Goal: Information Seeking & Learning: Learn about a topic

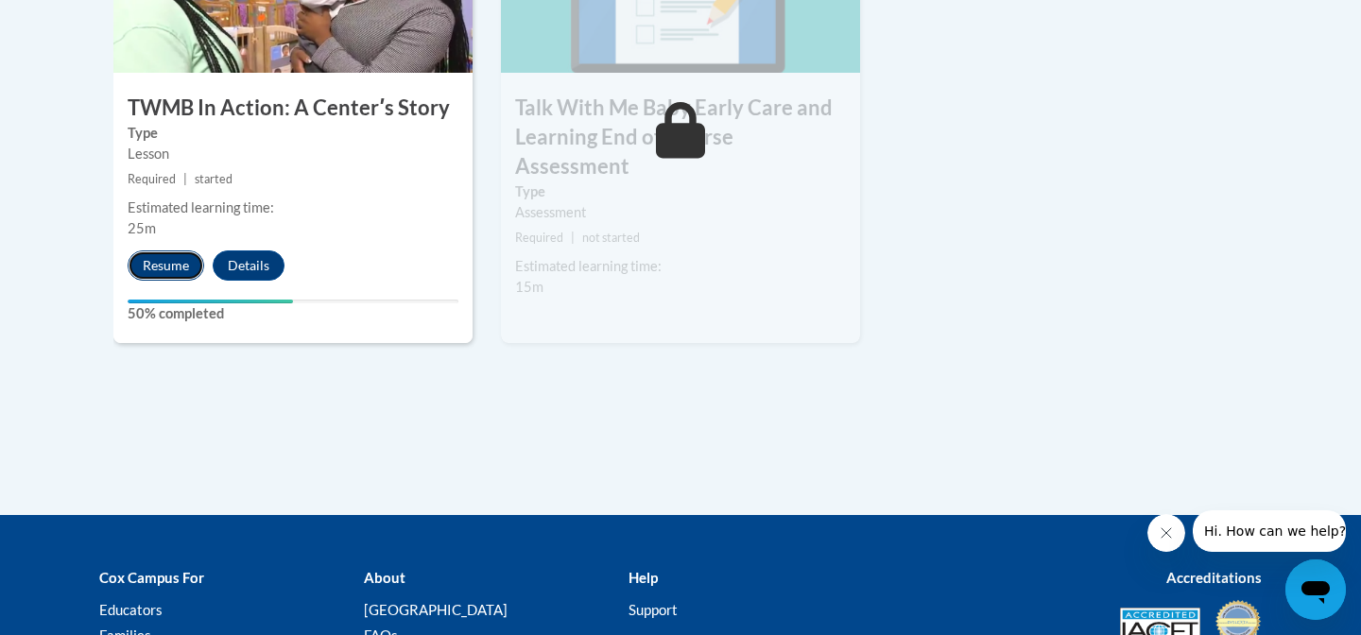
click at [186, 250] on button "Resume" at bounding box center [166, 265] width 77 height 30
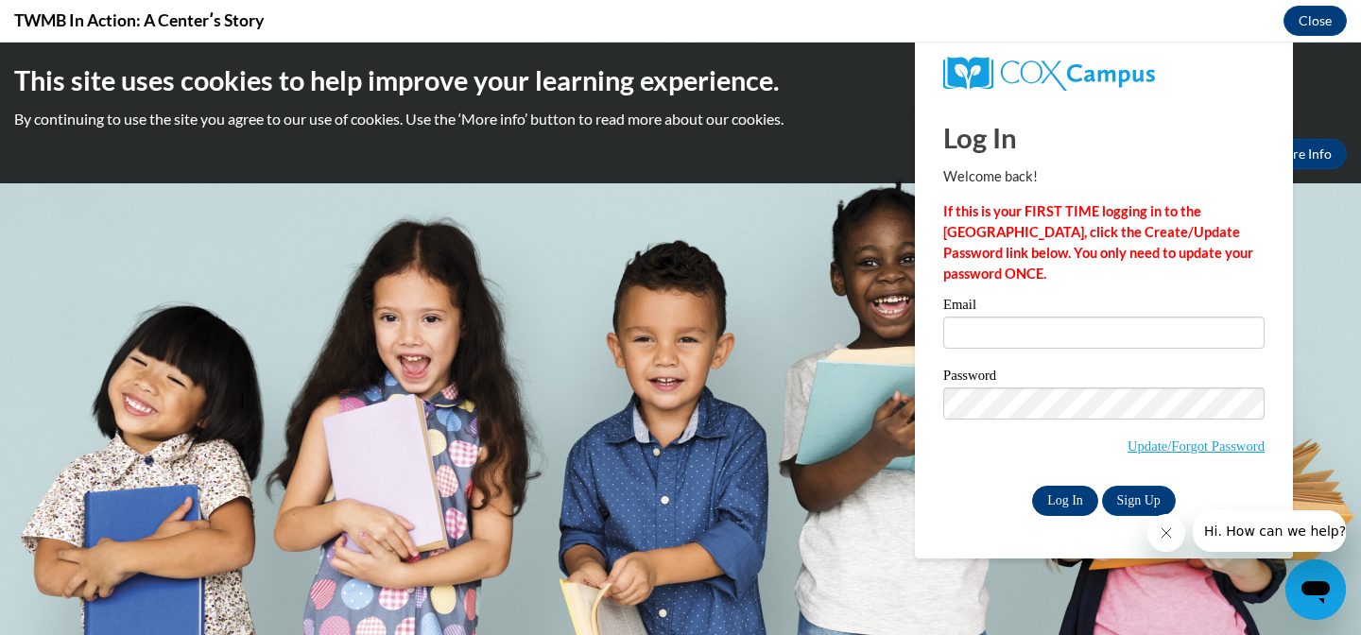
type input "diana16.roma@gmail.com"
click at [1058, 497] on input "Log In" at bounding box center [1065, 501] width 66 height 30
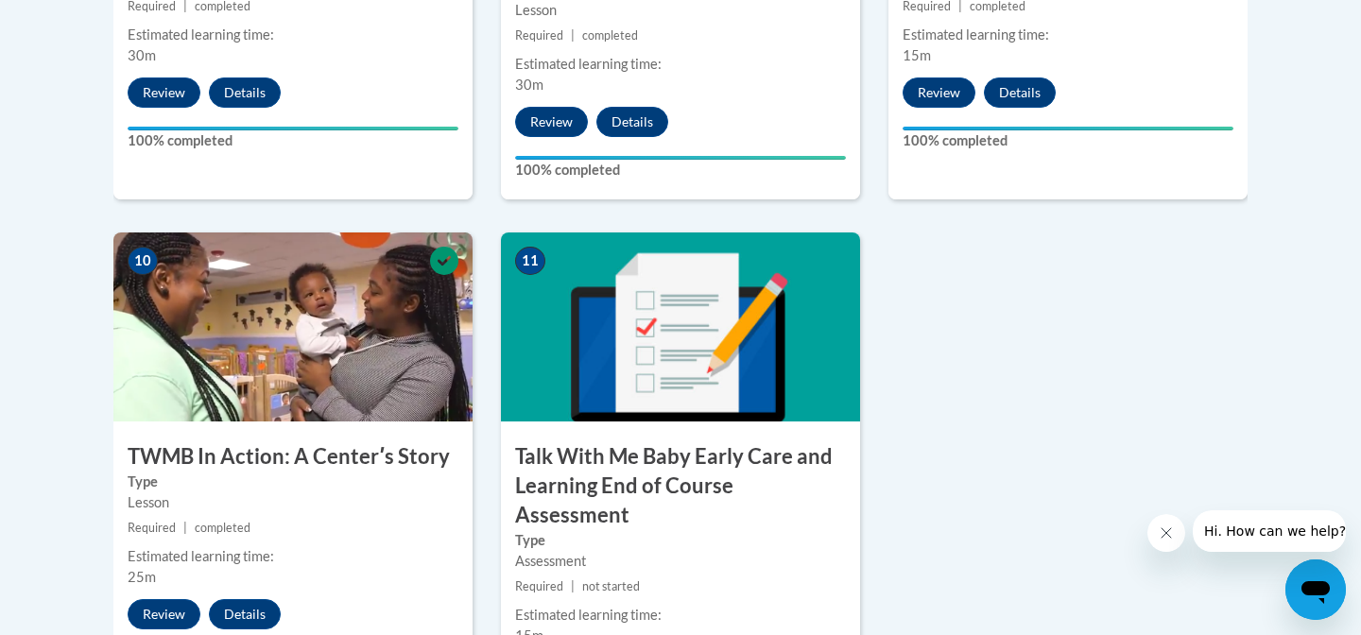
scroll to position [2009, 0]
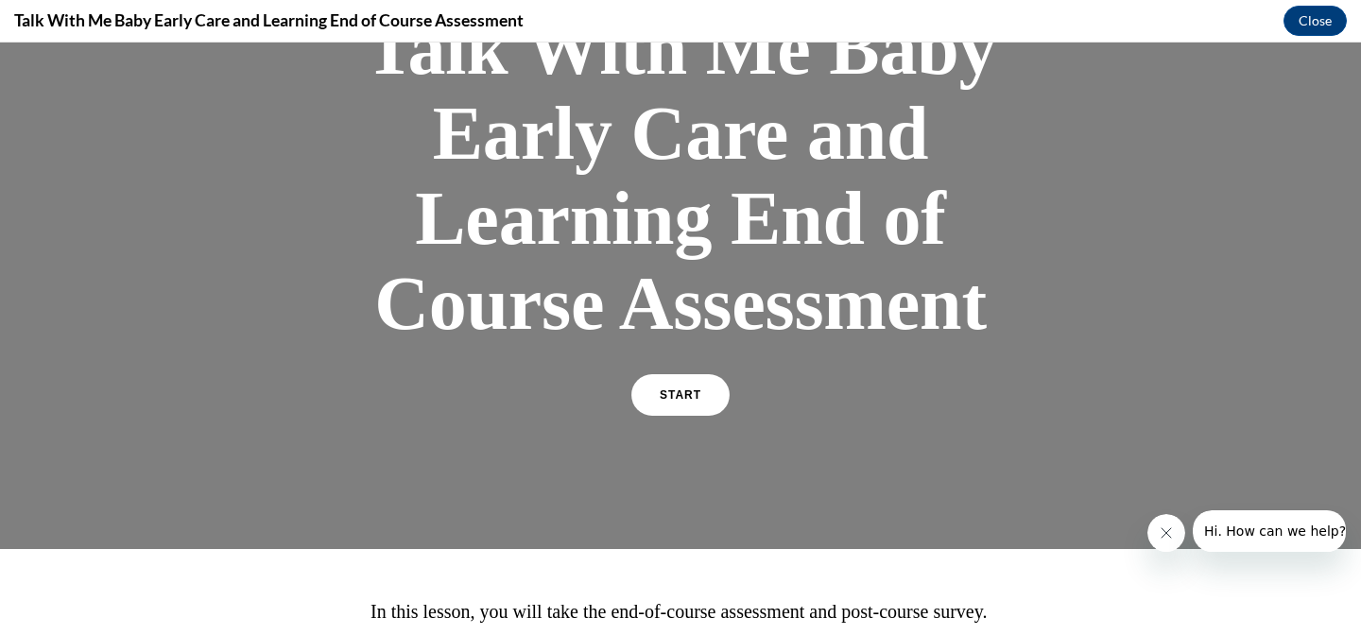
scroll to position [186, 0]
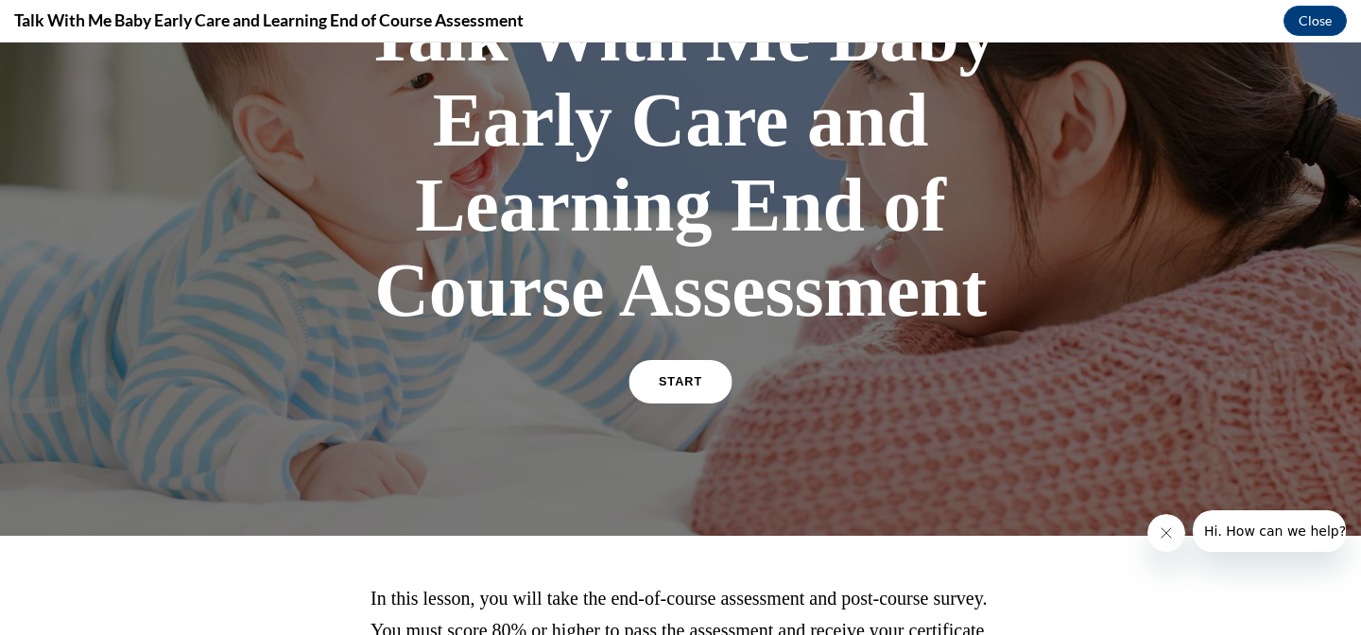
click at [670, 381] on span "START" at bounding box center [680, 382] width 43 height 14
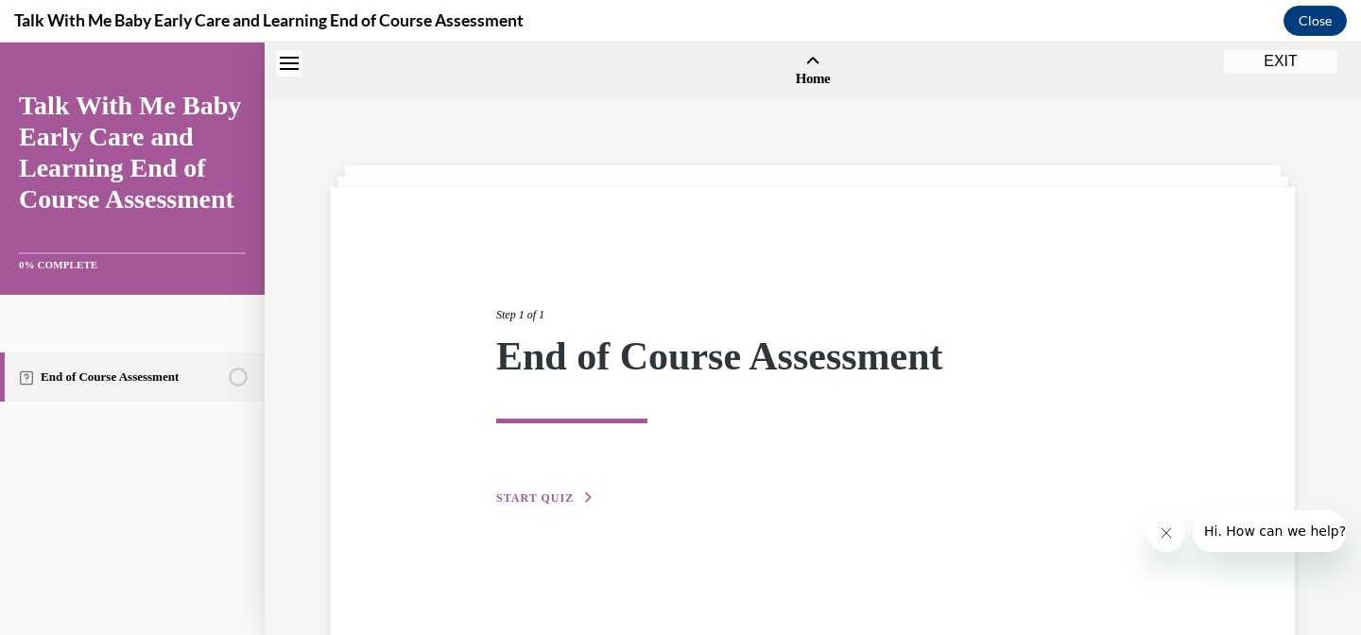
scroll to position [59, 0]
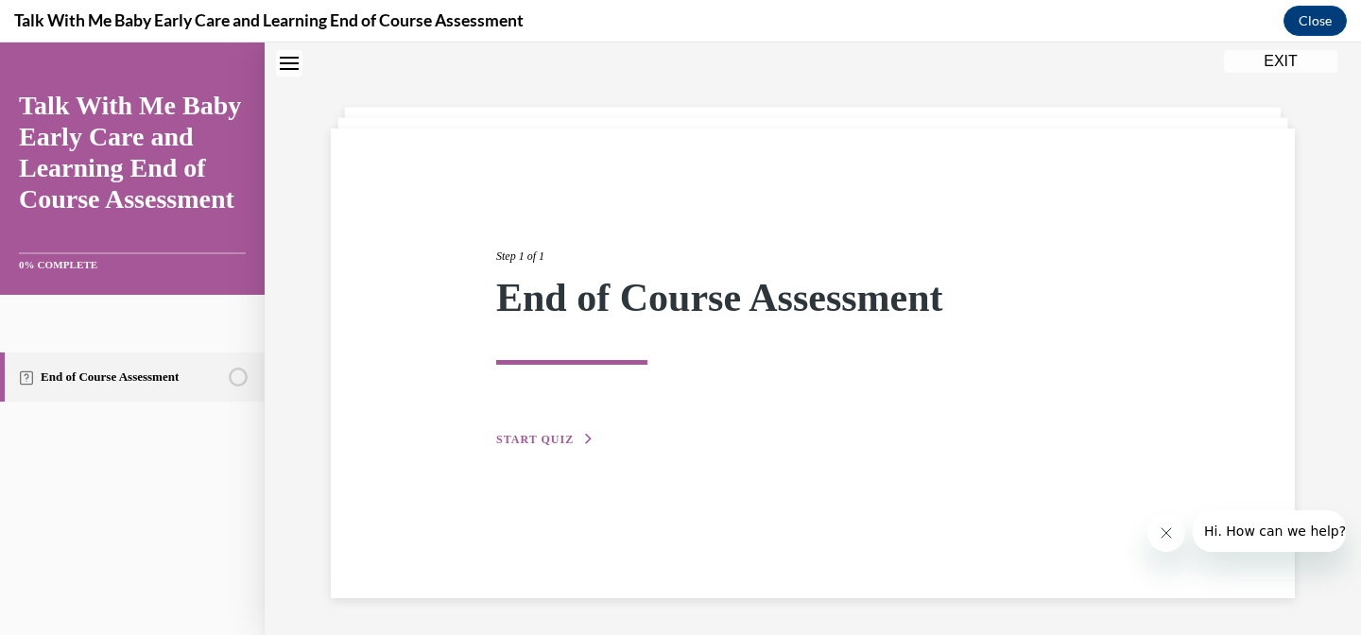
click at [553, 440] on span "START QUIZ" at bounding box center [534, 439] width 77 height 13
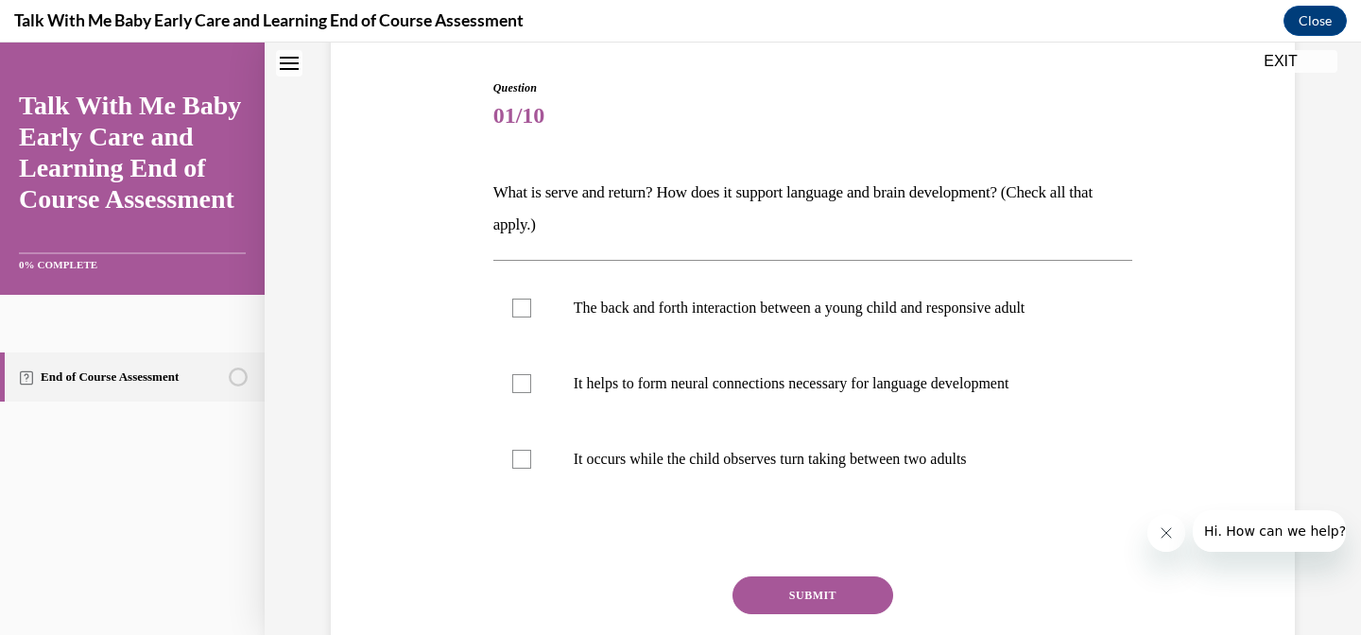
scroll to position [213, 0]
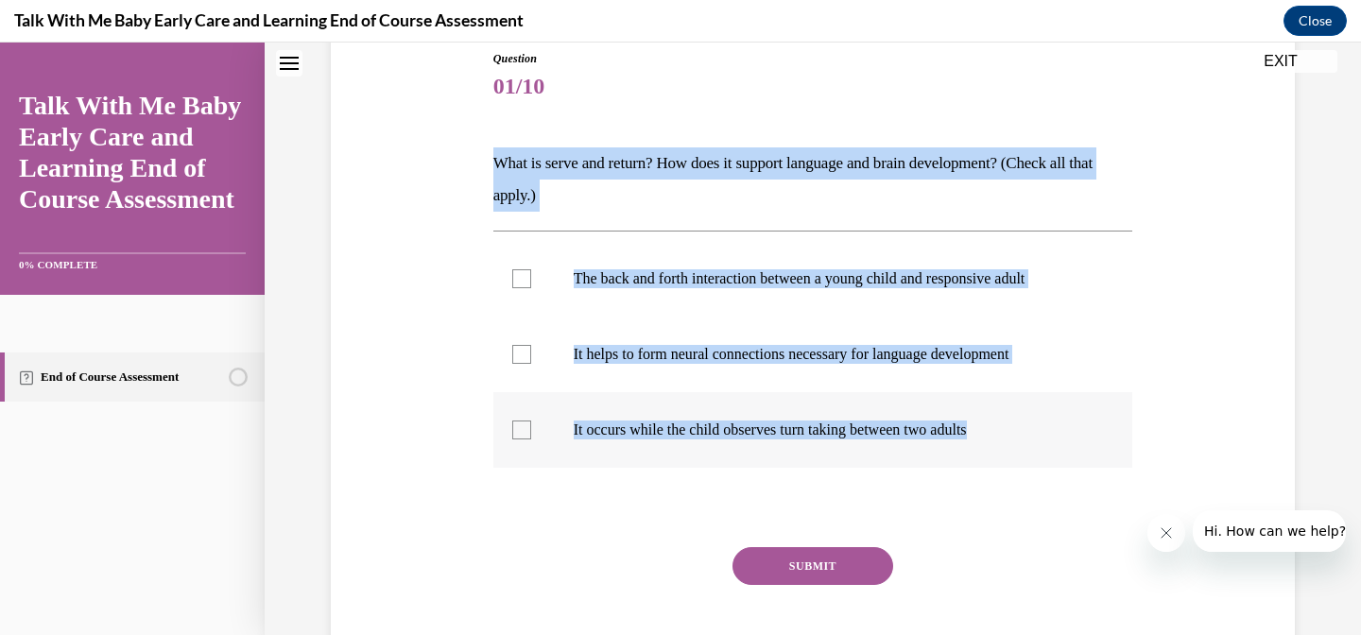
drag, startPoint x: 491, startPoint y: 159, endPoint x: 1021, endPoint y: 438, distance: 598.2
click at [1021, 438] on div "Question 01/10 What is serve and return? How does it support language and brain…" at bounding box center [813, 362] width 649 height 680
copy div "What is serve and return? How does it support language and brain development? (…"
click at [639, 272] on p "The back and forth interaction between a young child and responsive adult" at bounding box center [830, 278] width 512 height 19
click at [531, 272] on input "The back and forth interaction between a young child and responsive adult" at bounding box center [521, 278] width 19 height 19
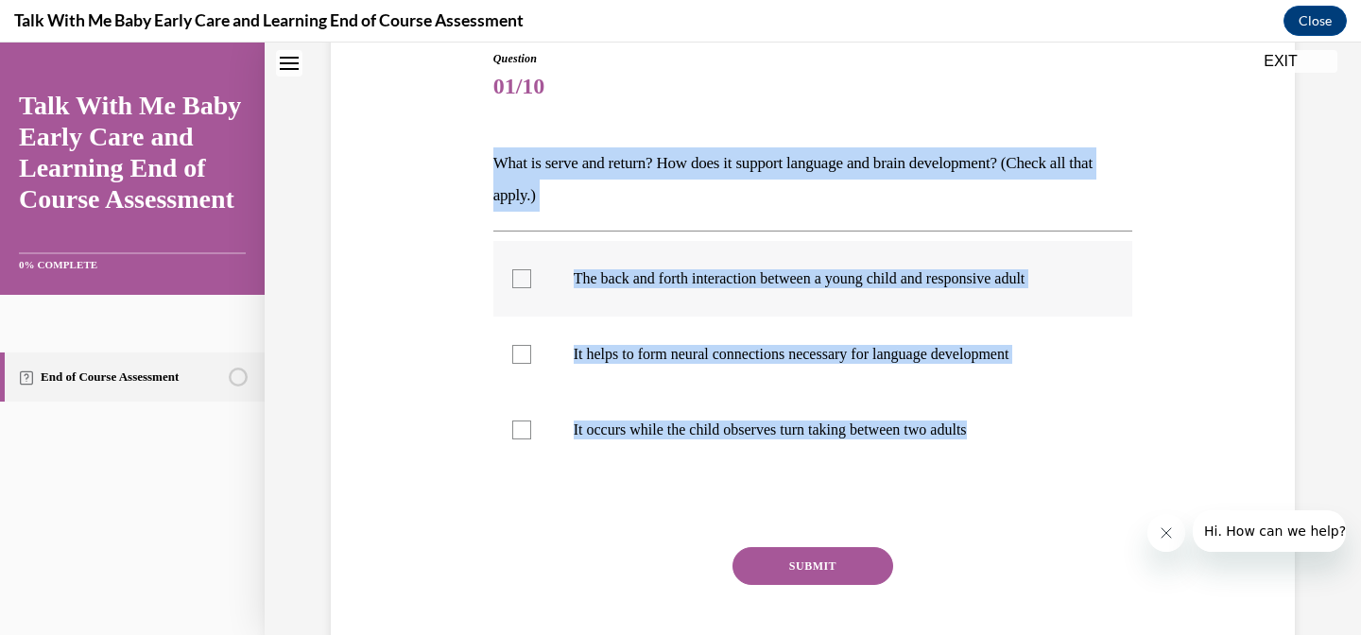
checkbox input "true"
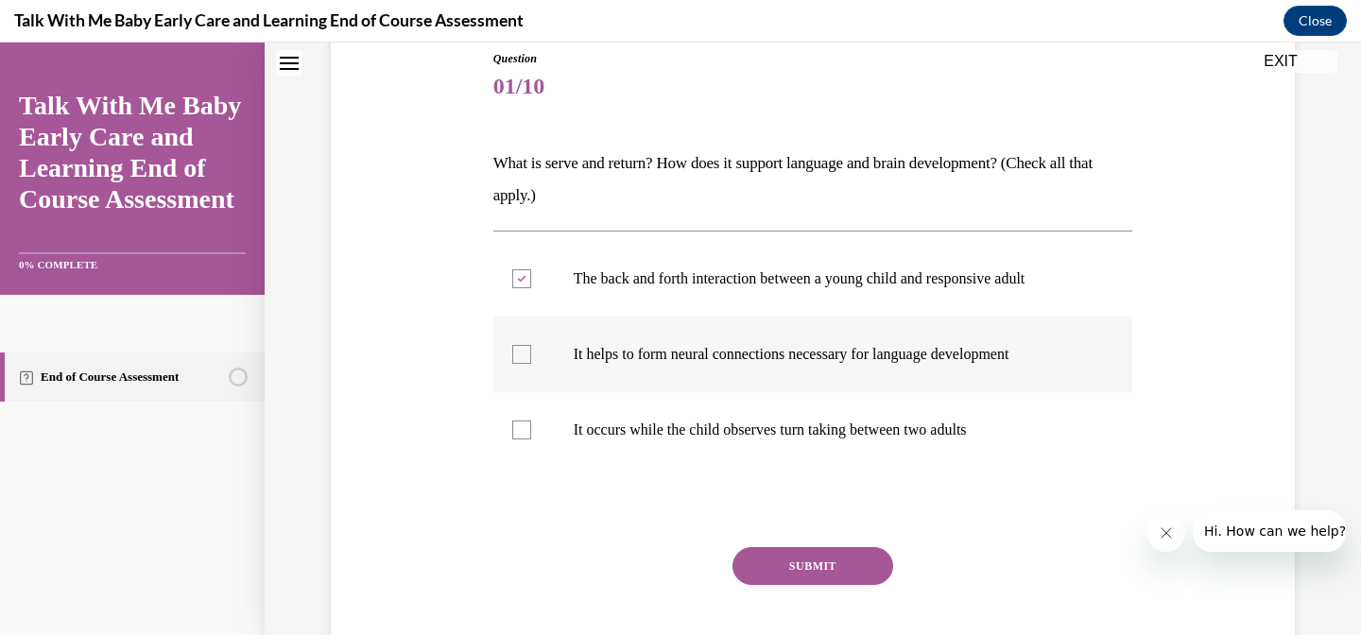
click at [625, 348] on p "It helps to form neural connections necessary for language development" at bounding box center [830, 354] width 512 height 19
click at [531, 348] on input "It helps to form neural connections necessary for language development" at bounding box center [521, 354] width 19 height 19
checkbox input "true"
click at [775, 565] on button "SUBMIT" at bounding box center [812, 566] width 161 height 38
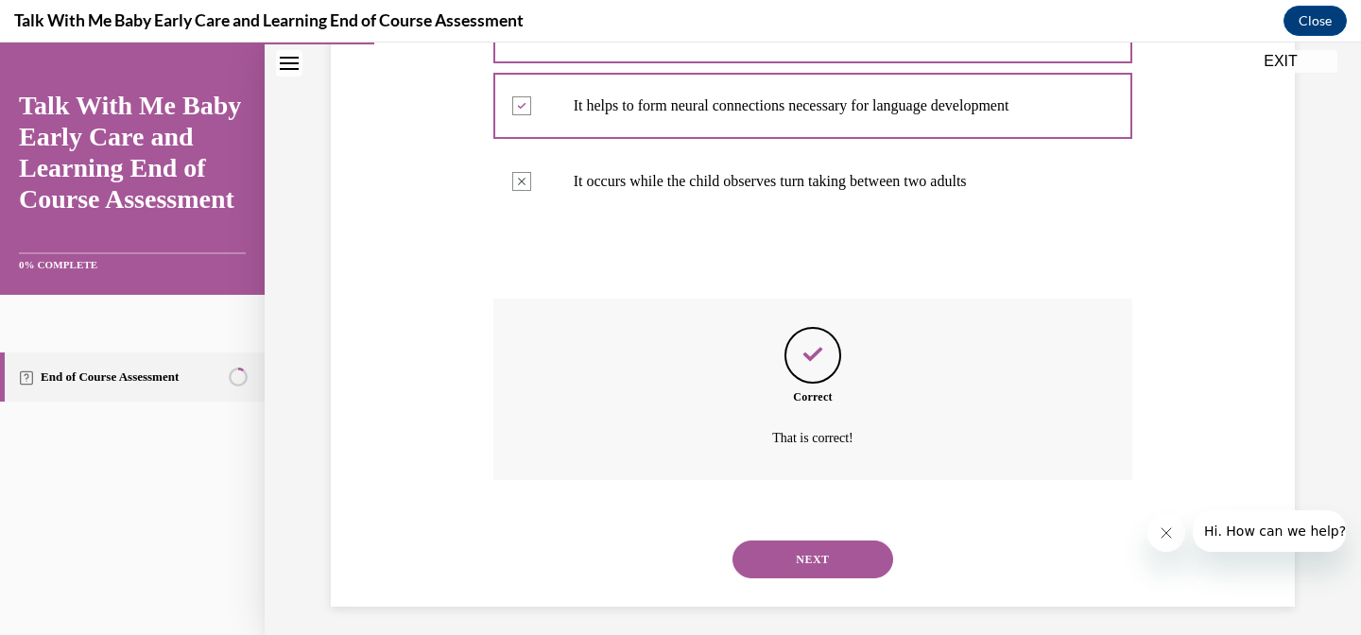
scroll to position [471, 0]
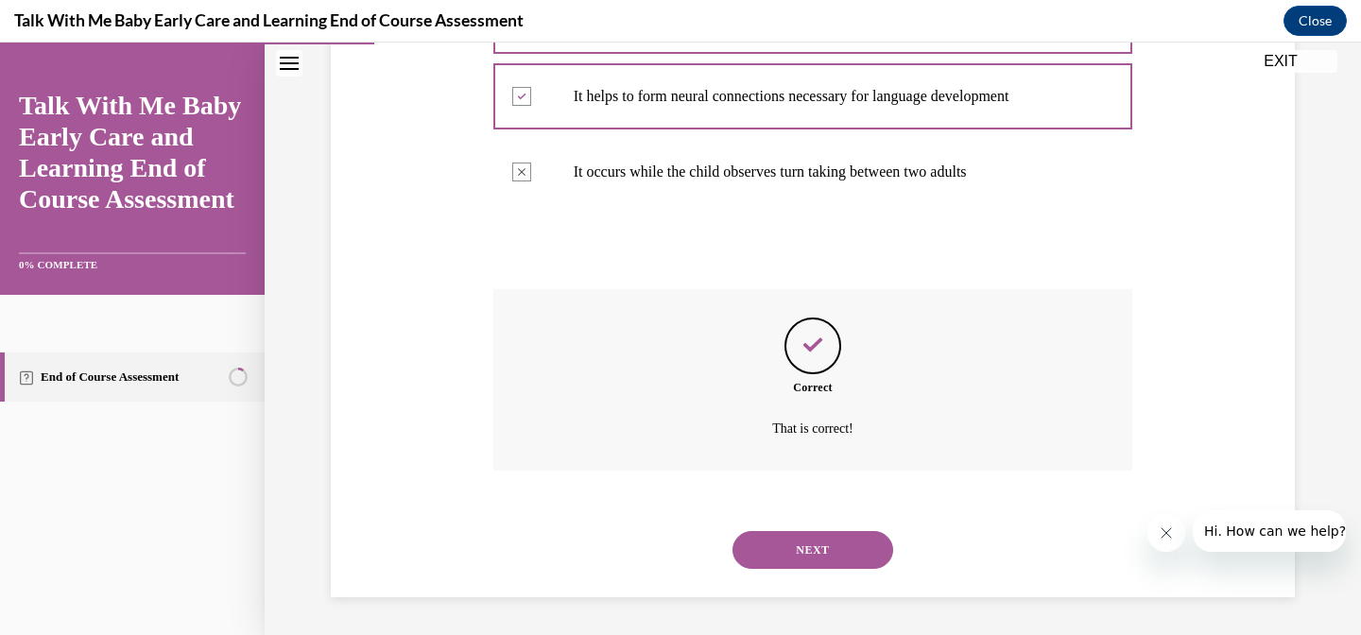
click at [806, 542] on button "NEXT" at bounding box center [812, 550] width 161 height 38
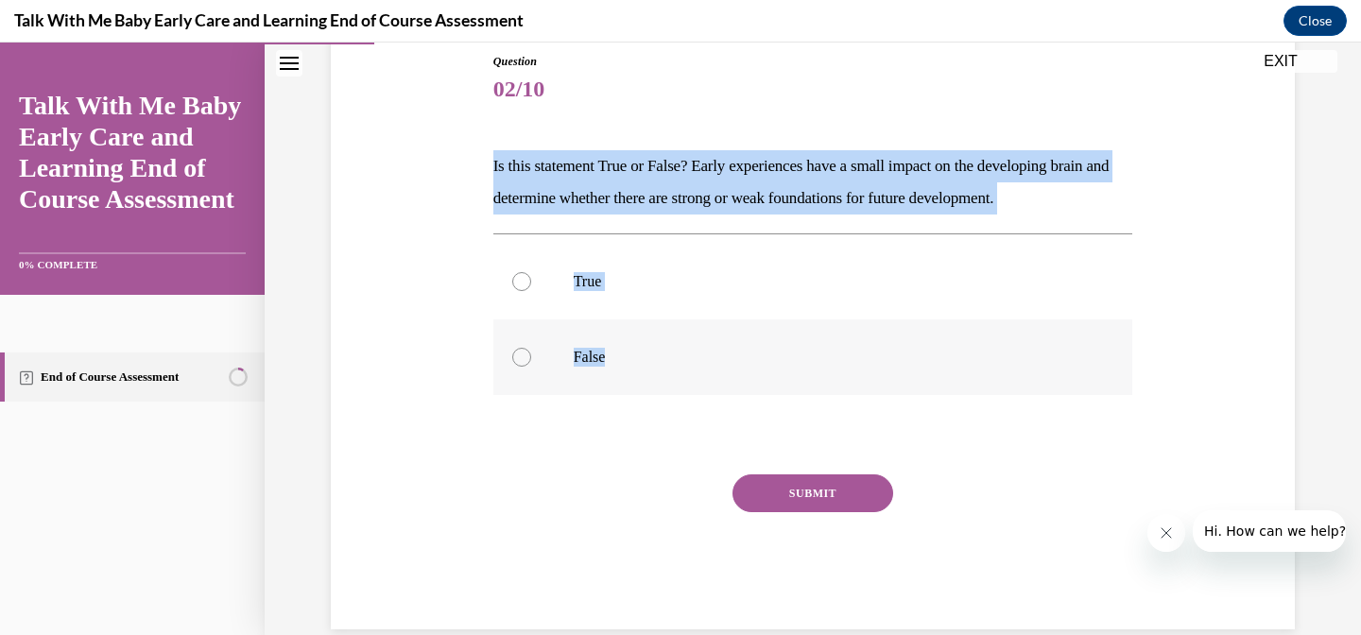
drag, startPoint x: 494, startPoint y: 161, endPoint x: 657, endPoint y: 383, distance: 275.2
click at [657, 383] on div "Question 02/10 Is this statement True or False? Early experiences have a small …" at bounding box center [813, 341] width 640 height 577
copy div "Is this statement True or False? Early experiences have a small impact on the d…"
click at [539, 348] on label "False" at bounding box center [813, 357] width 640 height 76
click at [531, 348] on input "False" at bounding box center [521, 357] width 19 height 19
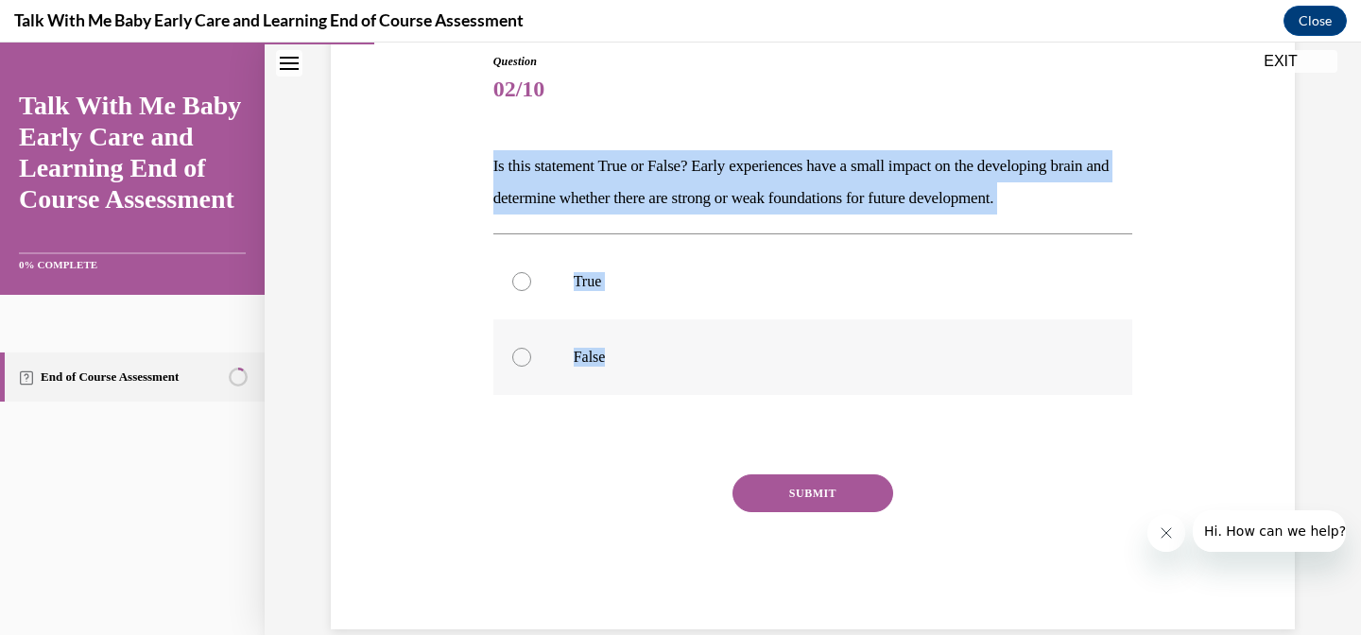
radio input "true"
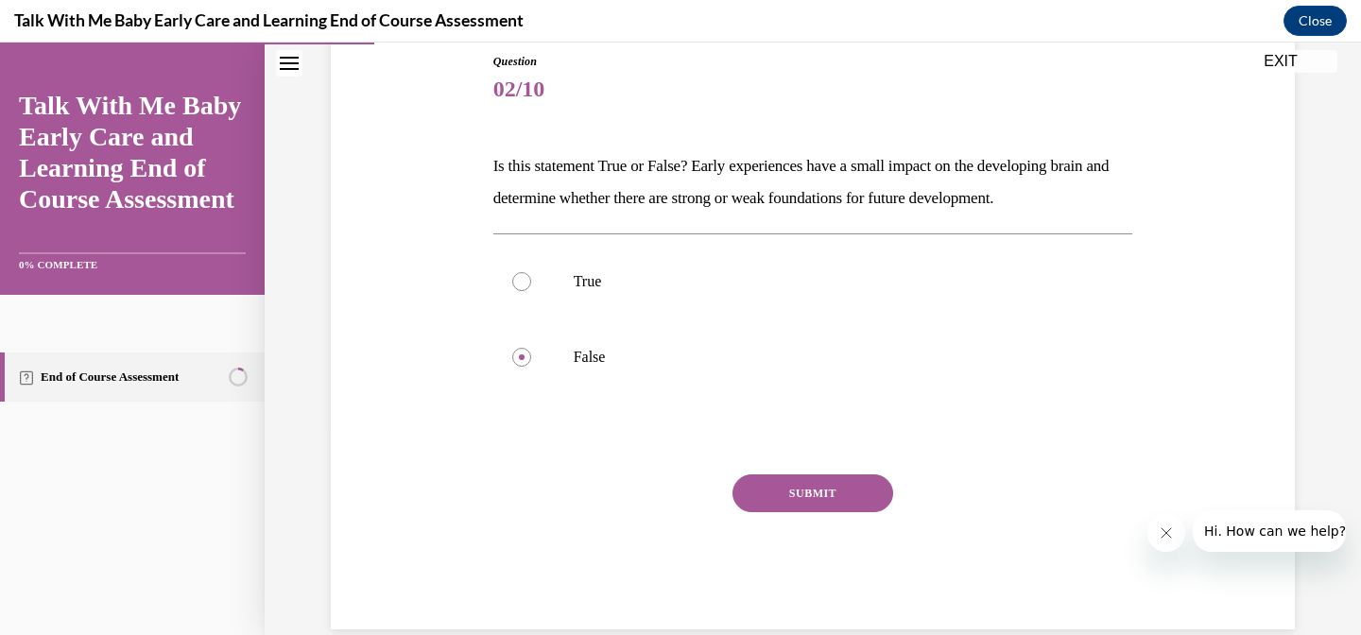
click at [838, 490] on button "SUBMIT" at bounding box center [812, 493] width 161 height 38
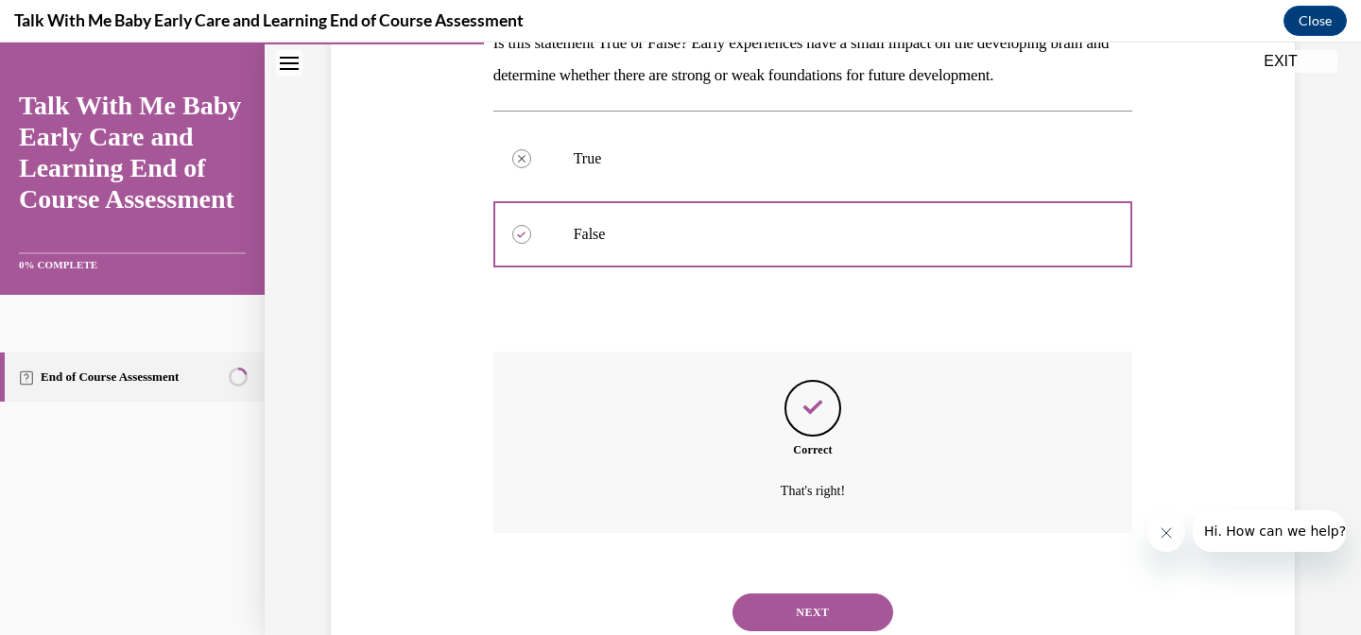
scroll to position [395, 0]
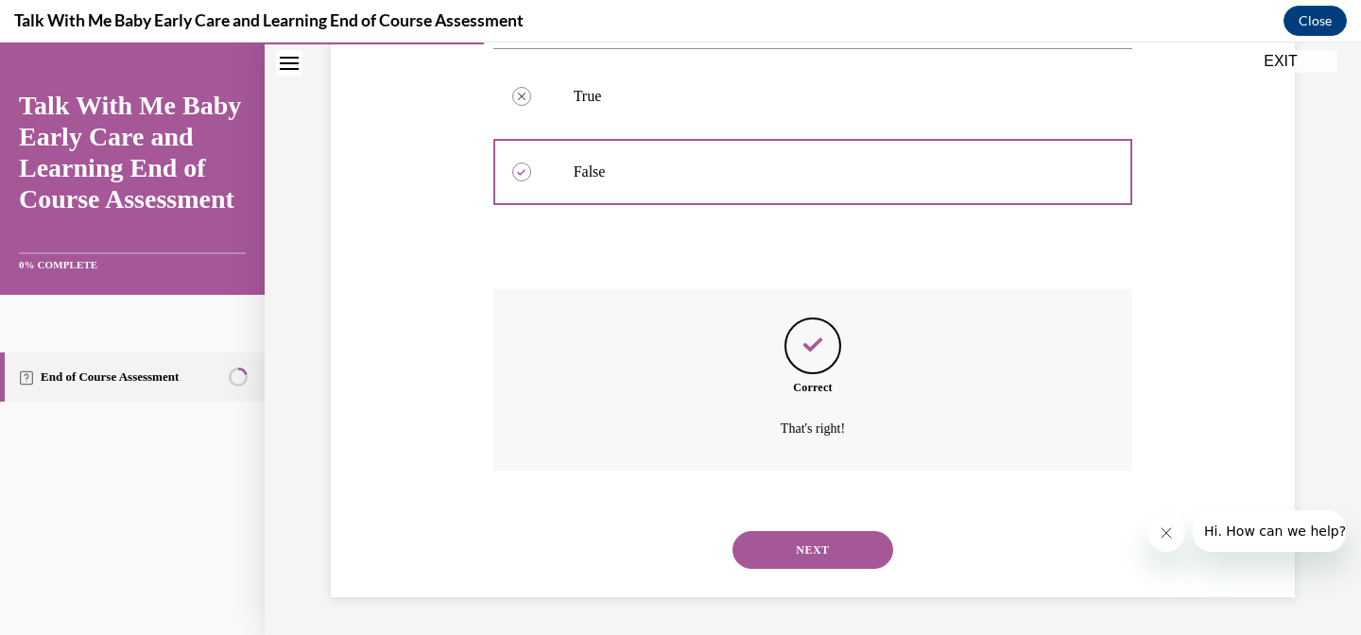
click at [789, 543] on button "NEXT" at bounding box center [812, 550] width 161 height 38
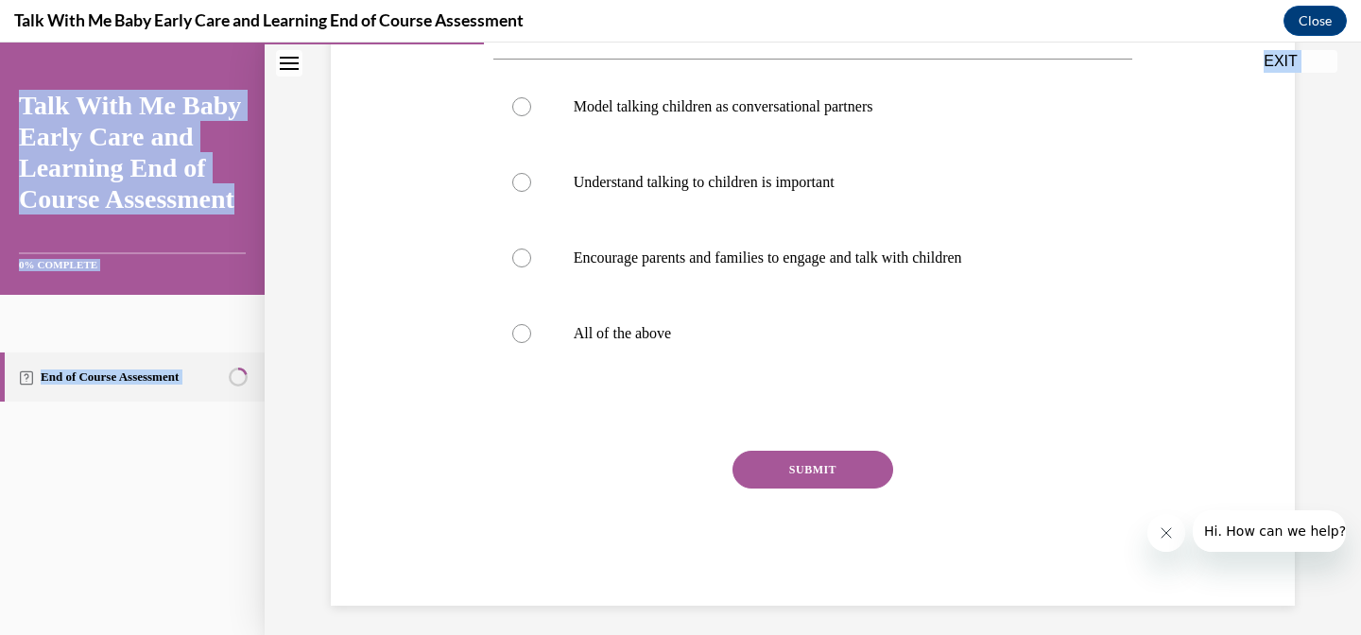
scroll to position [393, 0]
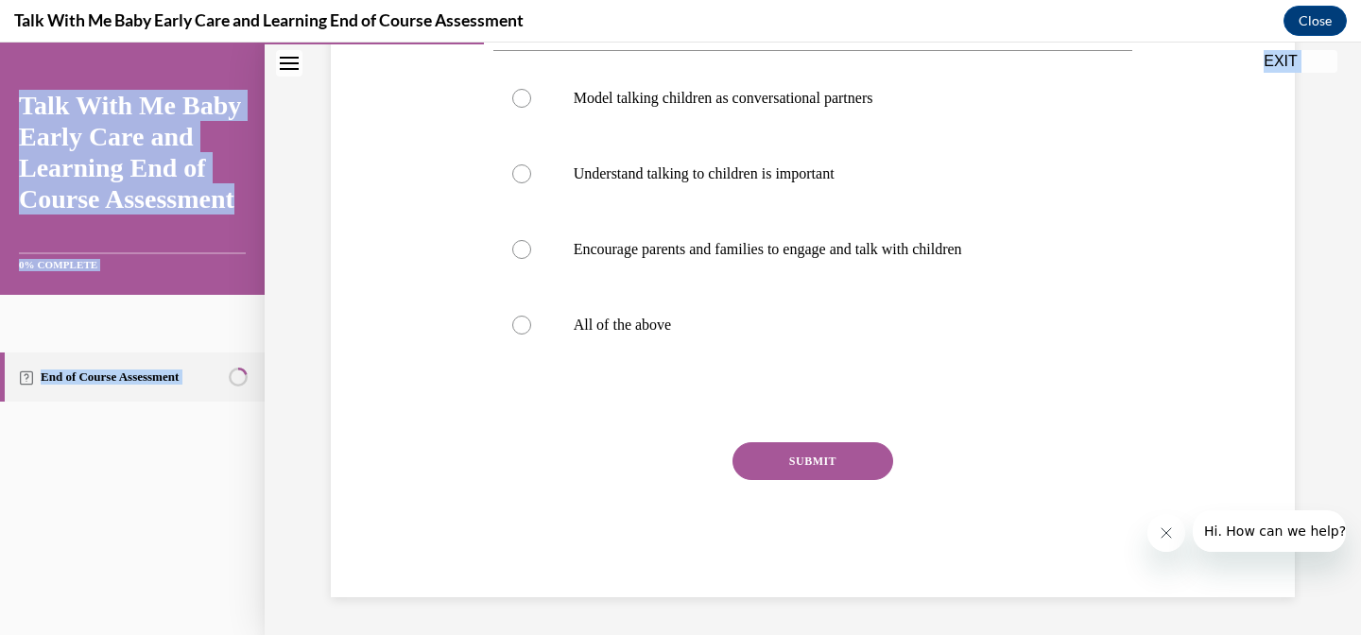
drag, startPoint x: 491, startPoint y: 286, endPoint x: 830, endPoint y: 652, distance: 498.9
click at [830, 634] on html "SKIP TO STEP Audio transcript EXIT Talk With Me Baby Early Care and Learning En…" at bounding box center [680, 339] width 1361 height 593
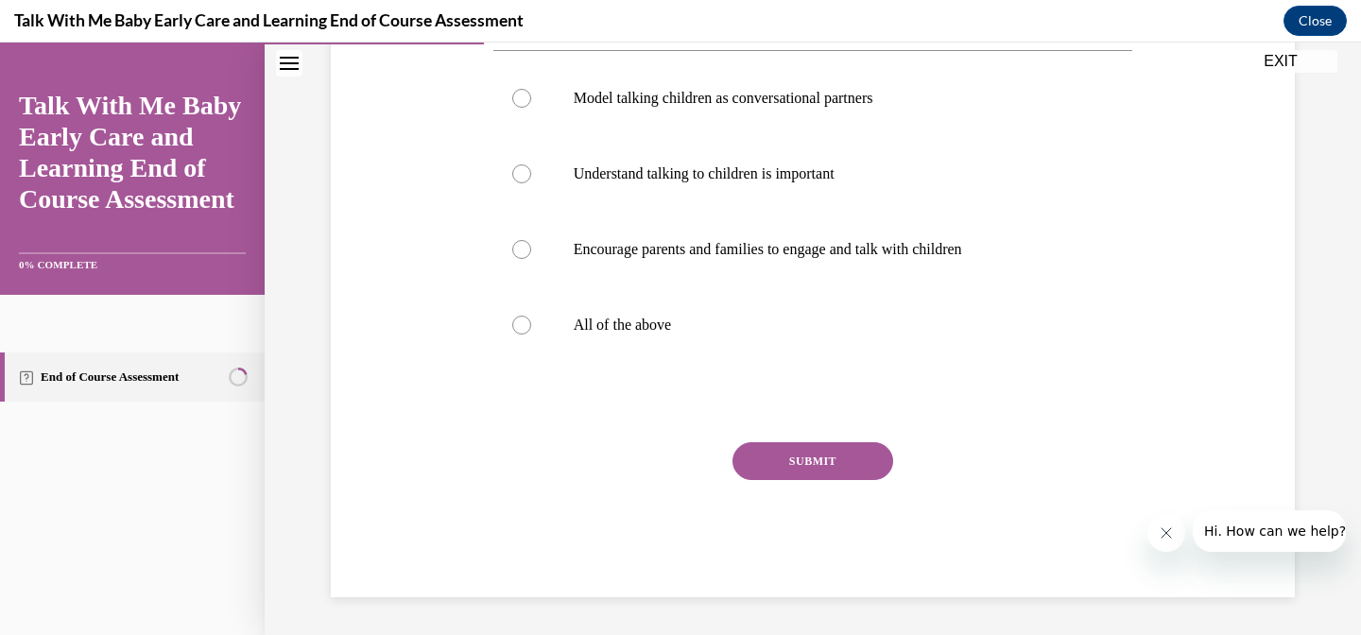
click at [460, 210] on div "Question 03/10 Which of the following are ways to support language development …" at bounding box center [812, 205] width 973 height 784
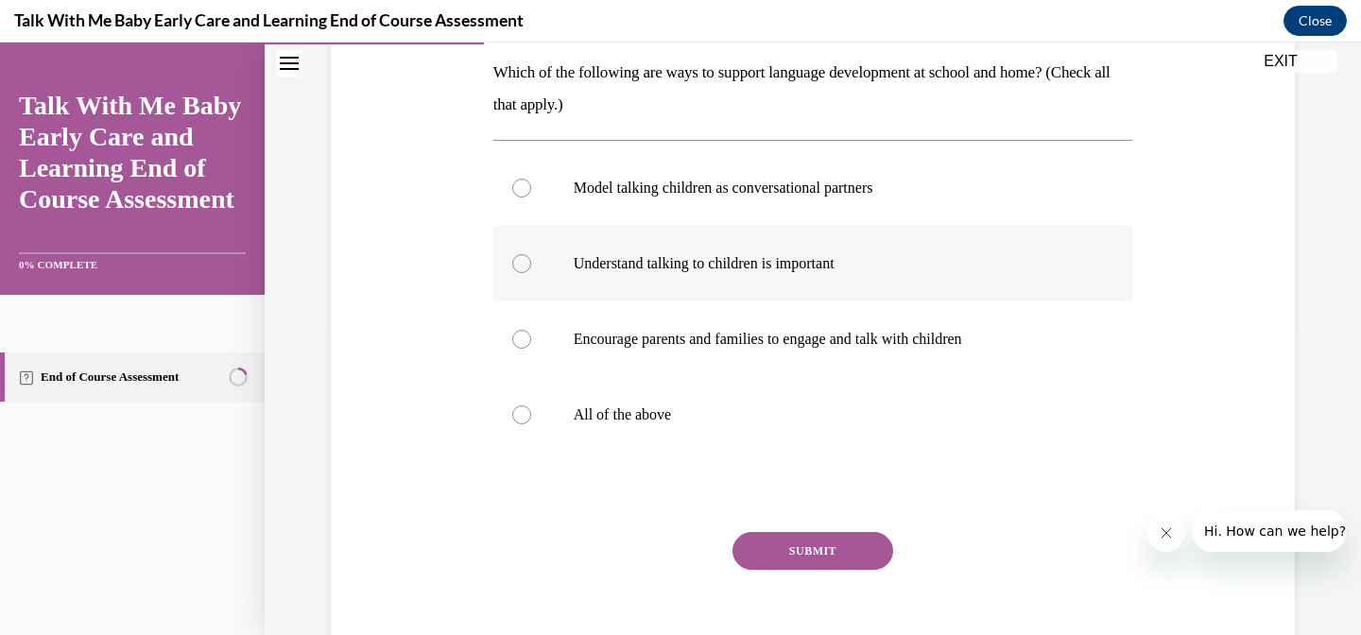
scroll to position [274, 0]
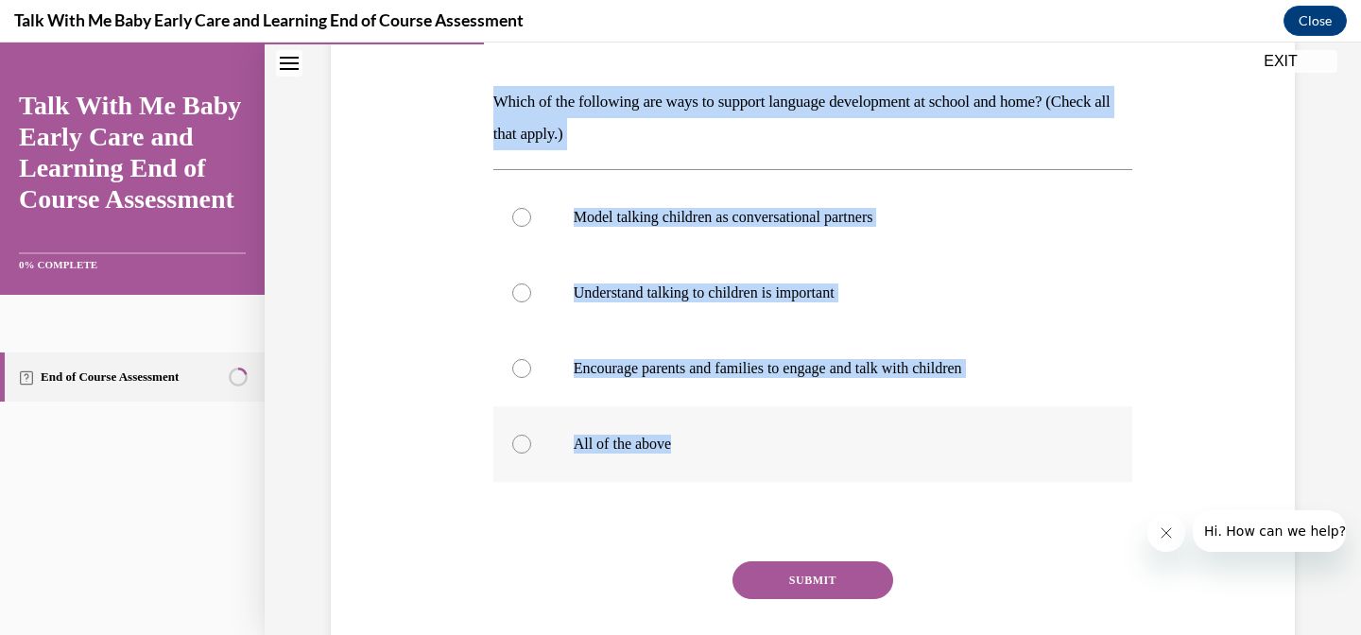
drag, startPoint x: 492, startPoint y: 101, endPoint x: 711, endPoint y: 441, distance: 404.3
click at [711, 441] on div "Question 03/10 Which of the following are ways to support language development …" at bounding box center [813, 353] width 640 height 728
copy div "Which of the following are ways to support language development at school and h…"
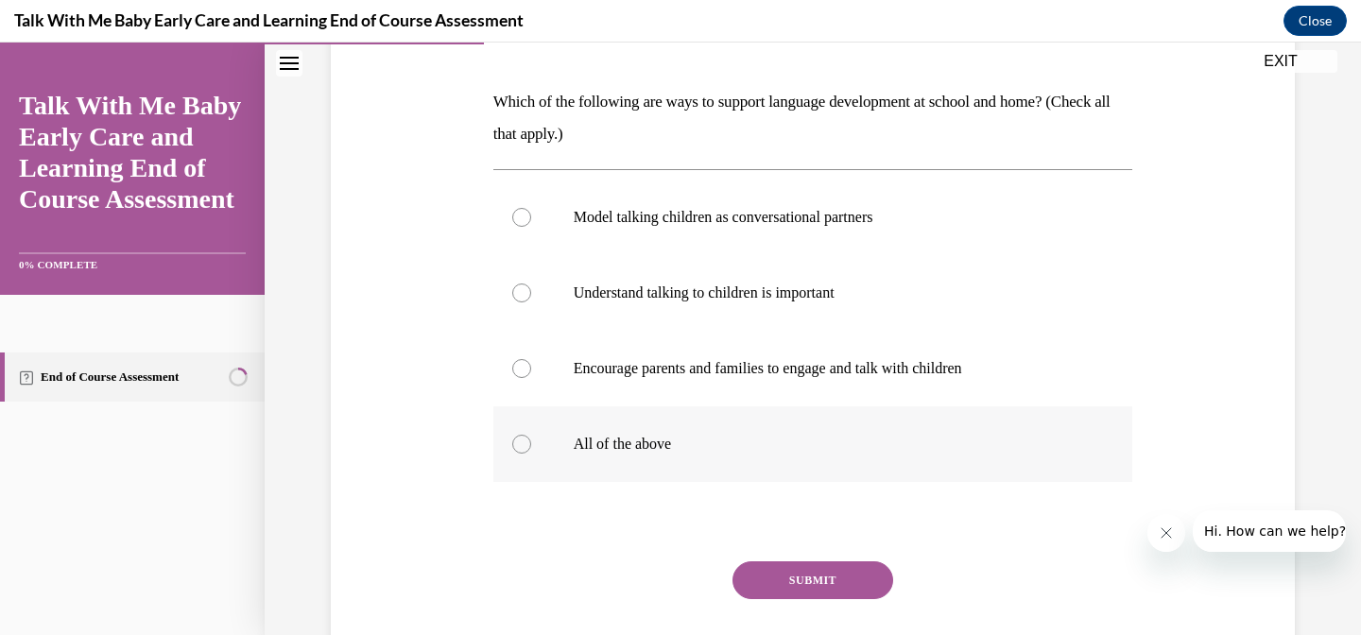
click at [538, 446] on label "All of the above" at bounding box center [813, 444] width 640 height 76
click at [531, 446] on input "All of the above" at bounding box center [521, 444] width 19 height 19
radio input "true"
click at [524, 394] on label "Encourage parents and families to engage and talk with children" at bounding box center [813, 369] width 640 height 76
click at [524, 378] on input "Encourage parents and families to engage and talk with children" at bounding box center [521, 368] width 19 height 19
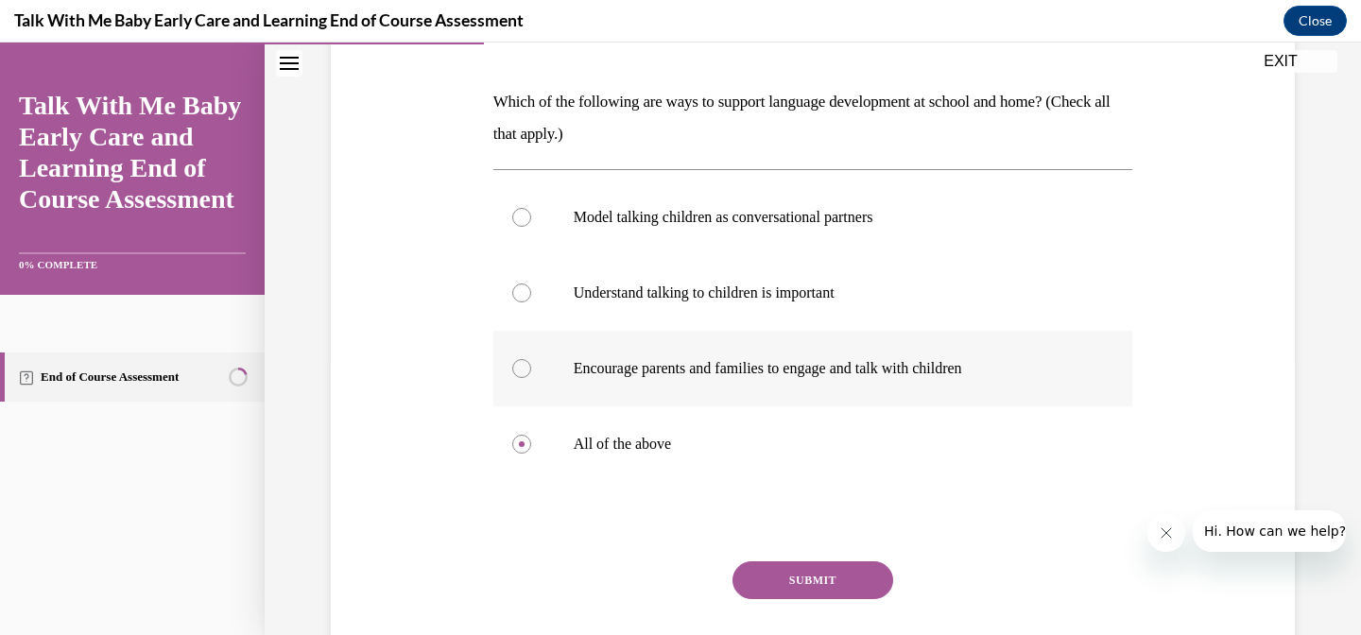
radio input "true"
click at [532, 292] on label "Understand talking to children is important" at bounding box center [813, 293] width 640 height 76
click at [531, 292] on input "Understand talking to children is important" at bounding box center [521, 293] width 19 height 19
radio input "true"
click at [532, 219] on label "Model talking children as conversational partners" at bounding box center [813, 218] width 640 height 76
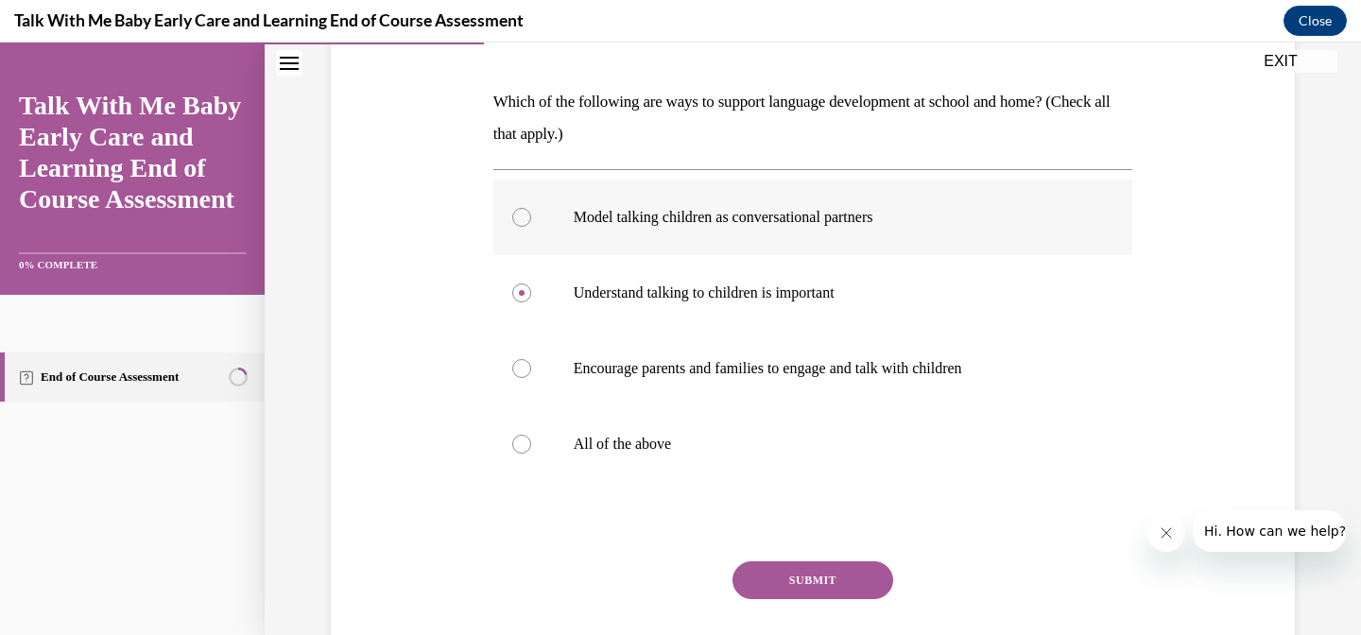
click at [531, 219] on input "Model talking children as conversational partners" at bounding box center [521, 217] width 19 height 19
radio input "true"
click at [538, 442] on label "All of the above" at bounding box center [813, 444] width 640 height 76
click at [531, 442] on input "All of the above" at bounding box center [521, 444] width 19 height 19
radio input "true"
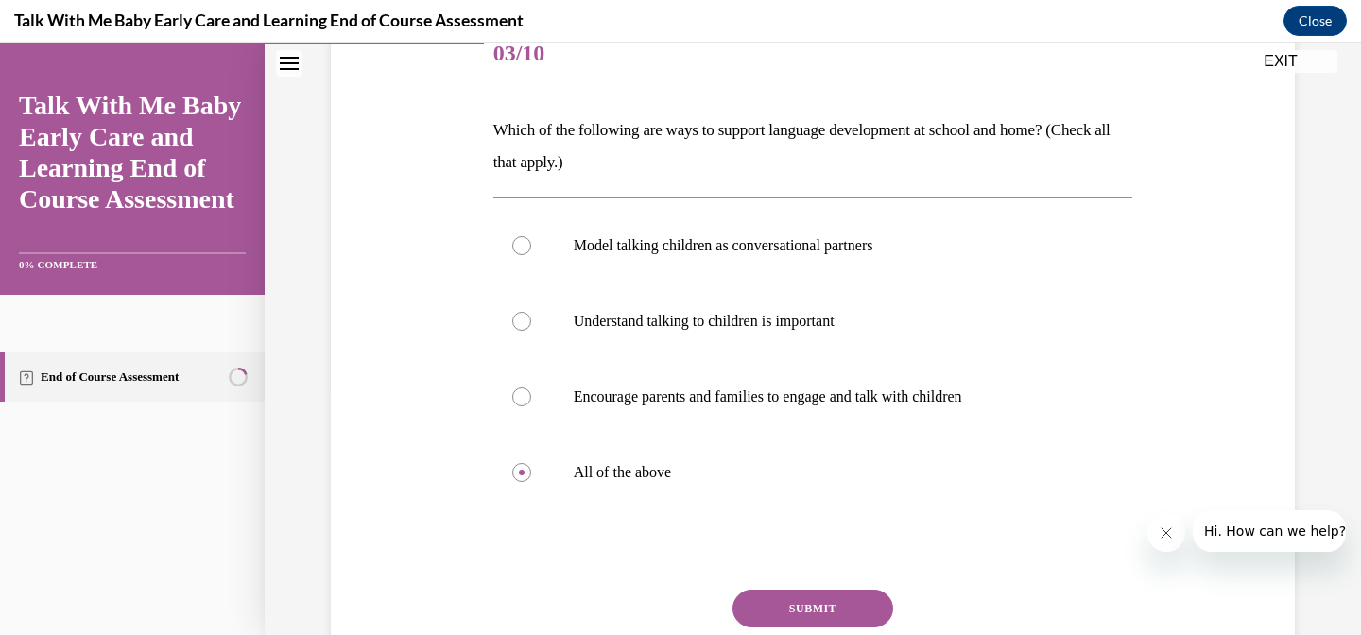
scroll to position [284, 0]
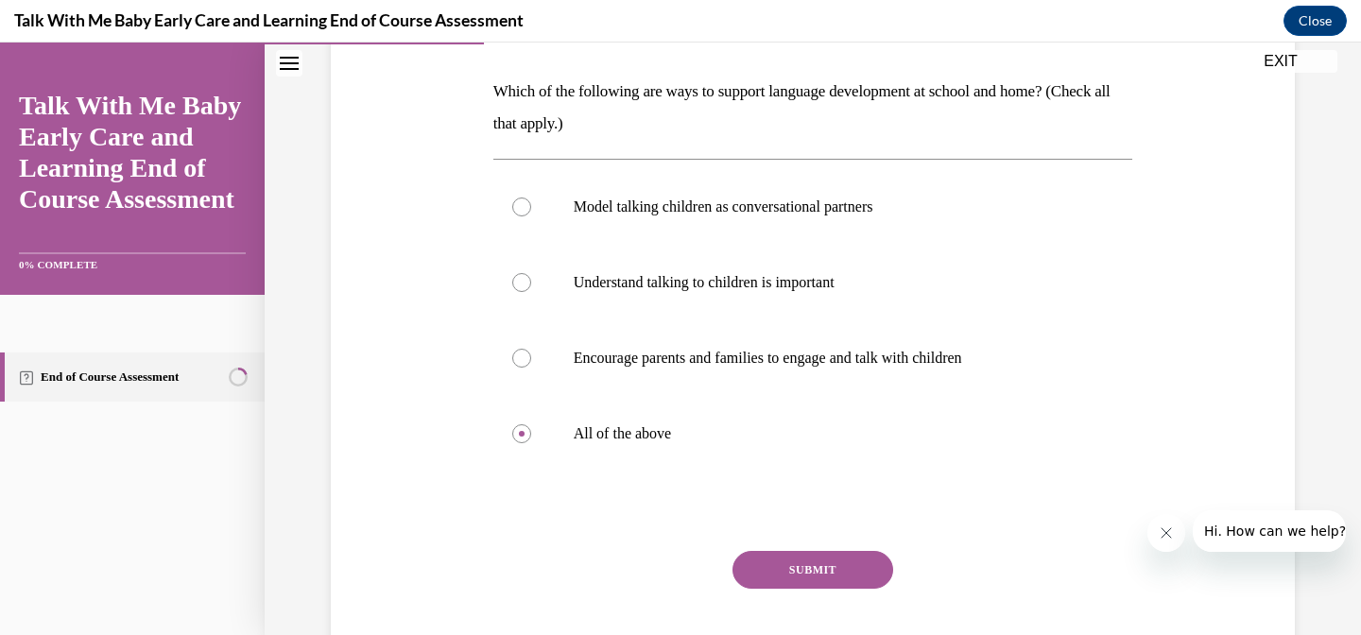
click at [757, 559] on button "SUBMIT" at bounding box center [812, 570] width 161 height 38
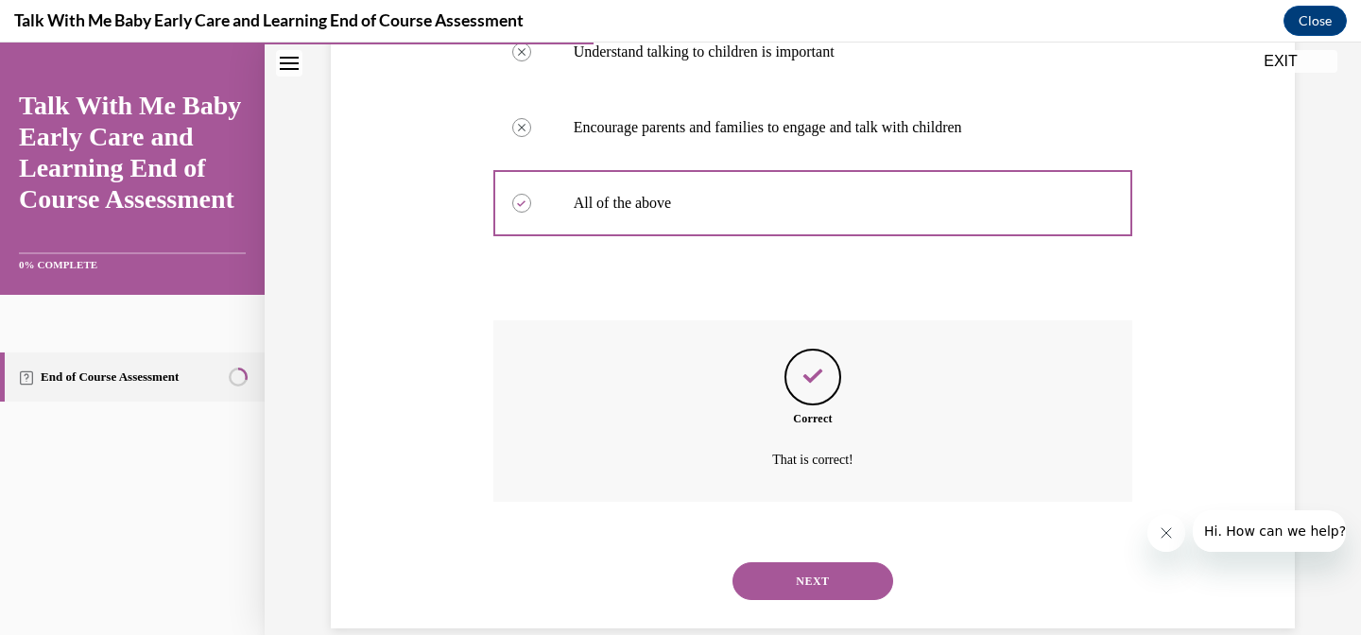
scroll to position [546, 0]
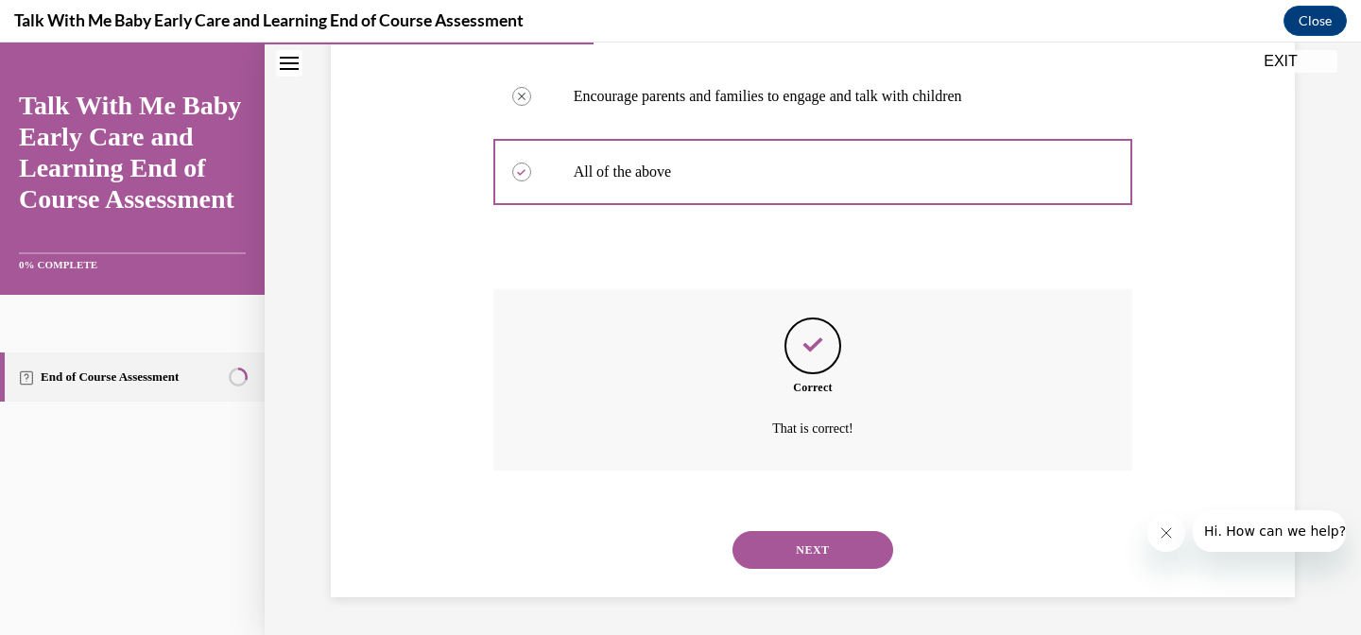
click at [774, 549] on button "NEXT" at bounding box center [812, 550] width 161 height 38
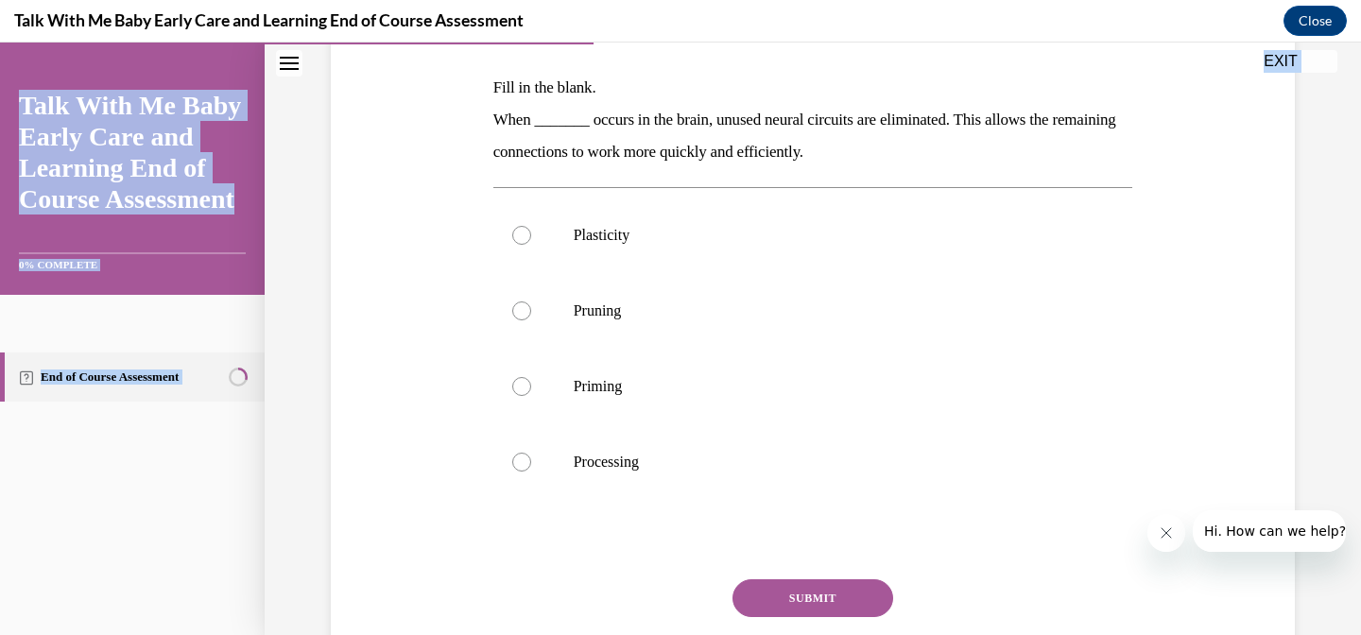
scroll to position [425, 0]
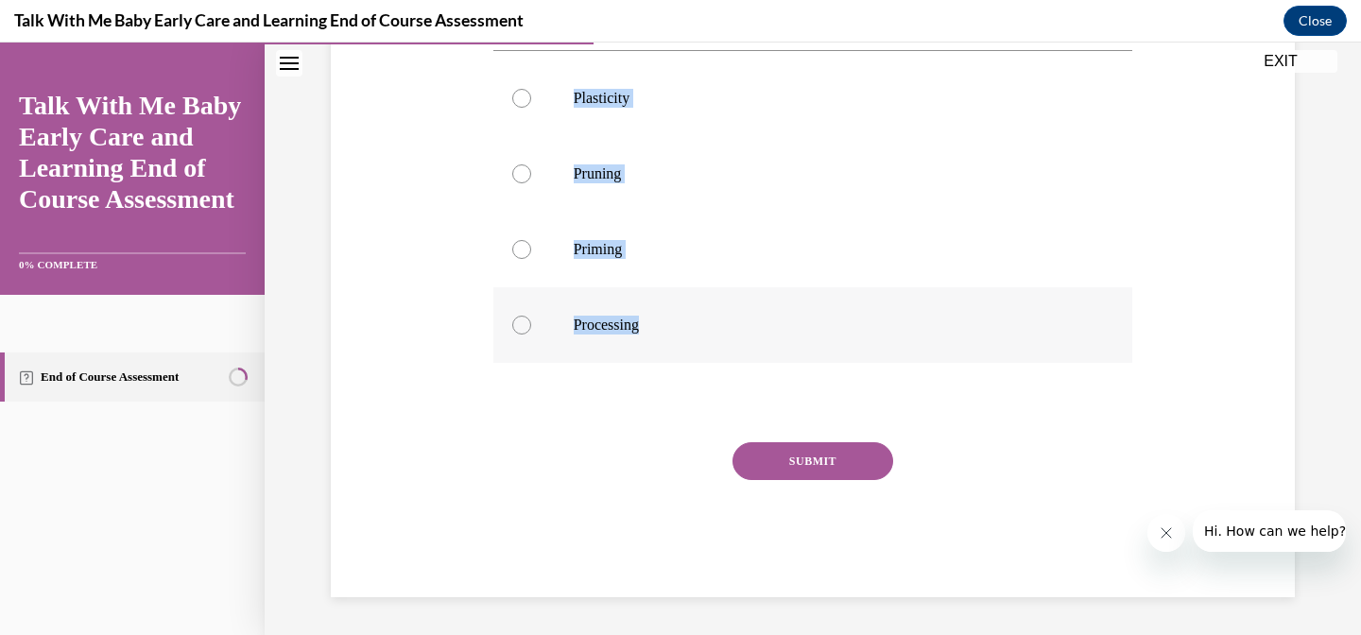
drag, startPoint x: 493, startPoint y: 241, endPoint x: 697, endPoint y: 328, distance: 221.9
click at [697, 328] on div "Question 04/10 Fill in the blank. When _______ occurs in the brain, unused neur…" at bounding box center [813, 217] width 640 height 760
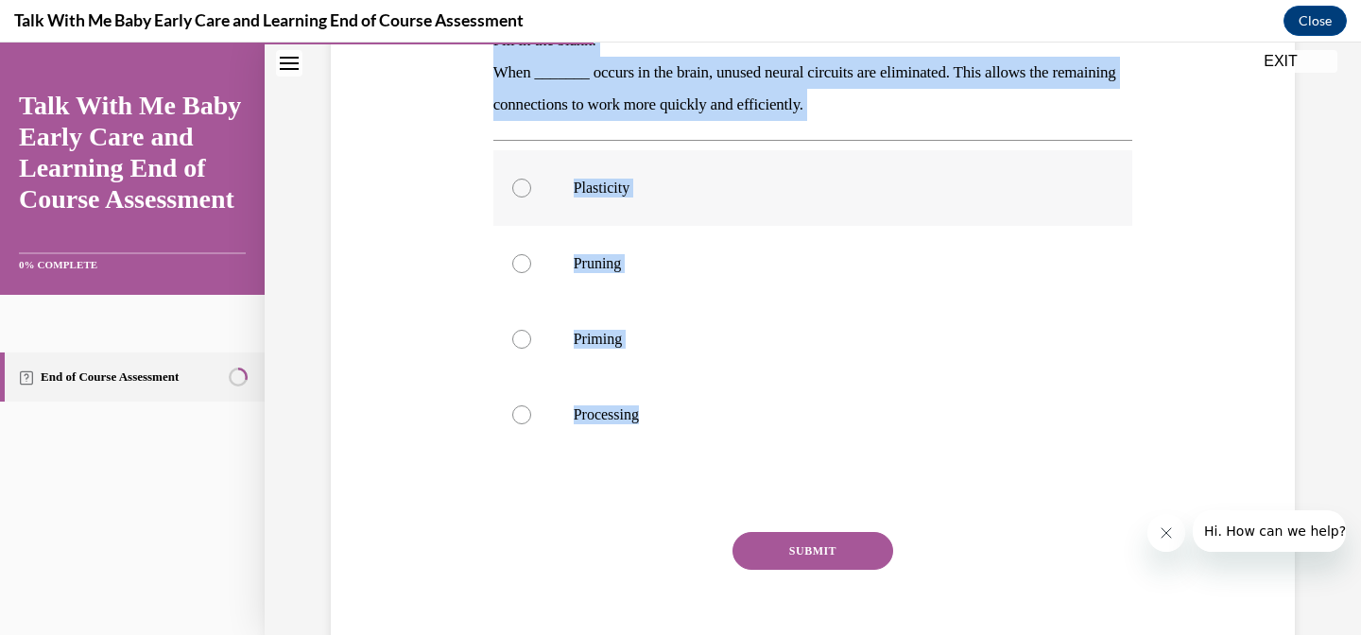
scroll to position [324, 0]
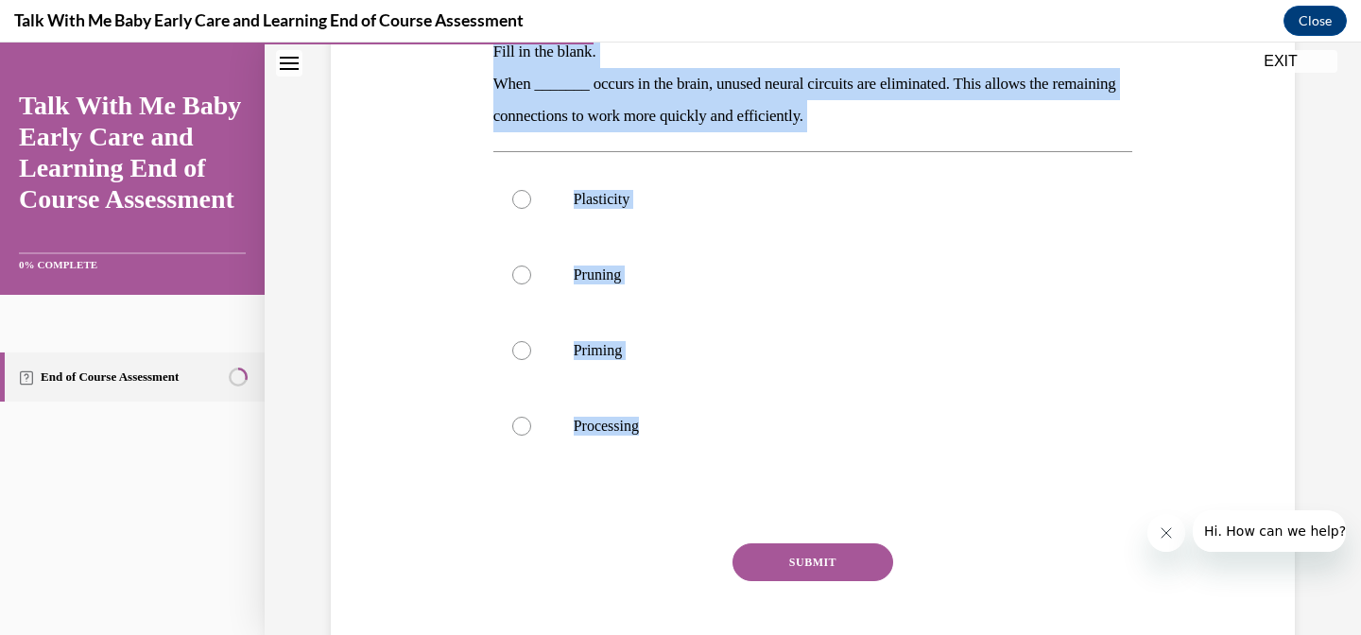
copy div "Fill in the blank. When _______ occurs in the brain, unused neural circuits are…"
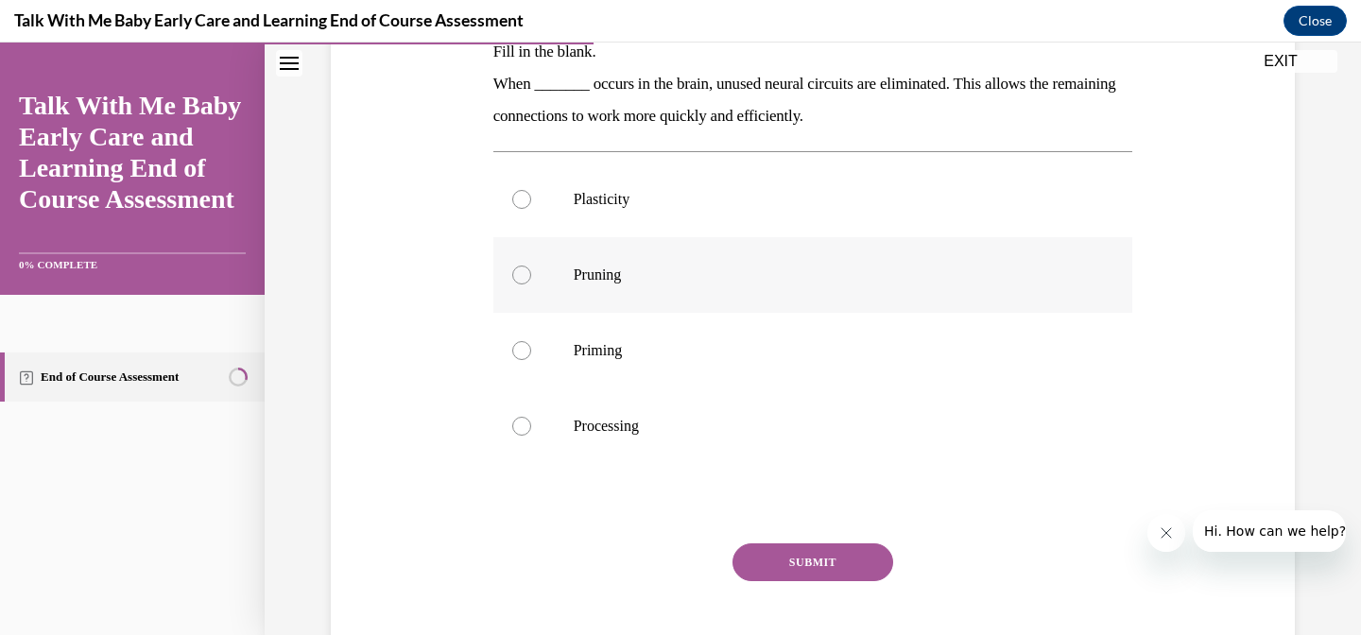
click at [638, 264] on label "Pruning" at bounding box center [813, 275] width 640 height 76
click at [531, 266] on input "Pruning" at bounding box center [521, 275] width 19 height 19
radio input "true"
click at [806, 551] on button "SUBMIT" at bounding box center [812, 562] width 161 height 38
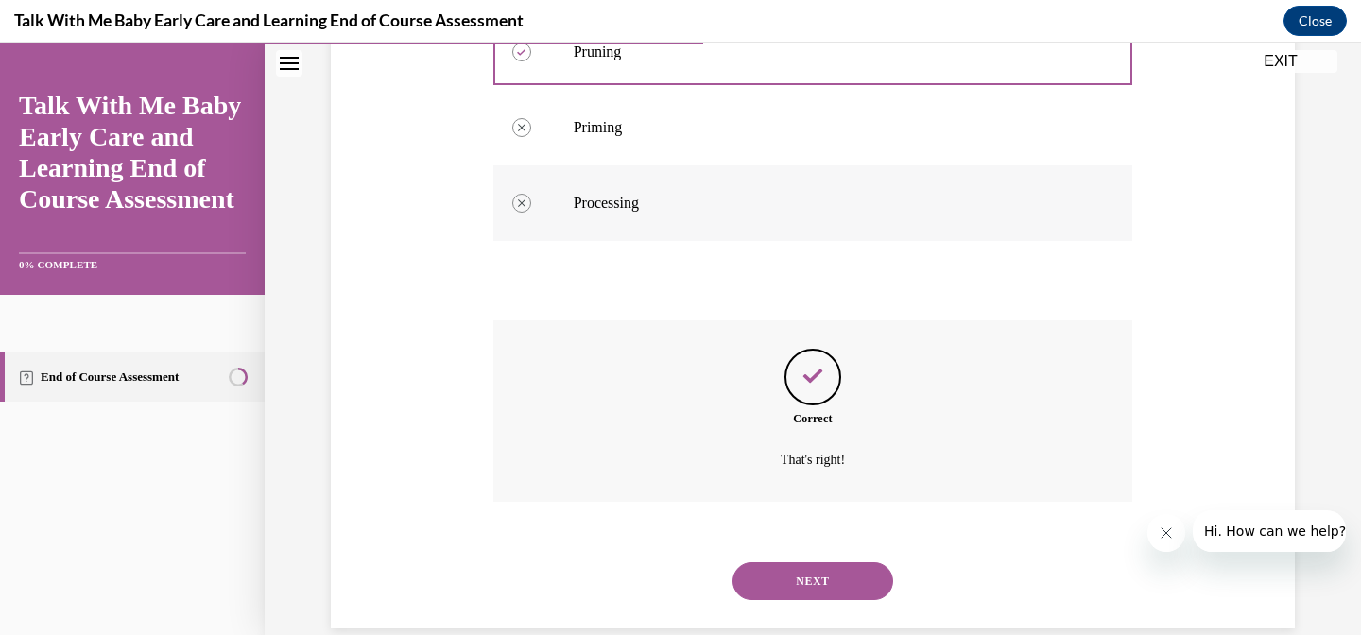
scroll to position [578, 0]
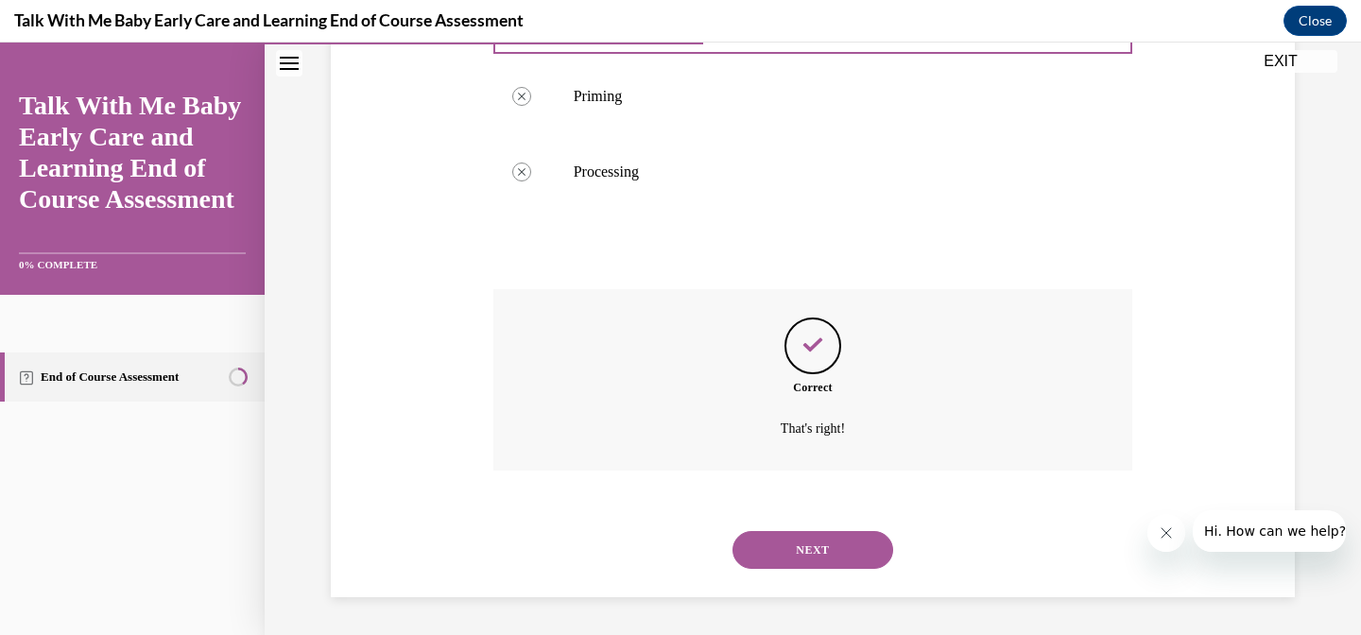
click at [805, 558] on button "NEXT" at bounding box center [812, 550] width 161 height 38
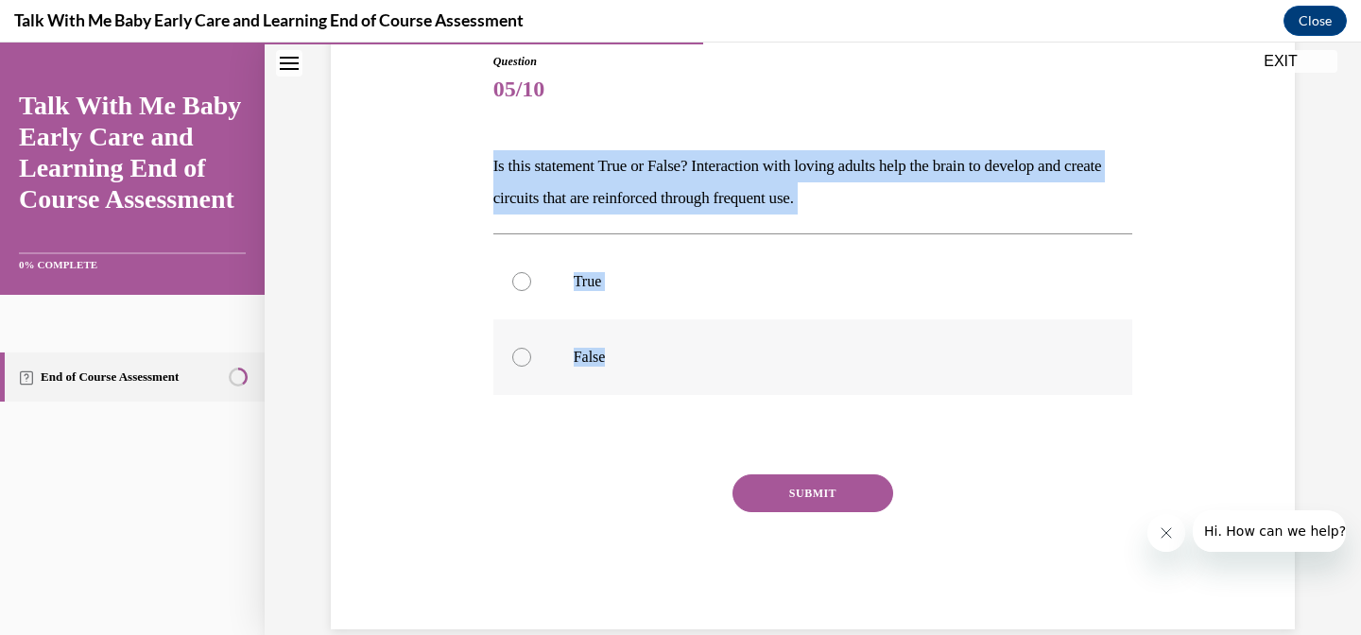
drag, startPoint x: 494, startPoint y: 164, endPoint x: 663, endPoint y: 363, distance: 261.5
click at [663, 363] on div "Question 05/10 Is this statement True or False? Interaction with loving adults …" at bounding box center [813, 341] width 640 height 577
copy div "Is this statement True or False? Interaction with loving adults help the brain …"
click at [582, 298] on label "True" at bounding box center [813, 282] width 640 height 76
click at [531, 291] on input "True" at bounding box center [521, 281] width 19 height 19
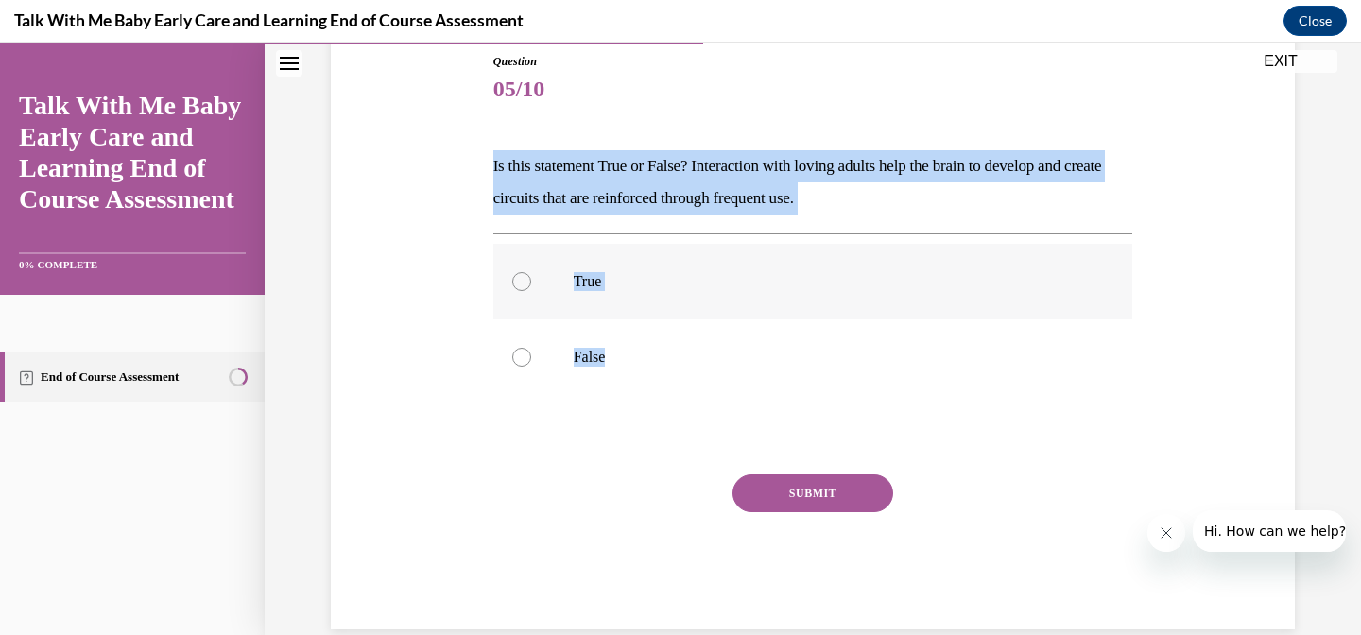
radio input "true"
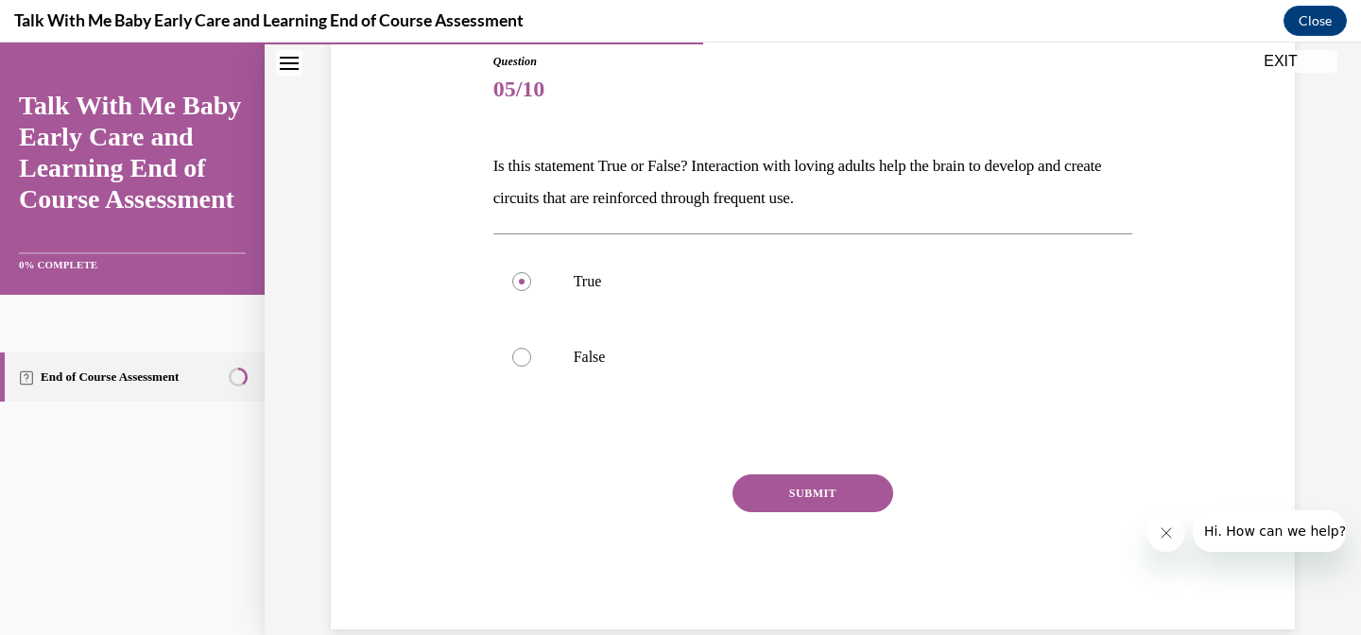
click at [796, 488] on button "SUBMIT" at bounding box center [812, 493] width 161 height 38
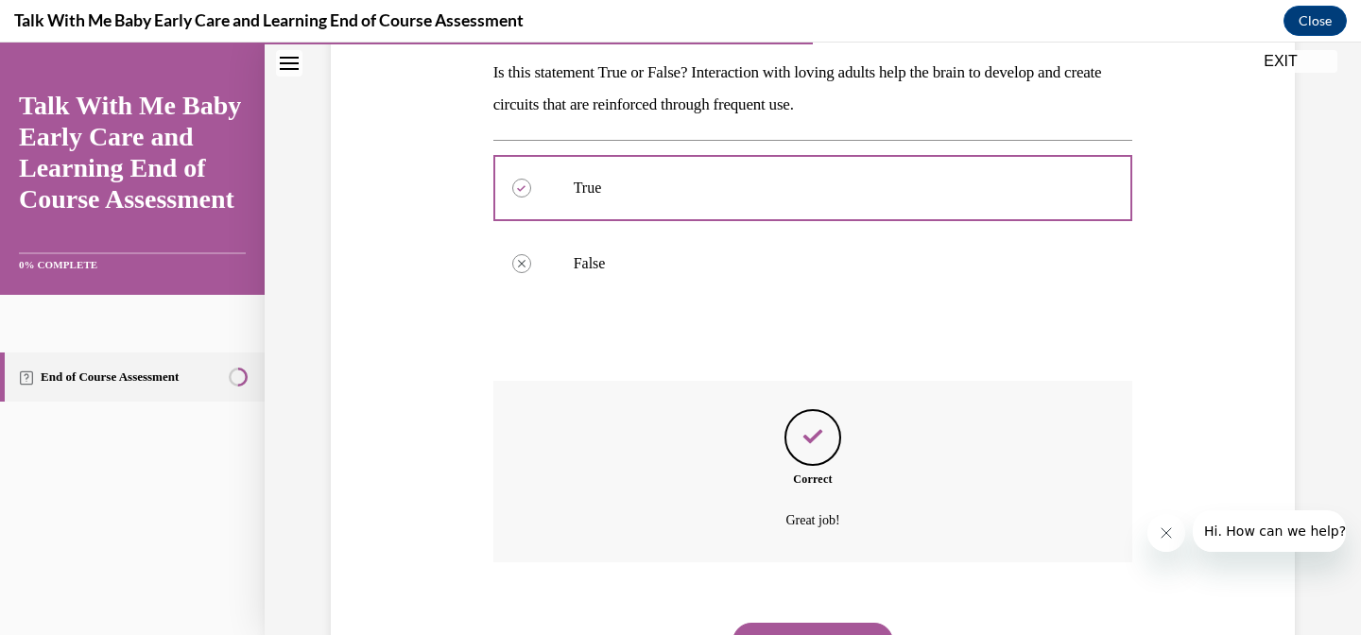
scroll to position [395, 0]
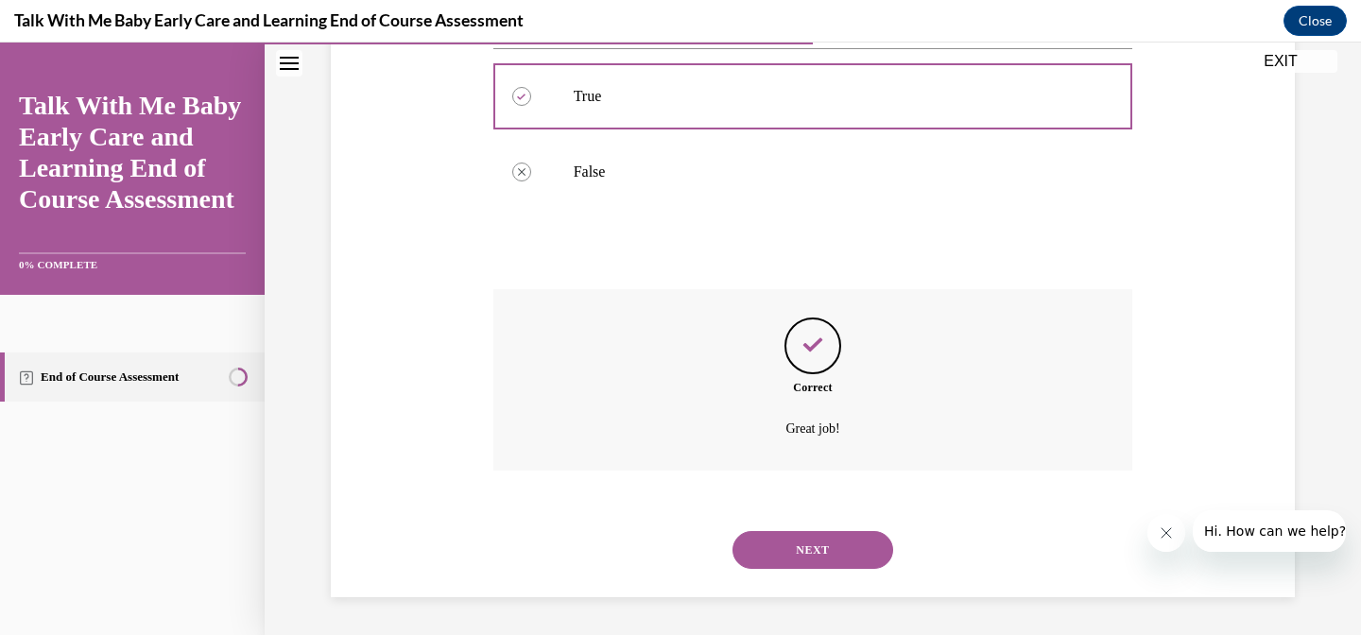
click at [790, 565] on button "NEXT" at bounding box center [812, 550] width 161 height 38
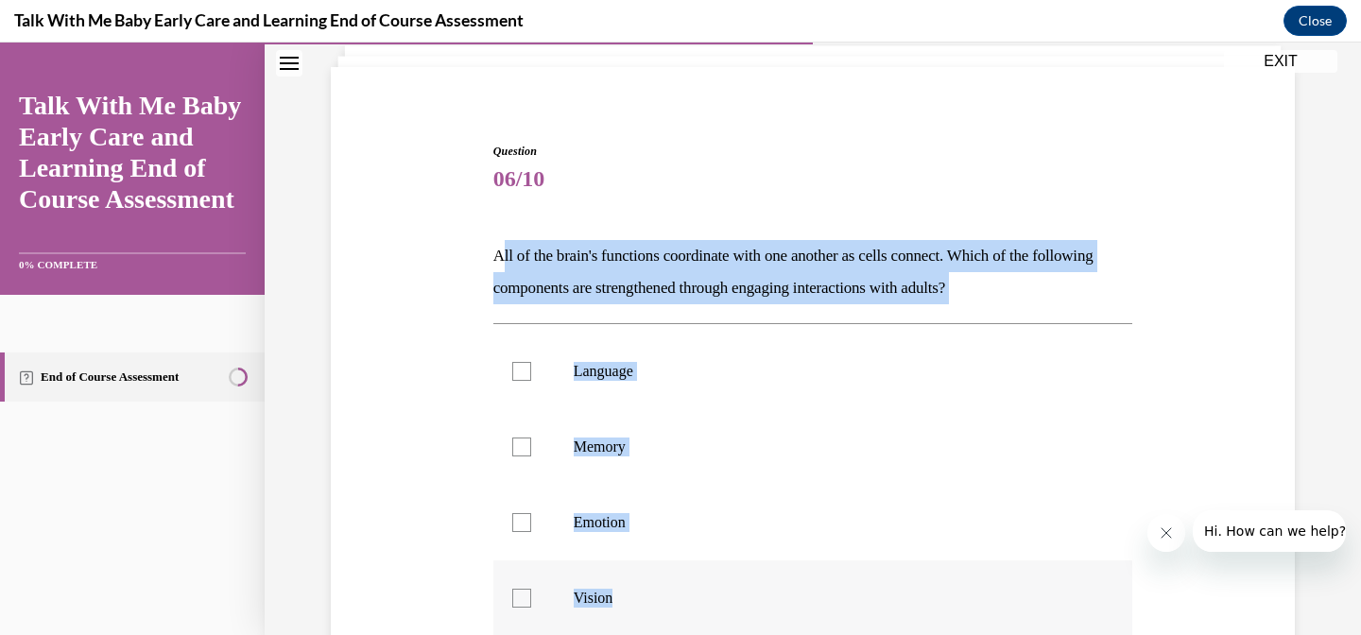
scroll to position [126, 0]
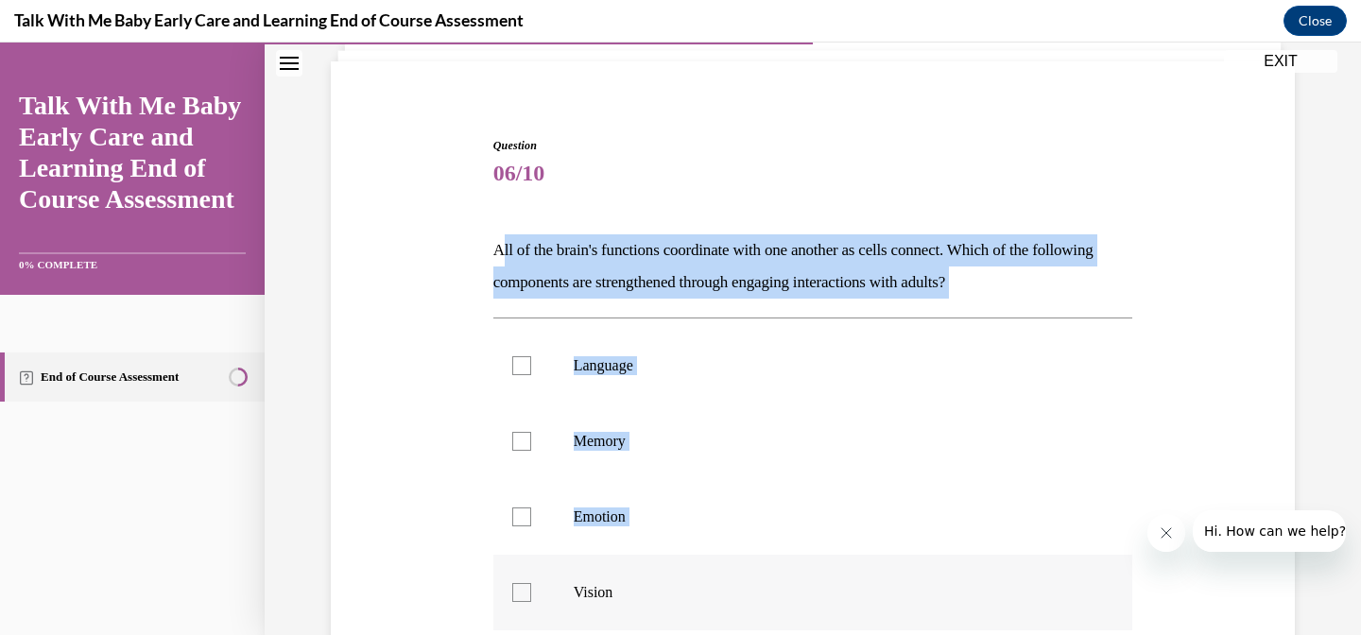
drag, startPoint x: 497, startPoint y: 307, endPoint x: 643, endPoint y: 579, distance: 308.7
click at [643, 579] on div "Question 06/10 All of the brain's functions coordinate with one another as cell…" at bounding box center [813, 501] width 640 height 728
click at [442, 164] on div "Question 06/10 All of the brain's functions coordinate with one another as cell…" at bounding box center [812, 472] width 973 height 784
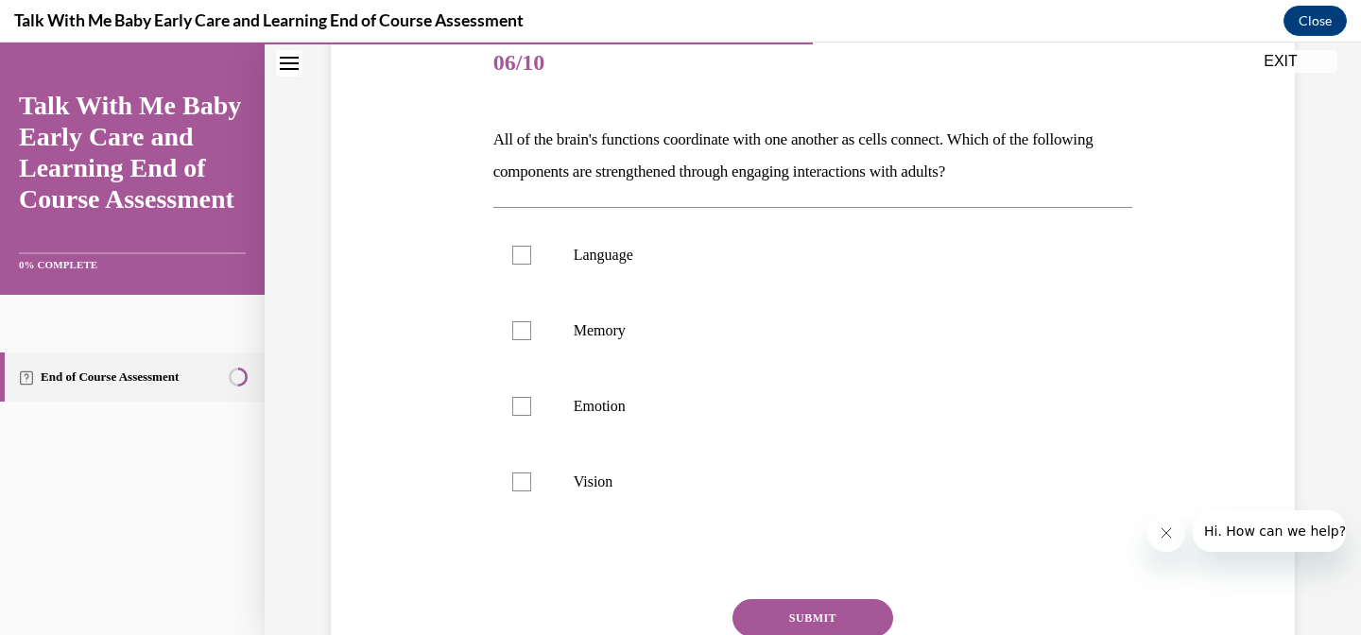
scroll to position [241, 0]
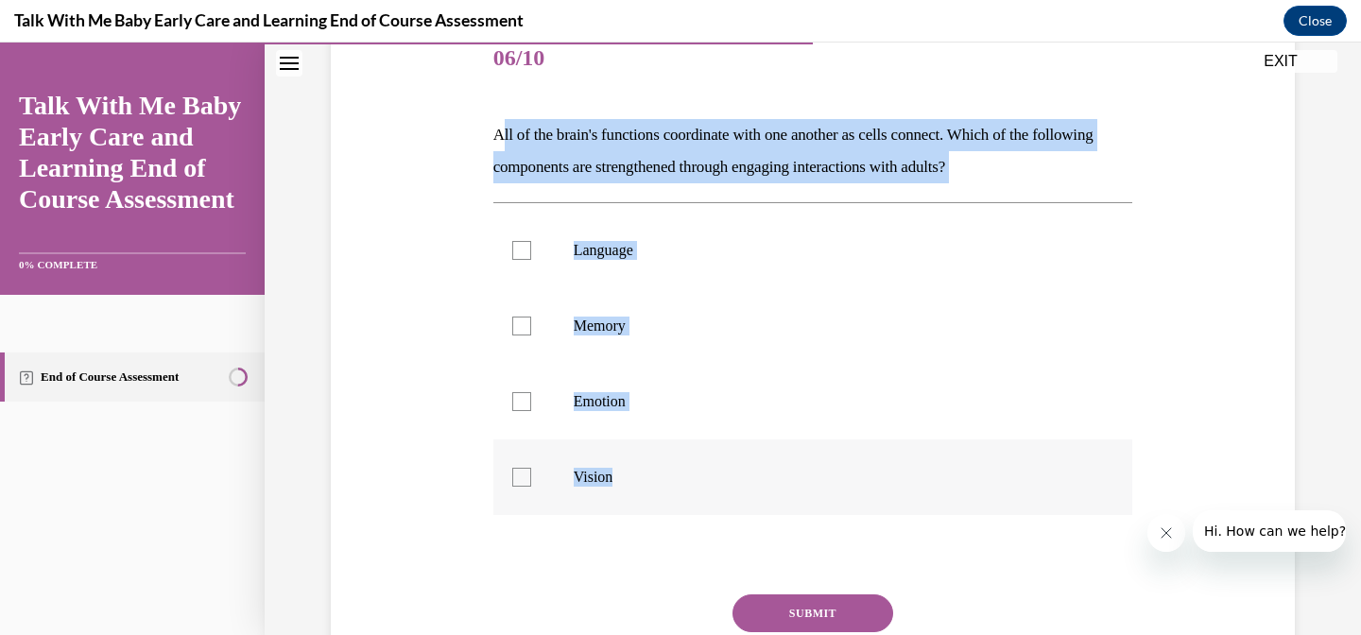
drag, startPoint x: 499, startPoint y: 131, endPoint x: 617, endPoint y: 471, distance: 359.3
click at [619, 473] on div "Question 06/10 All of the brain's functions coordinate with one another as cell…" at bounding box center [813, 386] width 640 height 728
copy div "All of the brain's functions coordinate with one another as cells connect. Whic…"
click at [597, 259] on p "Language" at bounding box center [830, 250] width 512 height 19
click at [531, 259] on input "Language" at bounding box center [521, 250] width 19 height 19
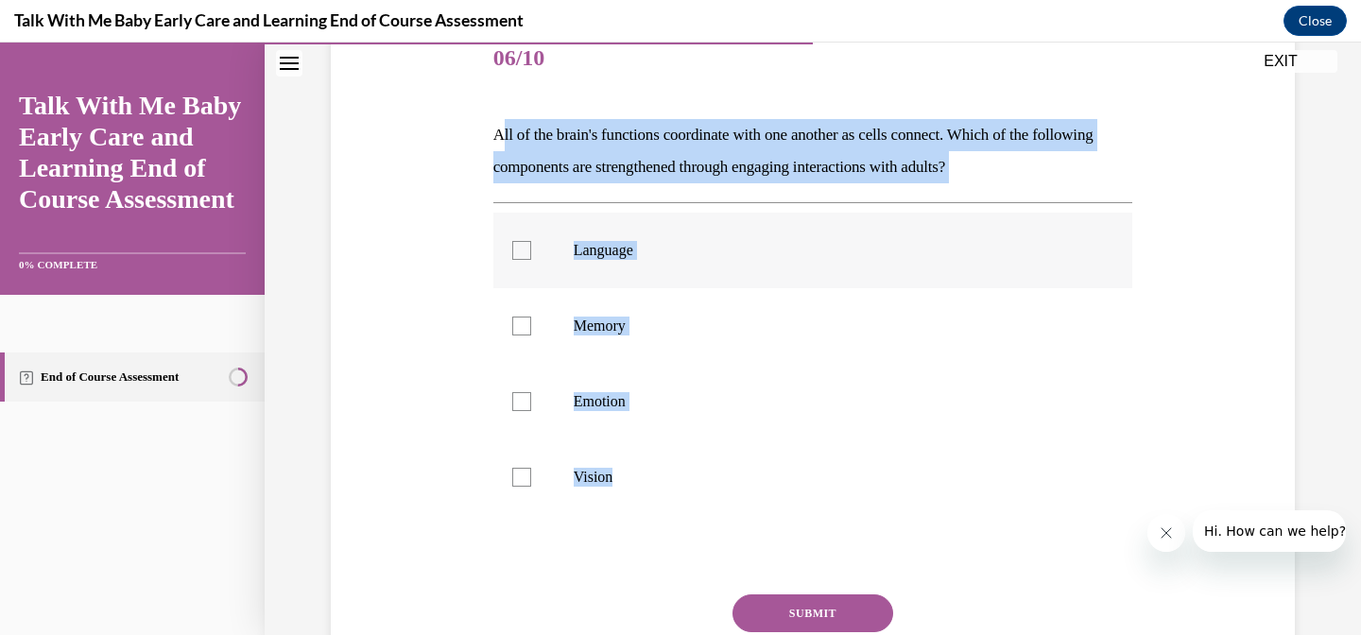
checkbox input "true"
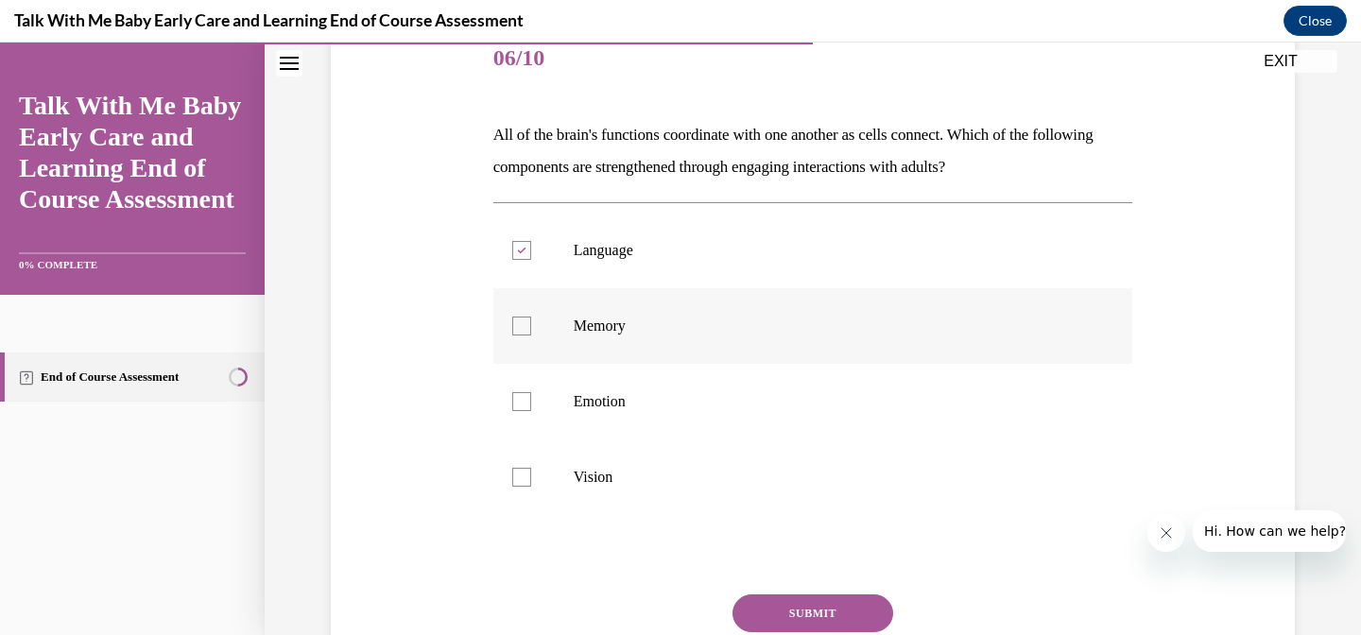
click at [607, 315] on label "Memory" at bounding box center [813, 326] width 640 height 76
click at [531, 317] on input "Memory" at bounding box center [521, 326] width 19 height 19
checkbox input "true"
click at [616, 387] on label "Emotion" at bounding box center [813, 402] width 640 height 76
click at [531, 392] on input "Emotion" at bounding box center [521, 401] width 19 height 19
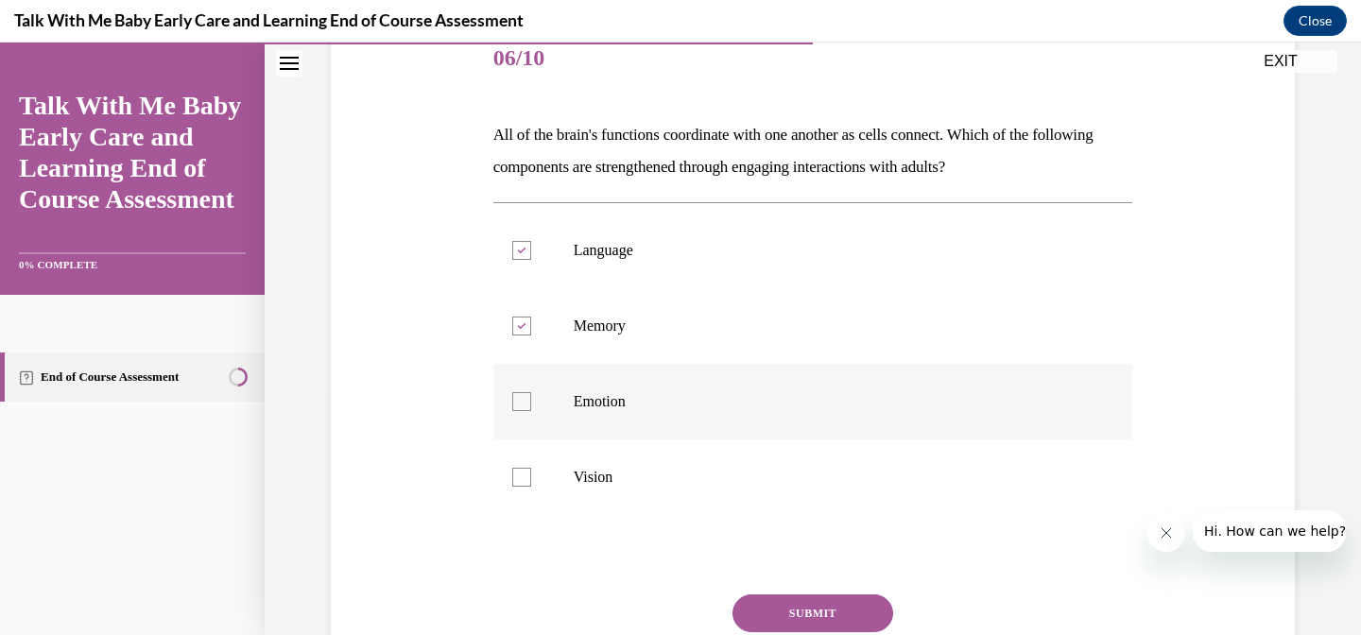
checkbox input "true"
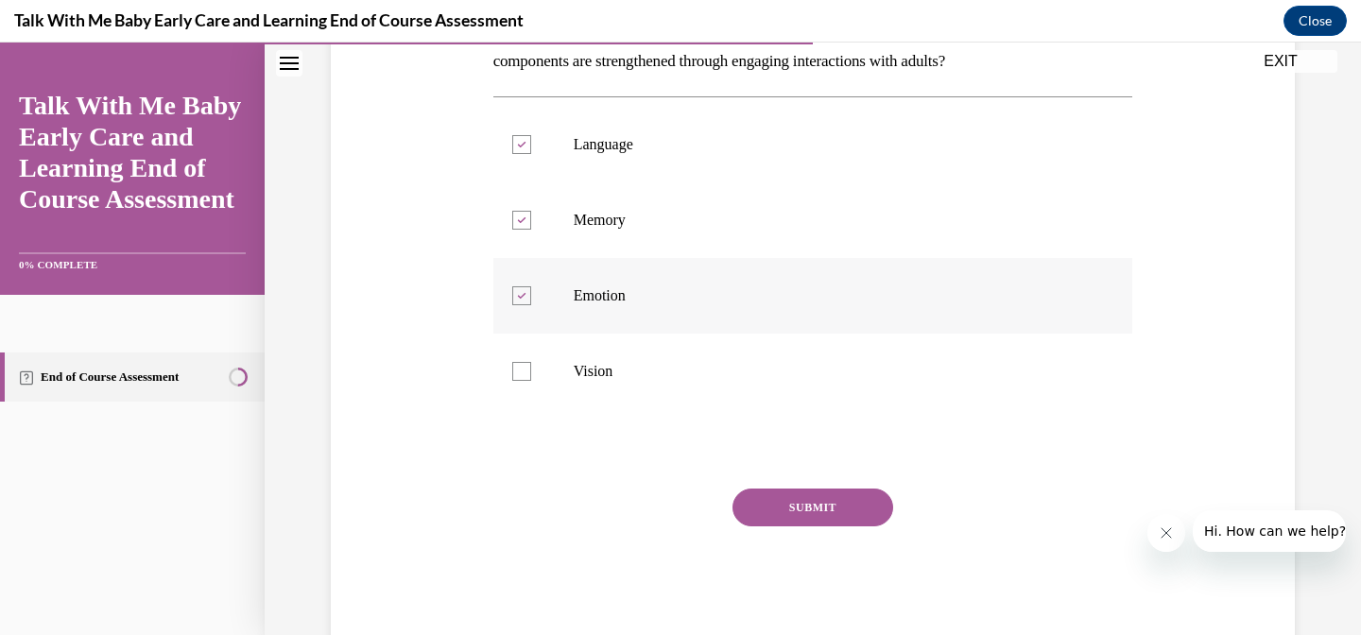
scroll to position [393, 0]
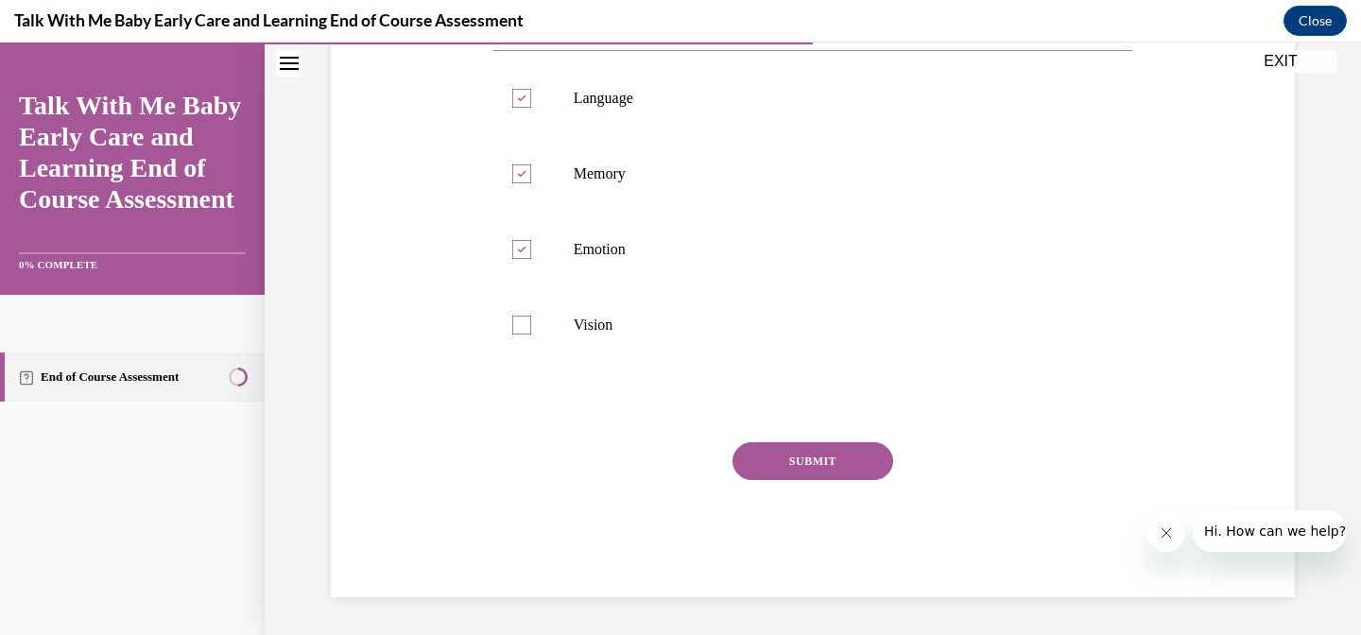
click at [809, 456] on button "SUBMIT" at bounding box center [812, 461] width 161 height 38
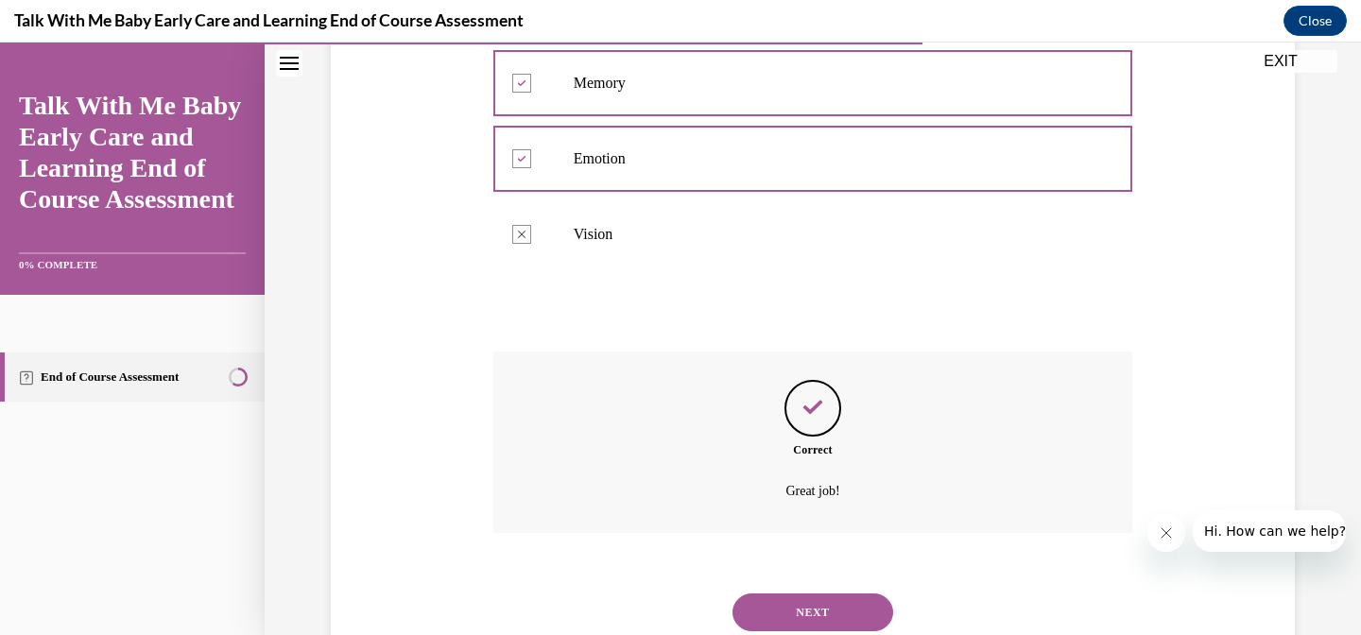
scroll to position [546, 0]
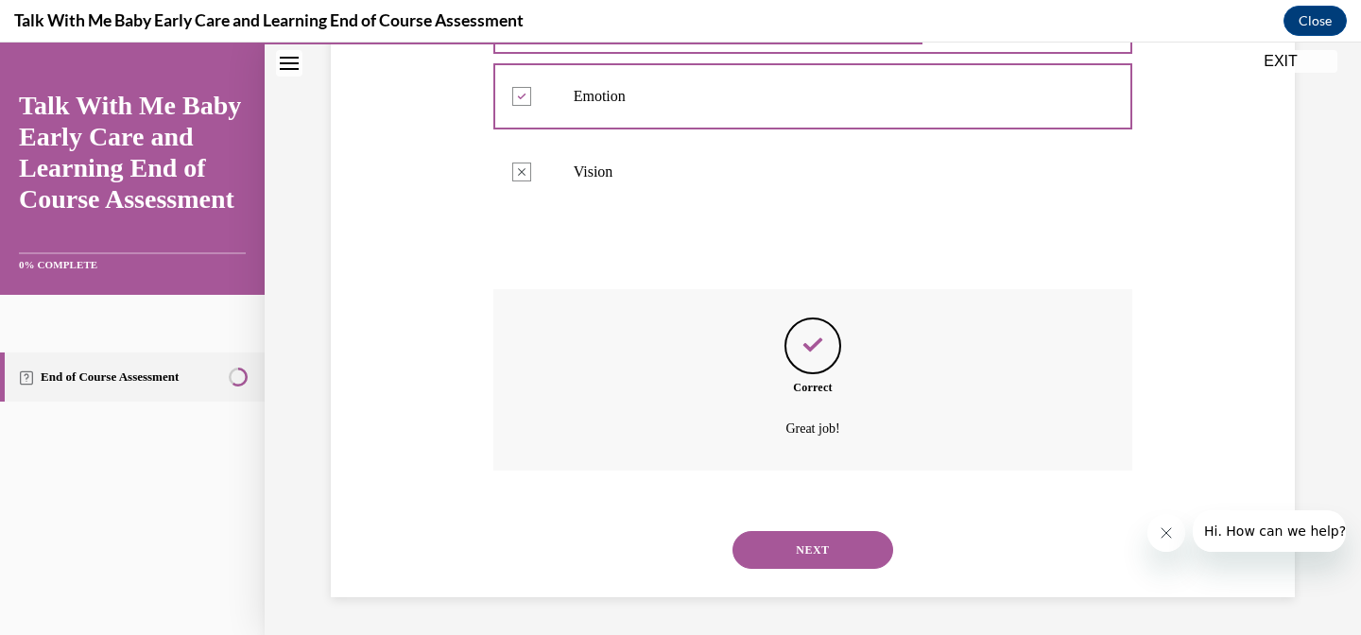
click at [802, 551] on button "NEXT" at bounding box center [812, 550] width 161 height 38
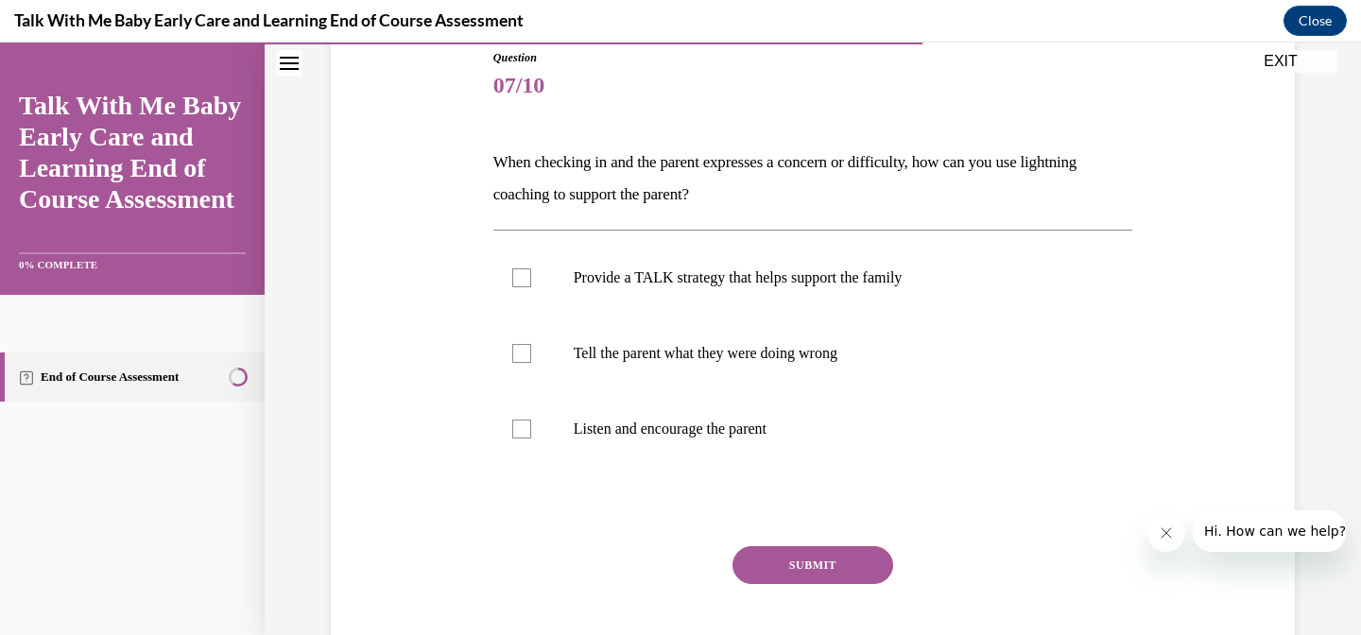
scroll to position [215, 0]
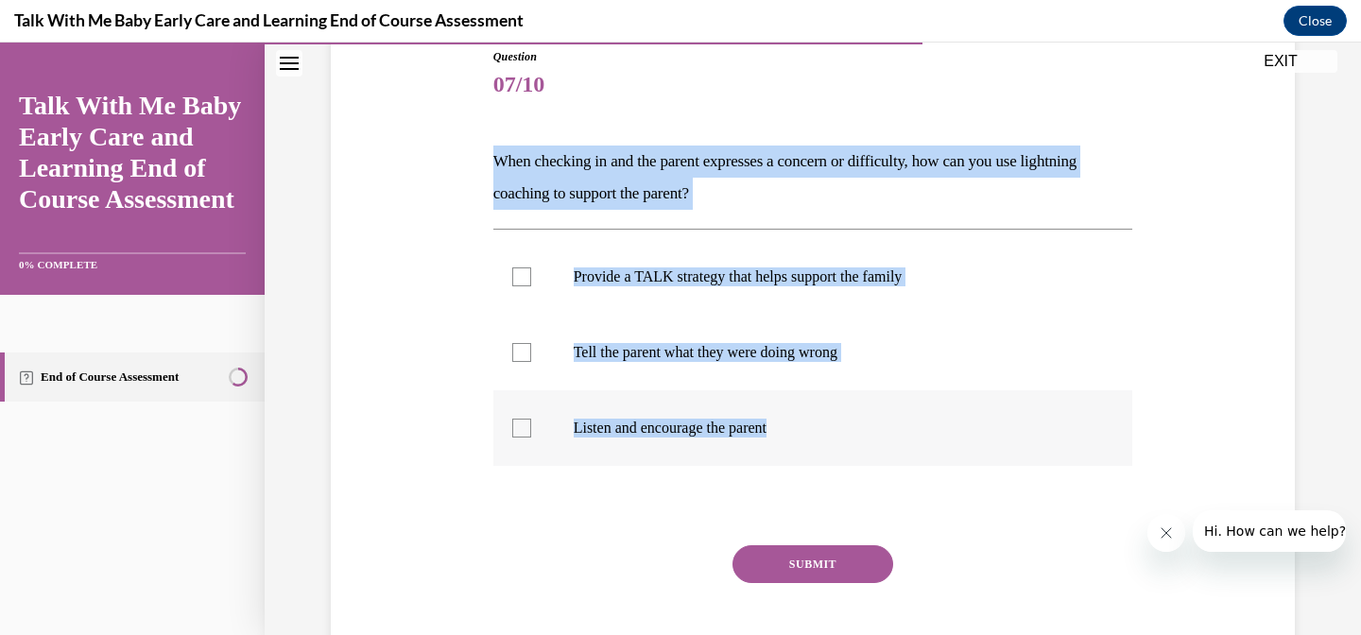
drag, startPoint x: 495, startPoint y: 161, endPoint x: 856, endPoint y: 451, distance: 463.2
click at [856, 451] on div "Question 07/10 When checking in and the parent expresses a concern or difficult…" at bounding box center [813, 374] width 640 height 652
copy div "When checking in and the parent expresses a concern or difficulty, how can you …"
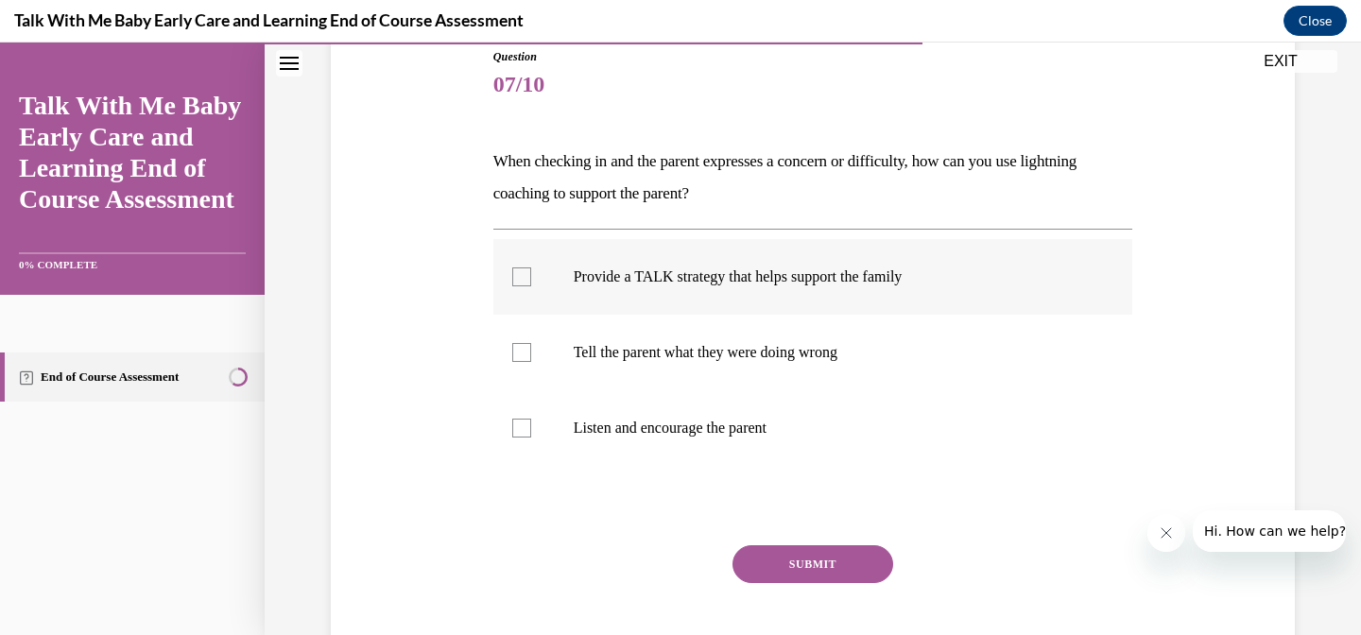
click at [542, 272] on label "Provide a TALK strategy that helps support the family" at bounding box center [813, 277] width 640 height 76
click at [531, 272] on input "Provide a TALK strategy that helps support the family" at bounding box center [521, 276] width 19 height 19
checkbox input "true"
click at [608, 416] on label "Listen and encourage the parent" at bounding box center [813, 428] width 640 height 76
click at [531, 419] on input "Listen and encourage the parent" at bounding box center [521, 428] width 19 height 19
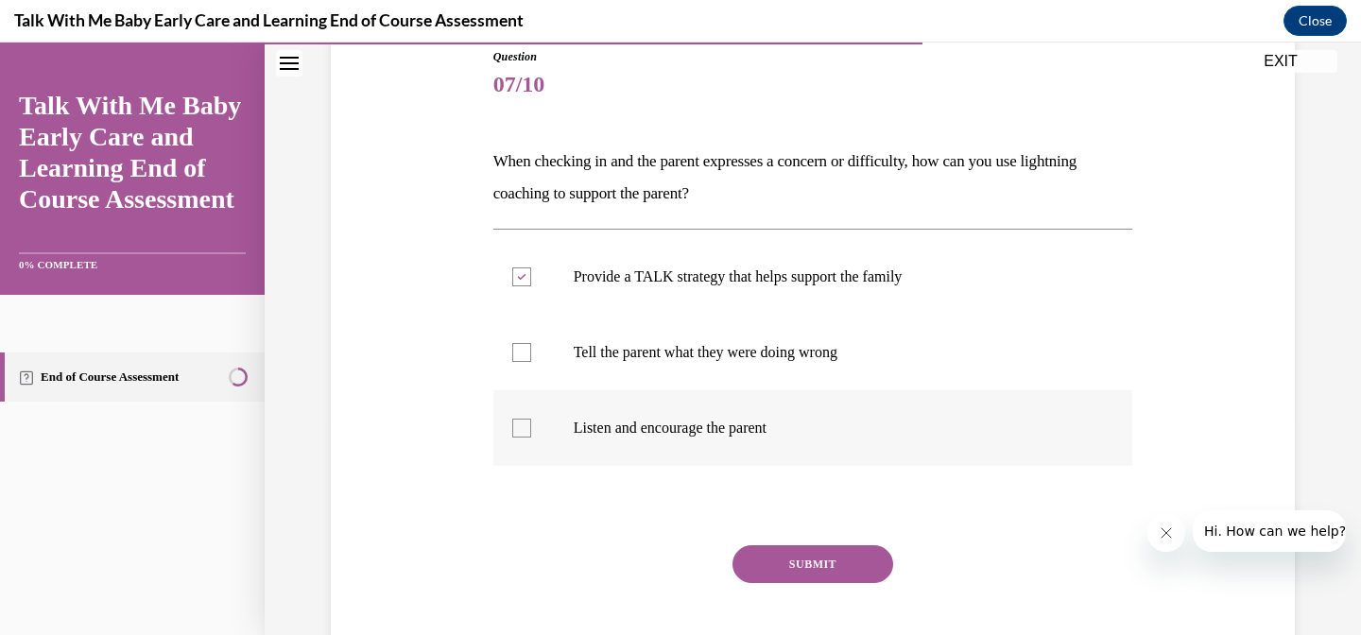
checkbox input "true"
click at [775, 567] on button "SUBMIT" at bounding box center [812, 564] width 161 height 38
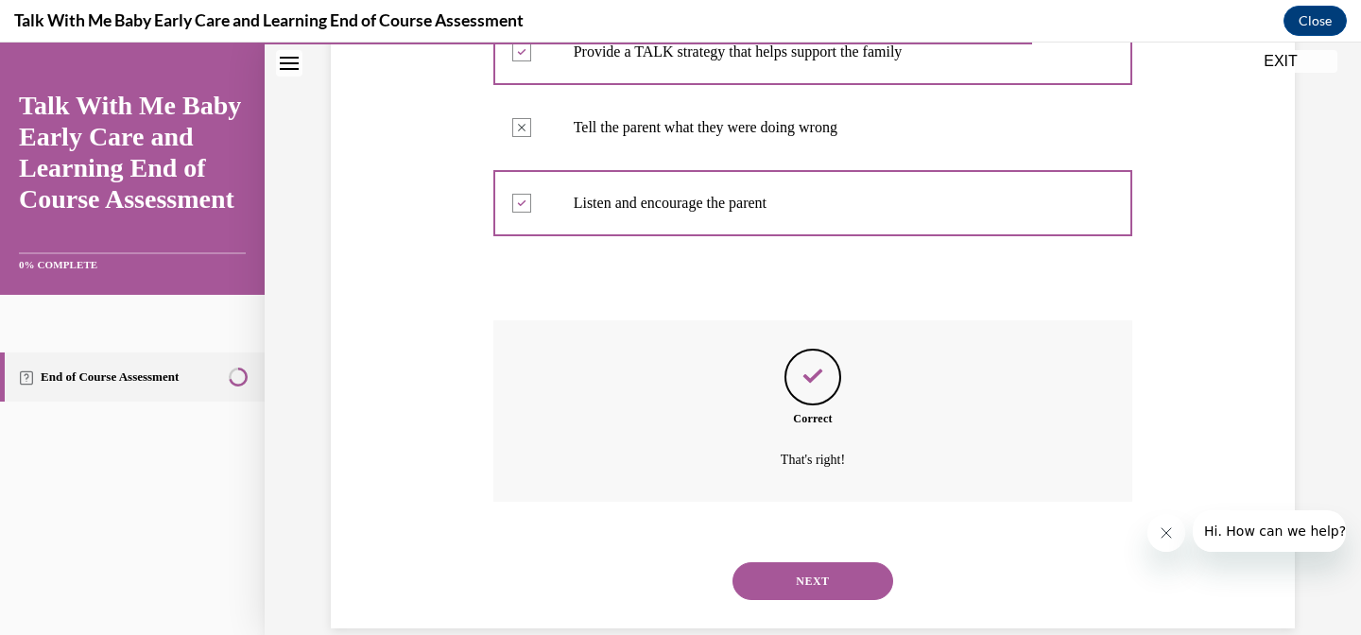
scroll to position [471, 0]
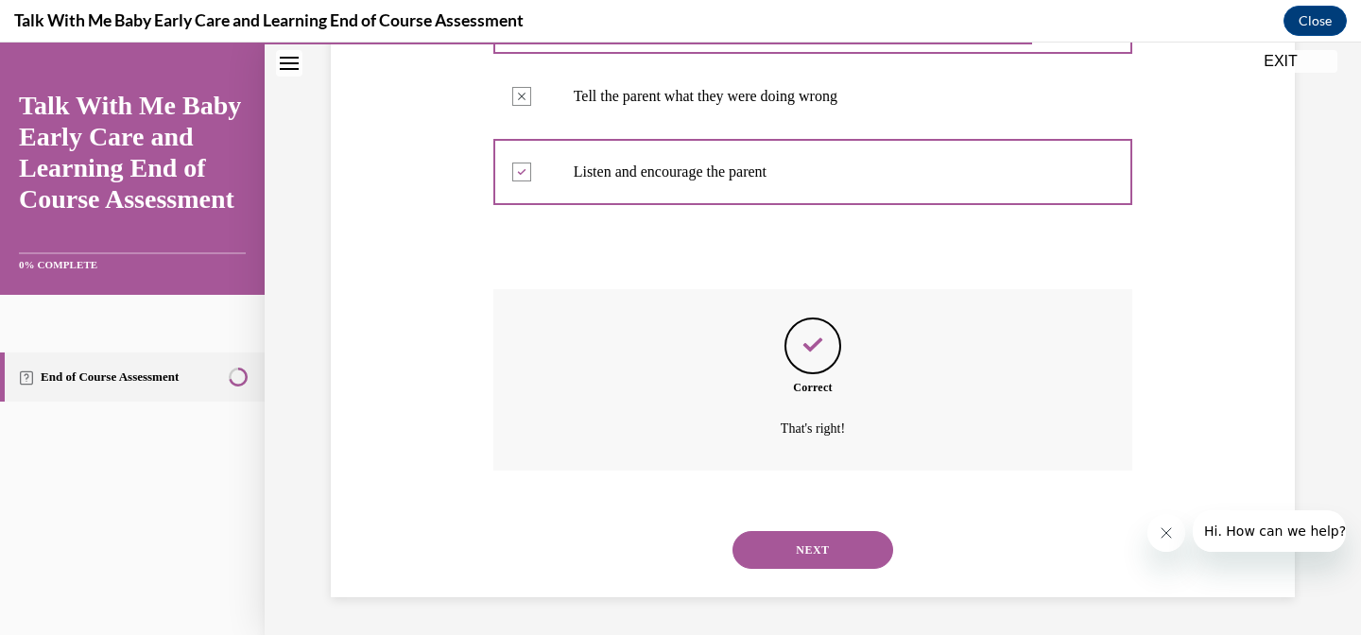
click at [795, 567] on button "NEXT" at bounding box center [812, 550] width 161 height 38
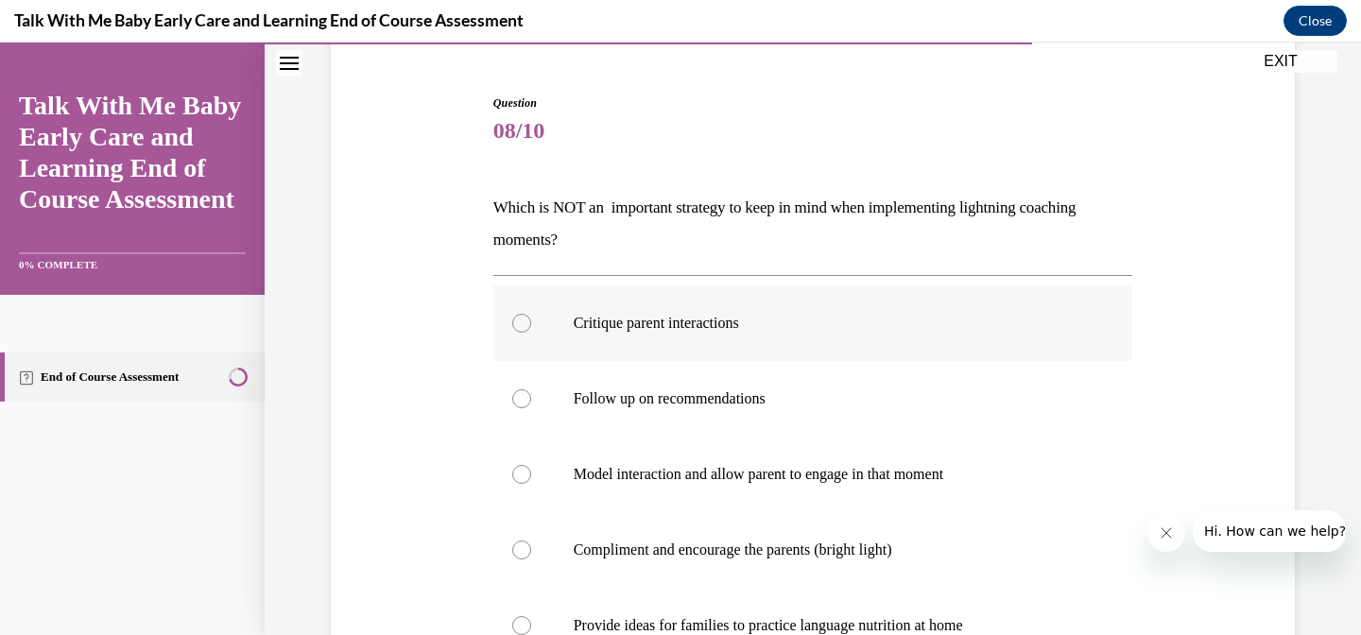
scroll to position [201, 0]
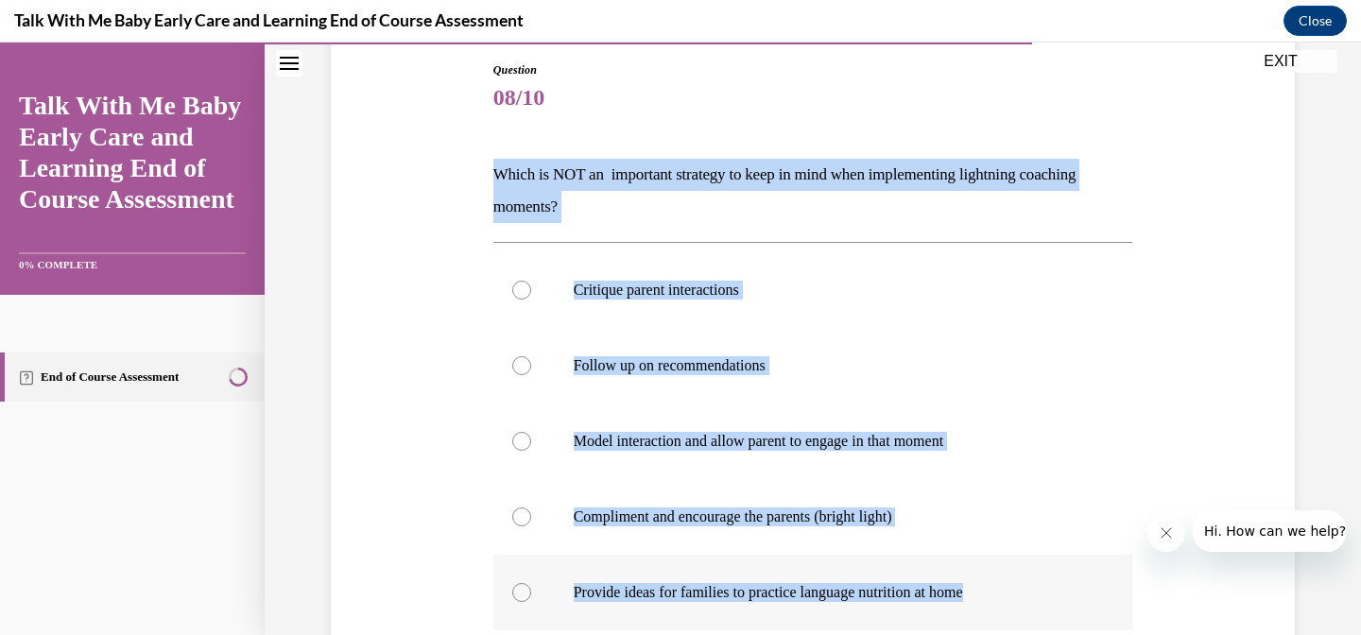
drag, startPoint x: 492, startPoint y: 172, endPoint x: 1006, endPoint y: 596, distance: 665.9
click at [1006, 596] on div "Question 08/10 Which is NOT an important strategy to keep in mind when implemen…" at bounding box center [813, 462] width 640 height 803
copy div "Which is NOT an important strategy to keep in mind when implementing lightning …"
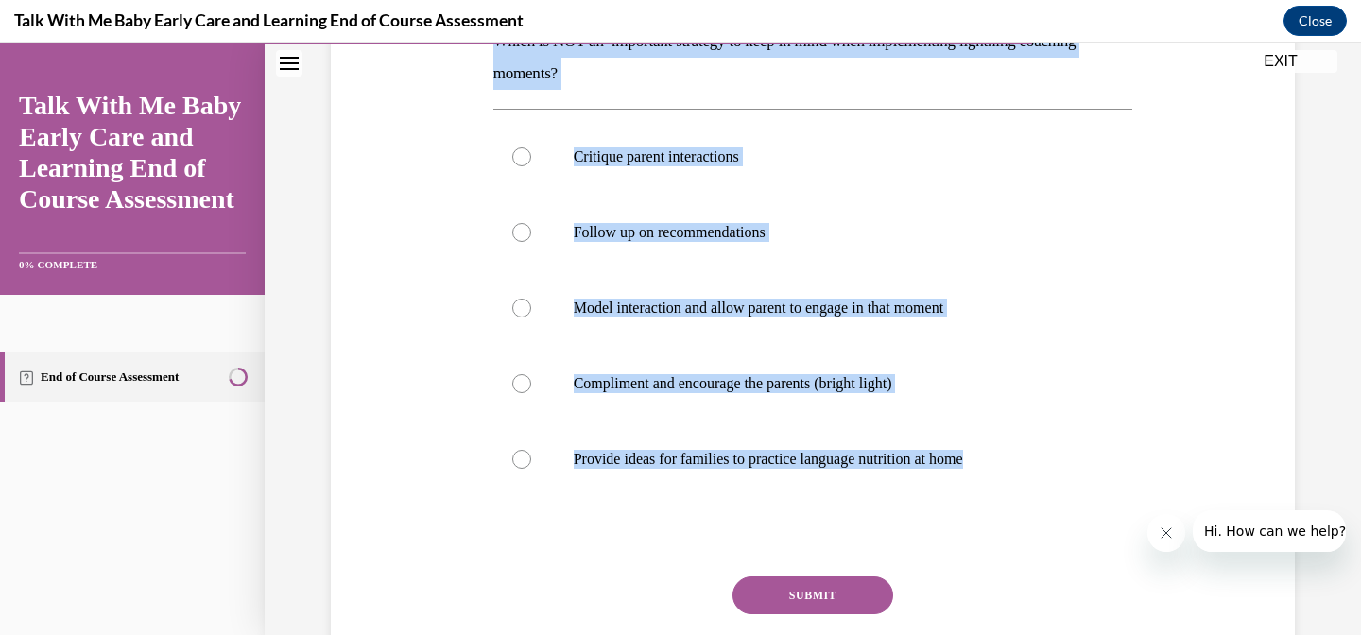
scroll to position [343, 0]
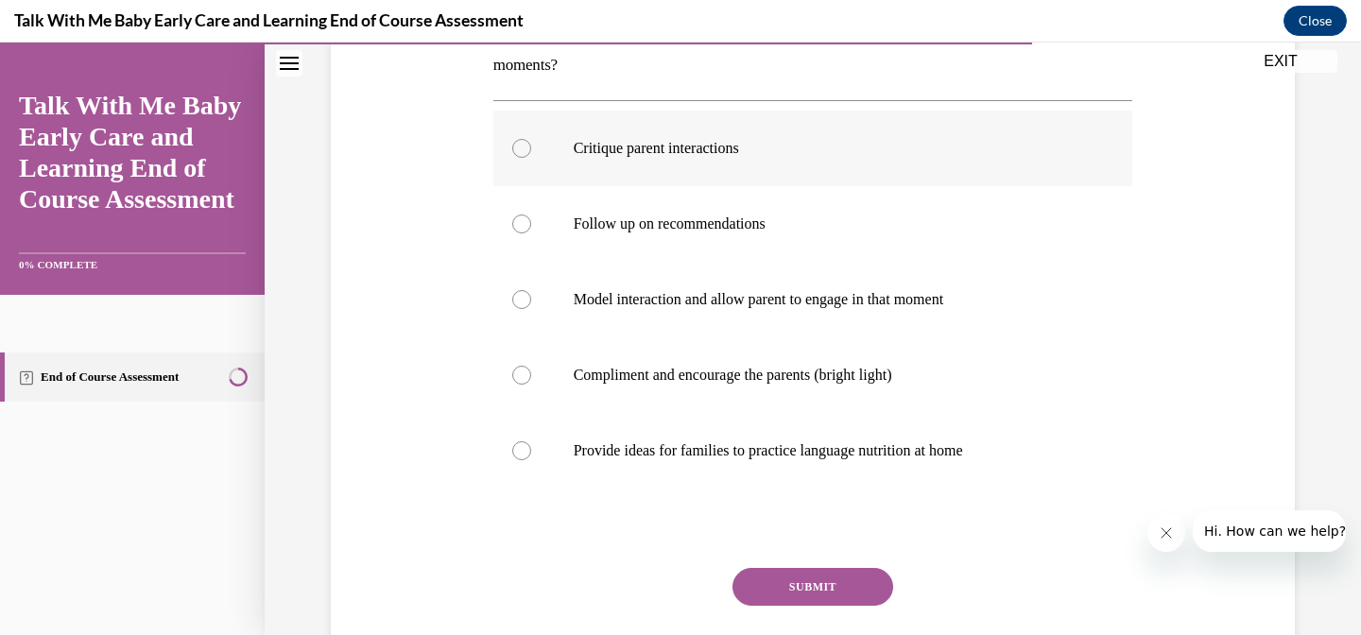
click at [729, 133] on label "Critique parent interactions" at bounding box center [813, 149] width 640 height 76
click at [531, 139] on input "Critique parent interactions" at bounding box center [521, 148] width 19 height 19
radio input "true"
click at [779, 586] on button "SUBMIT" at bounding box center [812, 587] width 161 height 38
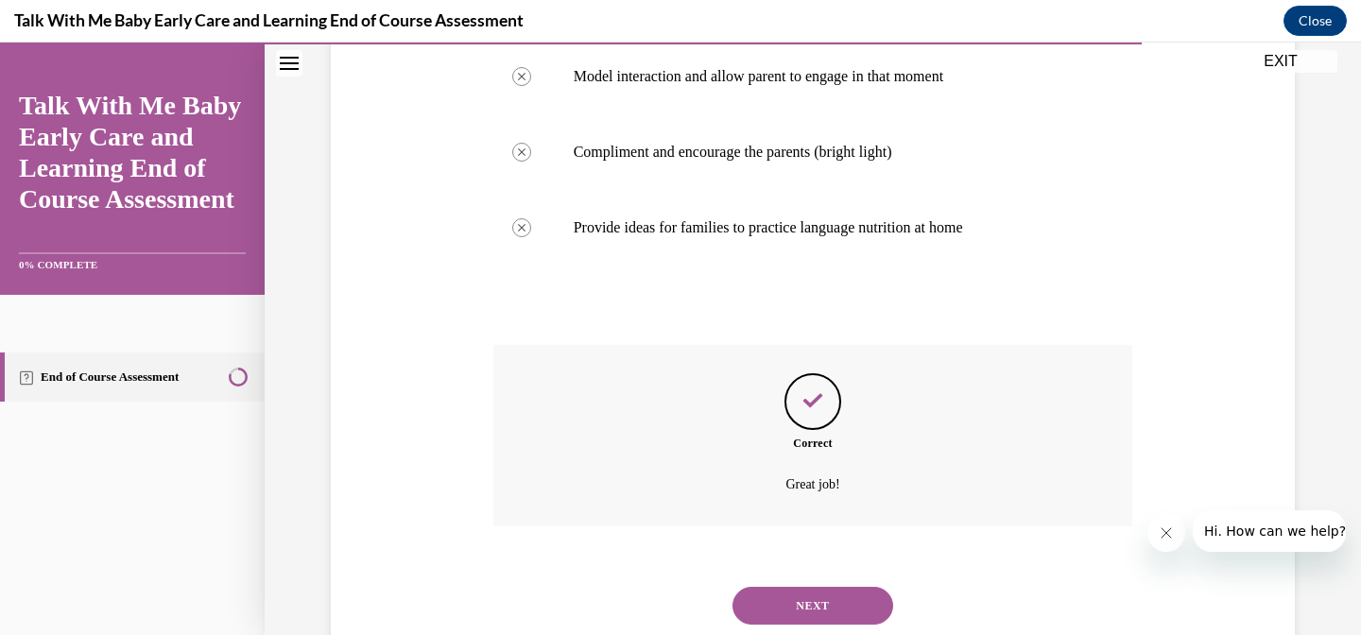
scroll to position [622, 0]
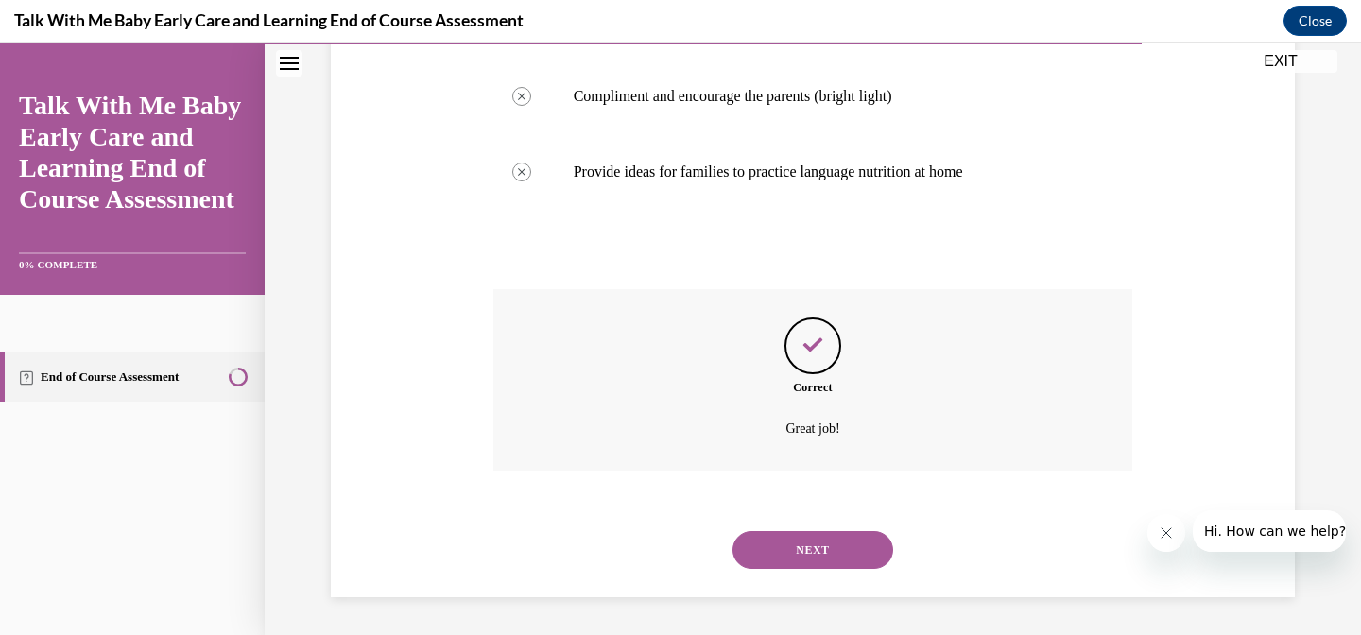
click at [772, 547] on button "NEXT" at bounding box center [812, 550] width 161 height 38
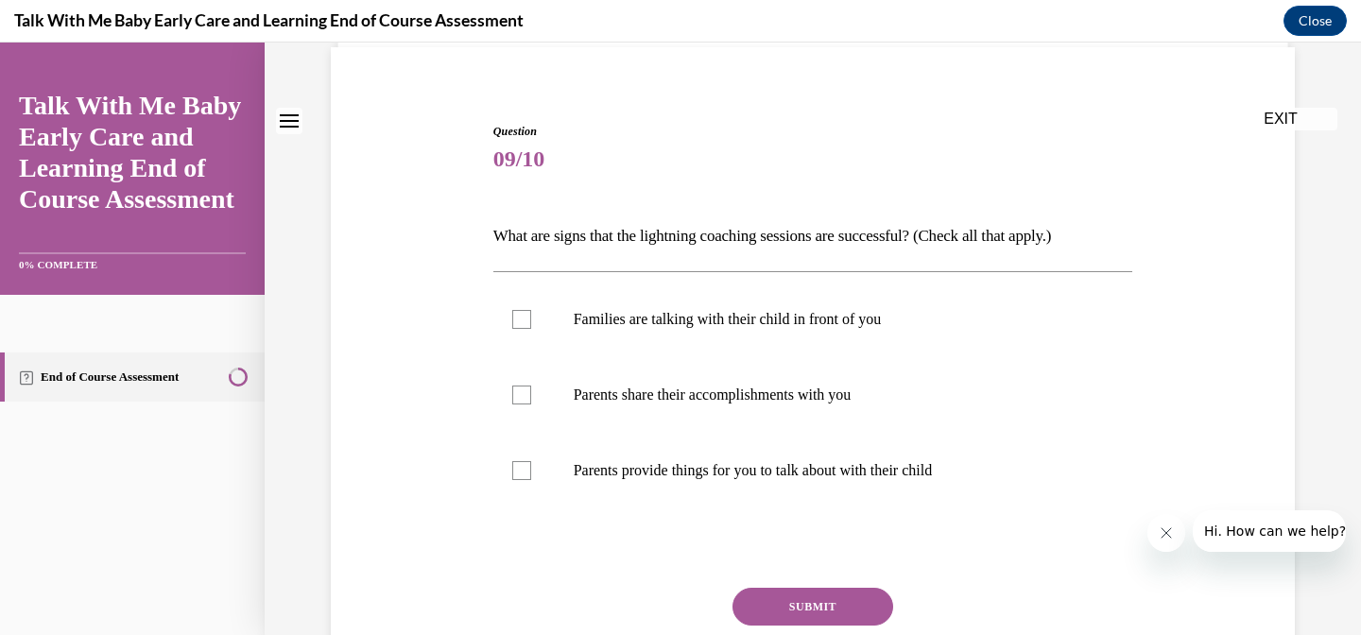
scroll to position [157, 0]
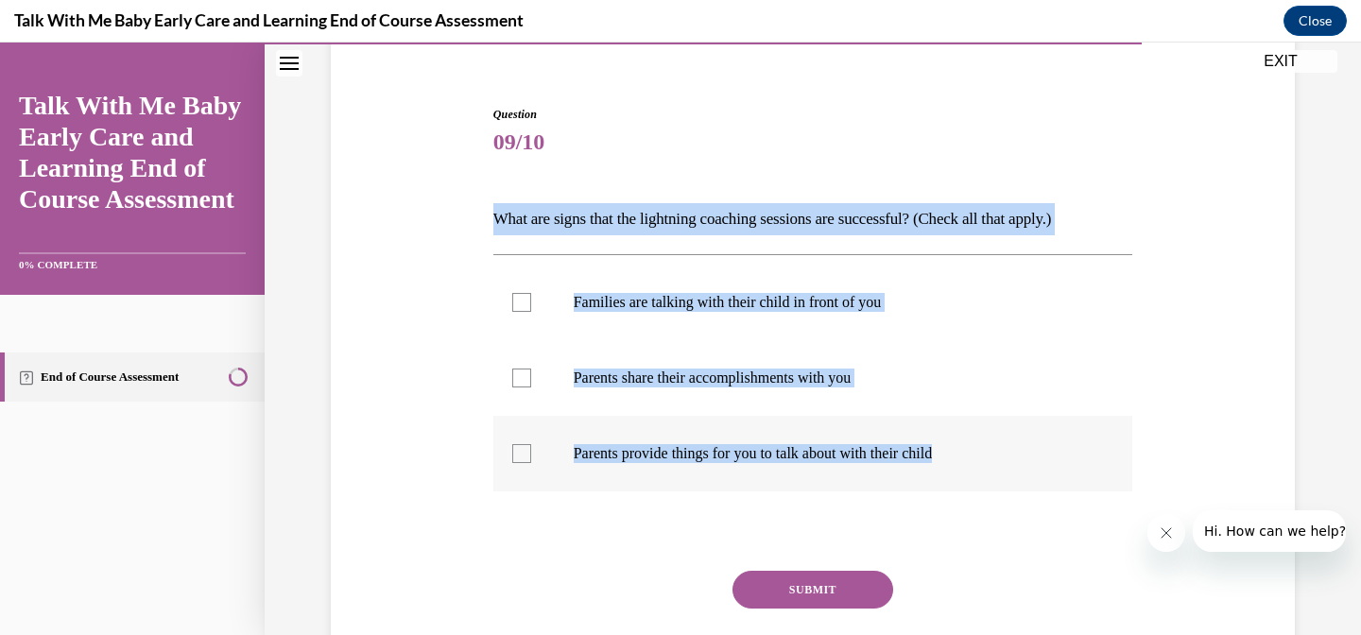
drag, startPoint x: 495, startPoint y: 222, endPoint x: 983, endPoint y: 462, distance: 543.6
click at [983, 462] on div "Question 09/10 What are signs that the lightning coaching sessions are successf…" at bounding box center [813, 416] width 640 height 620
copy div "What are signs that the lightning coaching sessions are successful? (Check all …"
click at [676, 298] on p "Families are talking with their child in front of you" at bounding box center [830, 302] width 512 height 19
click at [531, 298] on input "Families are talking with their child in front of you" at bounding box center [521, 302] width 19 height 19
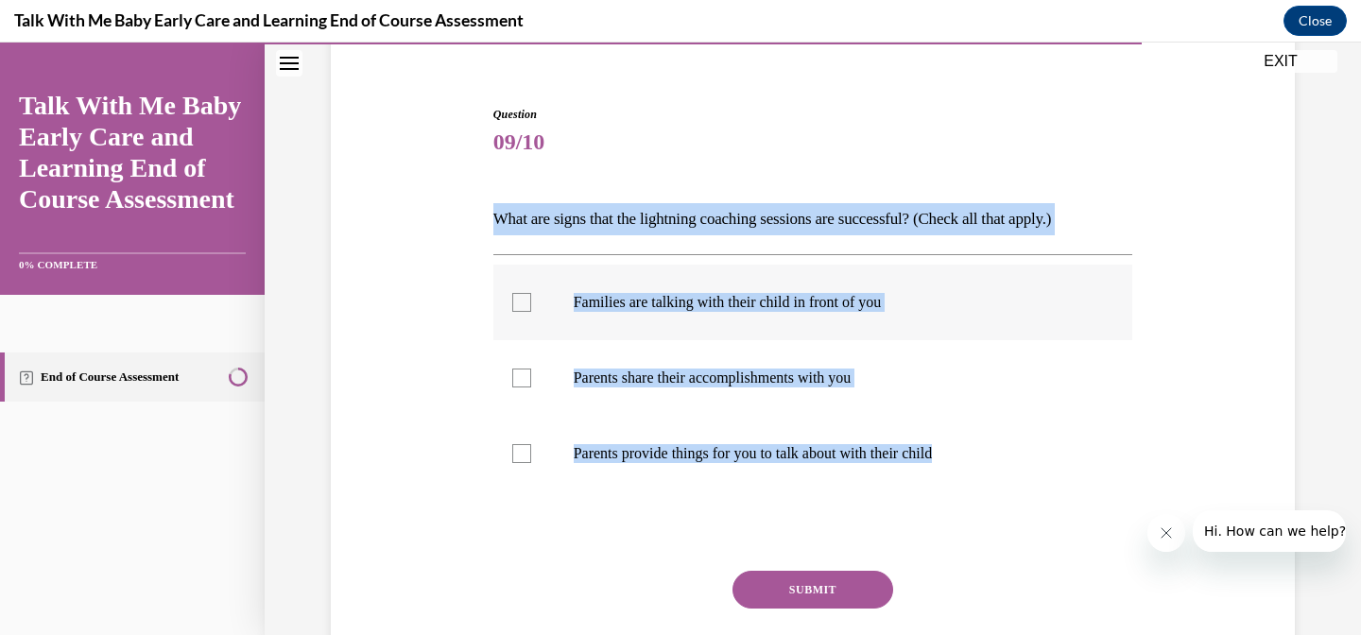
checkbox input "true"
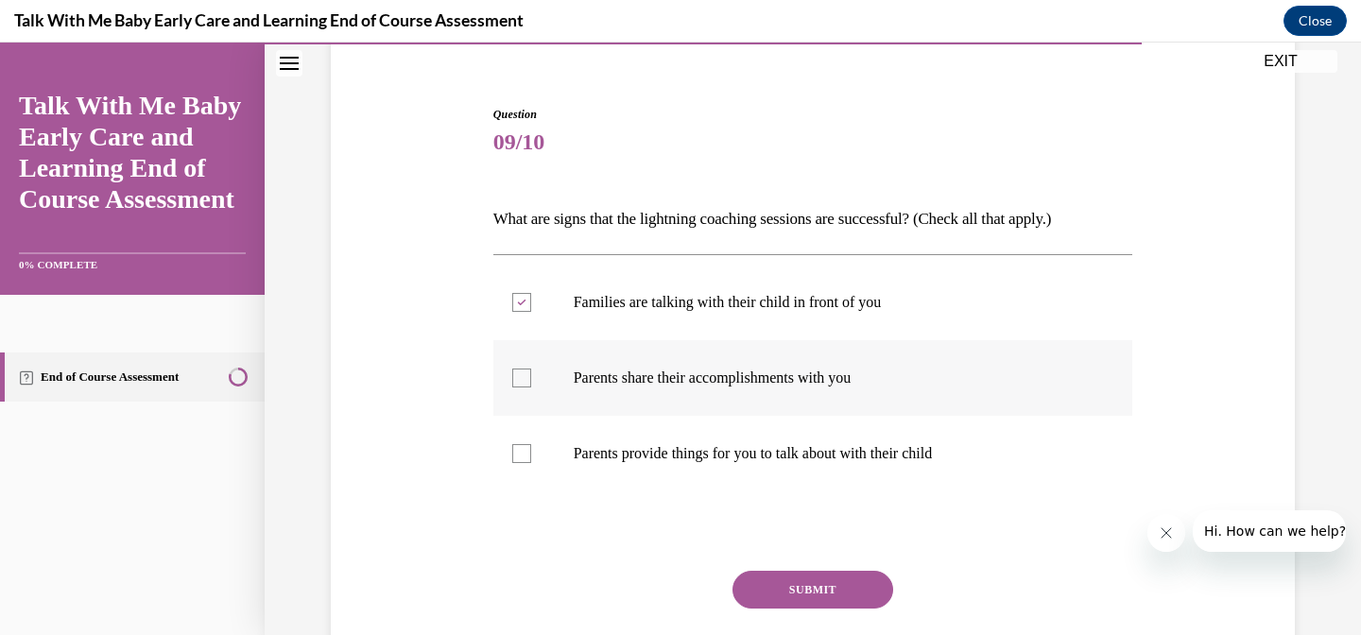
click at [687, 372] on p "Parents share their accomplishments with you" at bounding box center [830, 378] width 512 height 19
click at [531, 372] on input "Parents share their accomplishments with you" at bounding box center [521, 378] width 19 height 19
checkbox input "true"
click at [778, 575] on button "SUBMIT" at bounding box center [812, 590] width 161 height 38
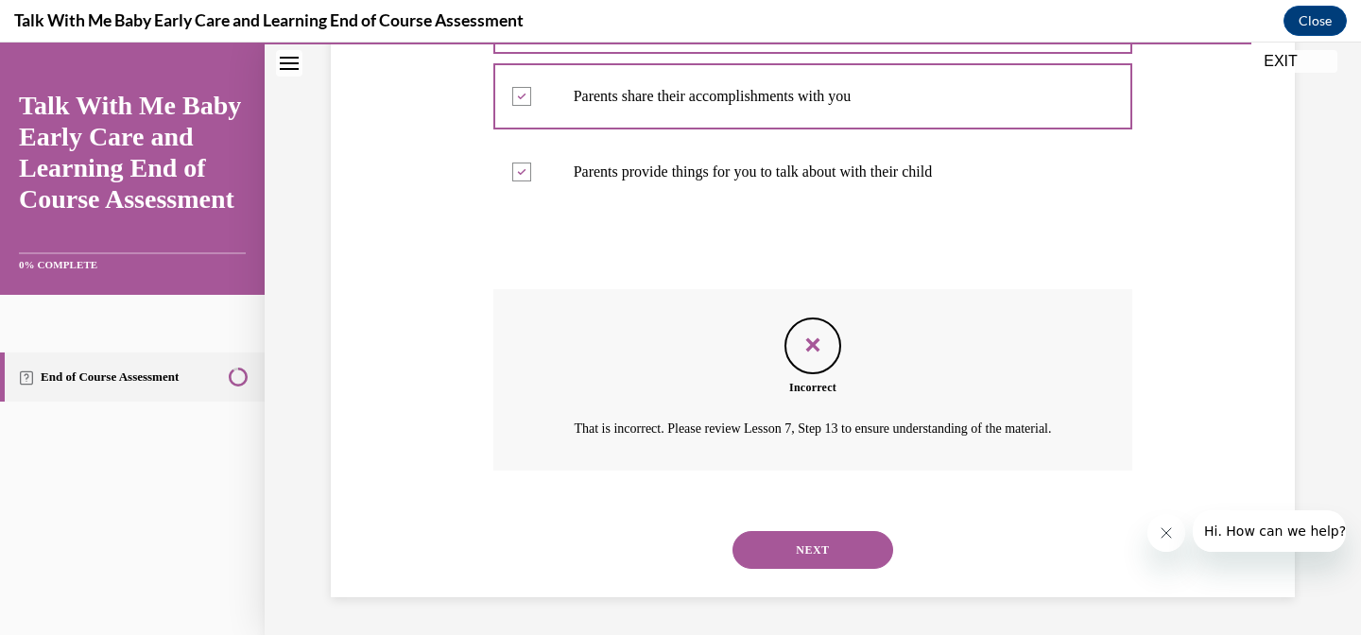
scroll to position [459, 0]
click at [797, 553] on button "NEXT" at bounding box center [812, 550] width 161 height 38
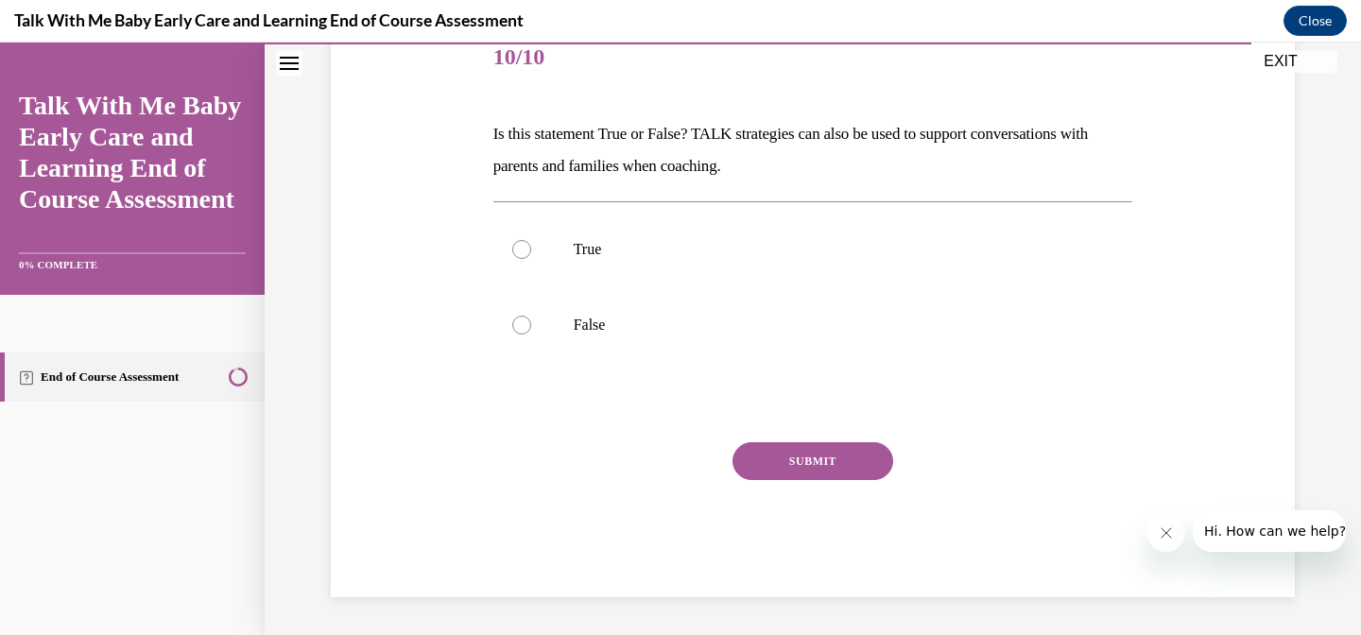
scroll to position [210, 0]
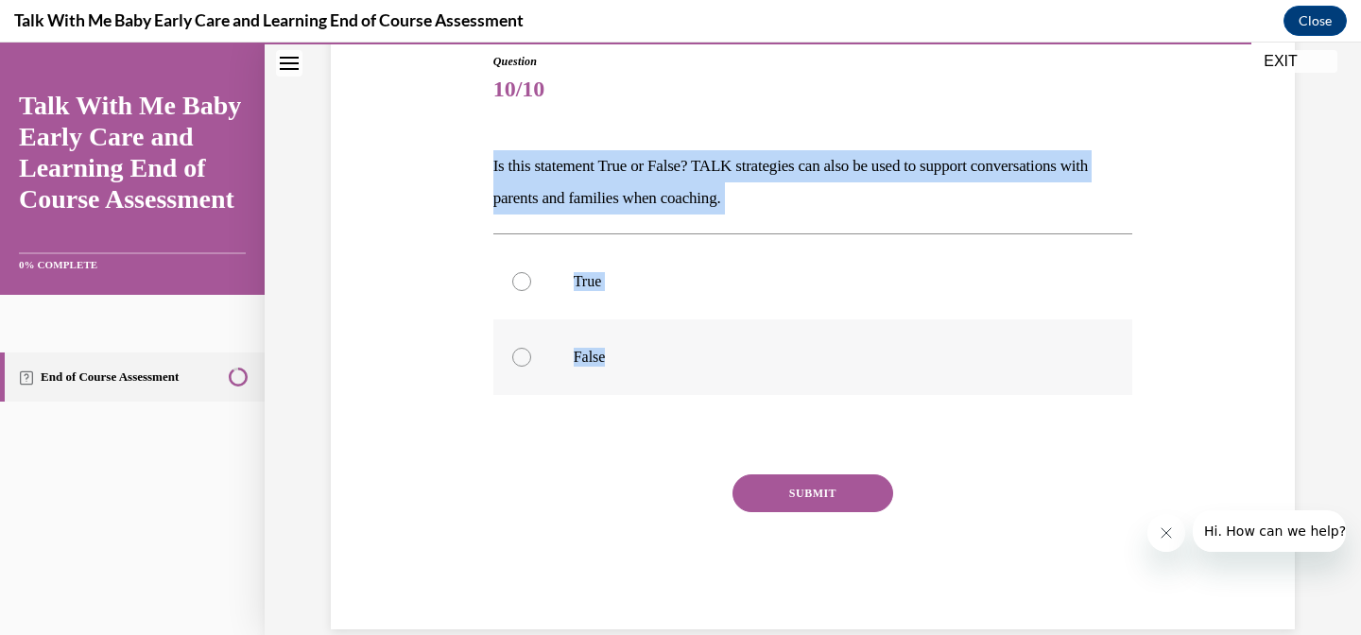
drag, startPoint x: 491, startPoint y: 165, endPoint x: 654, endPoint y: 364, distance: 257.1
click at [654, 364] on div "Question 10/10 Is this statement True or False? TALK strategies can also be use…" at bounding box center [813, 327] width 649 height 605
copy div "Is this statement True or False? TALK strategies can also be used to support co…"
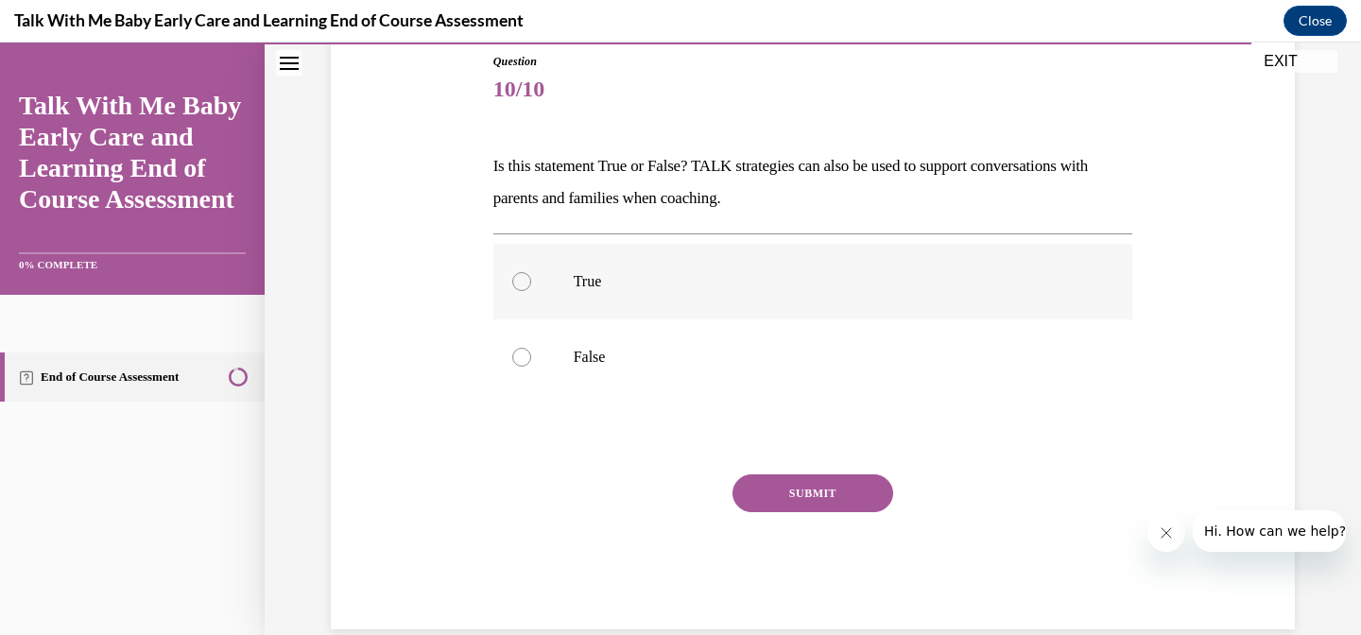
click at [571, 247] on label "True" at bounding box center [813, 282] width 640 height 76
click at [531, 272] on input "True" at bounding box center [521, 281] width 19 height 19
radio input "true"
click at [766, 475] on button "SUBMIT" at bounding box center [812, 493] width 161 height 38
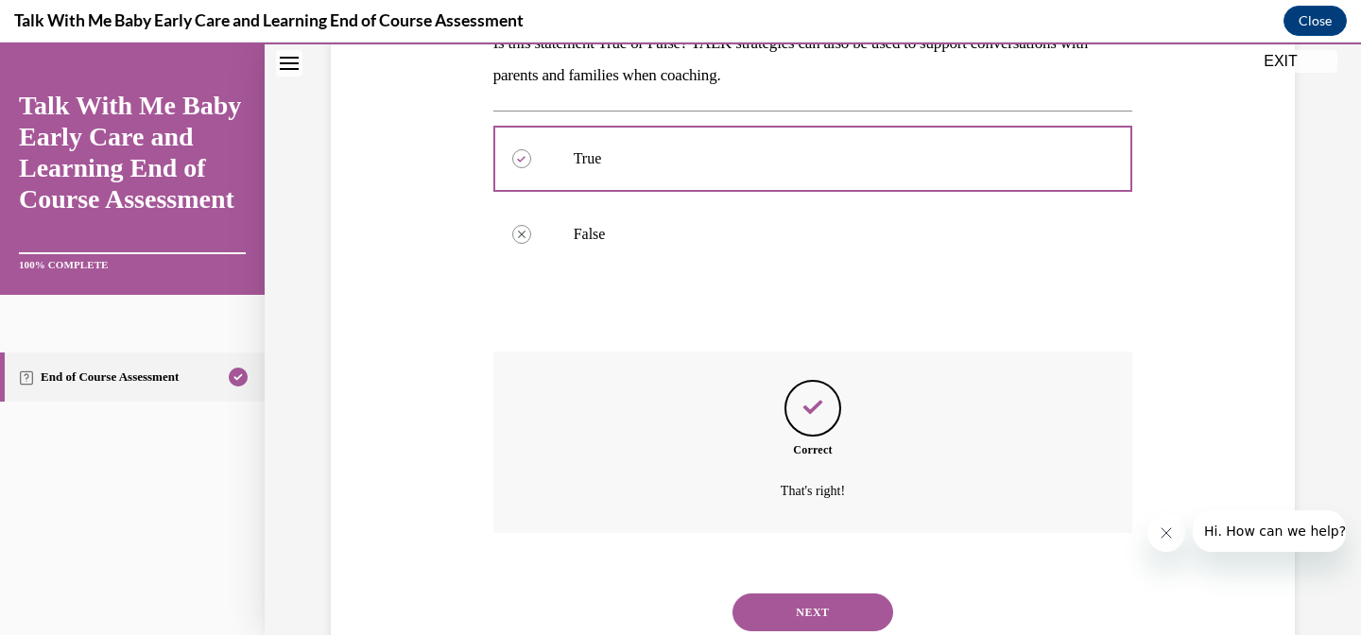
scroll to position [395, 0]
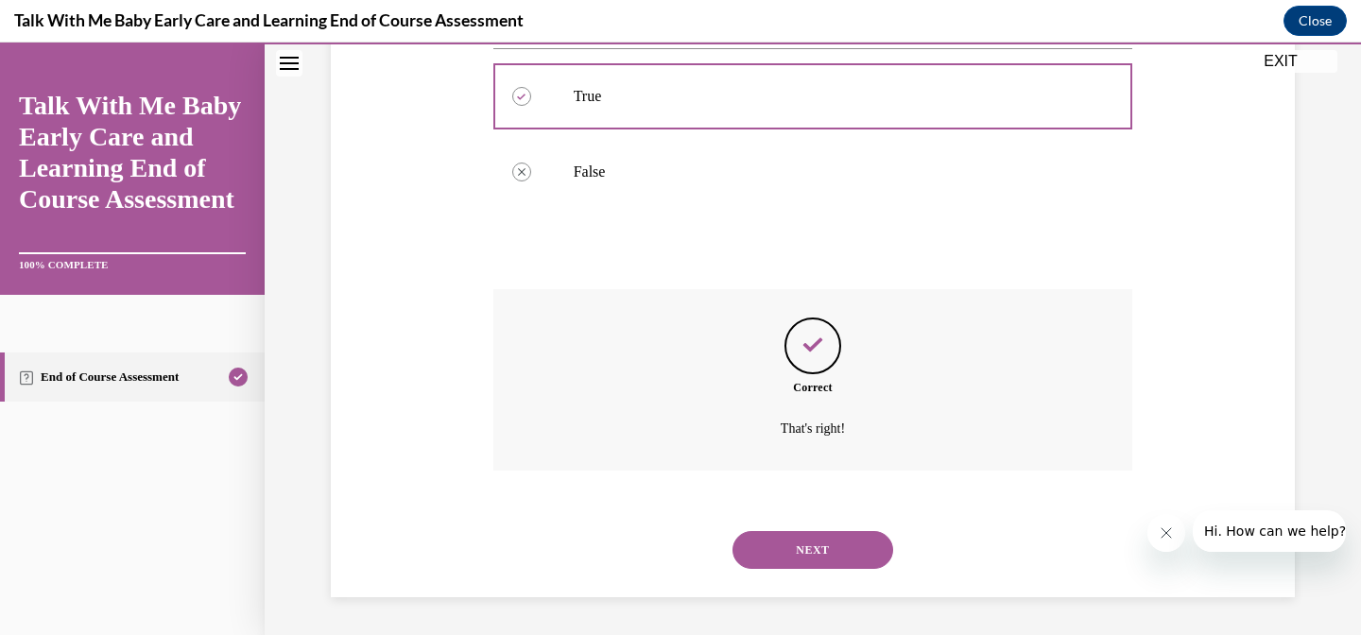
click at [799, 546] on button "NEXT" at bounding box center [812, 550] width 161 height 38
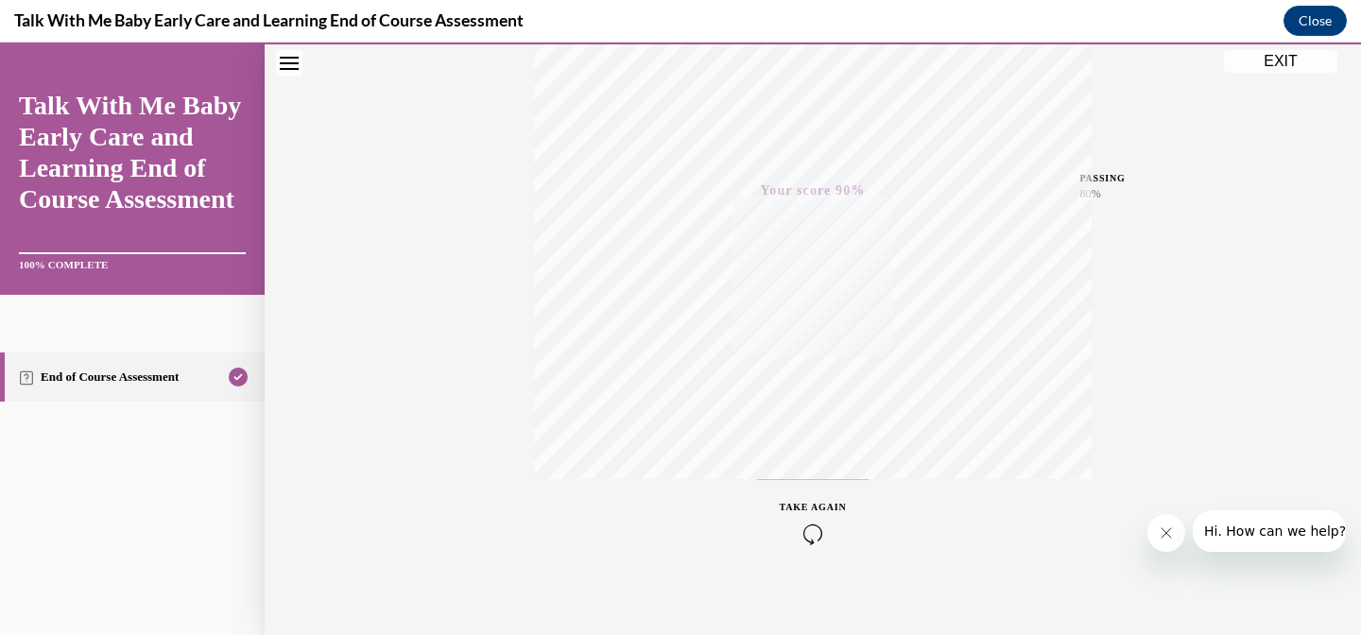
scroll to position [376, 0]
click at [1282, 60] on button "EXIT" at bounding box center [1280, 61] width 113 height 23
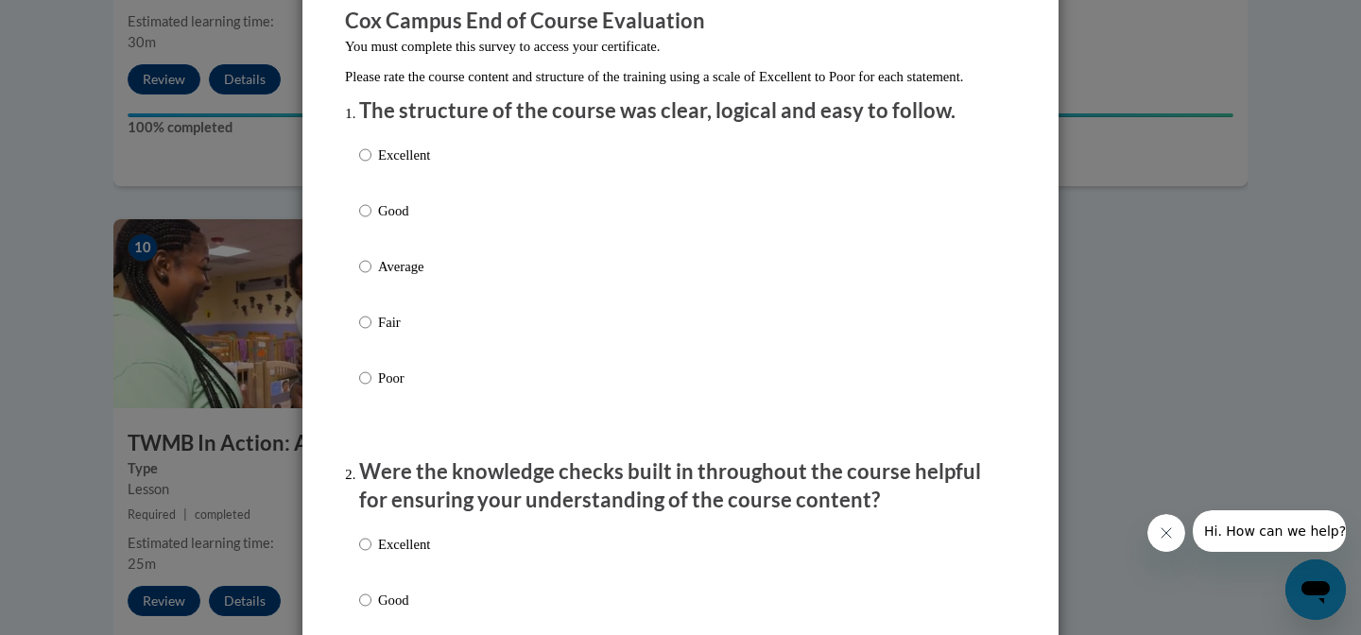
scroll to position [170, 0]
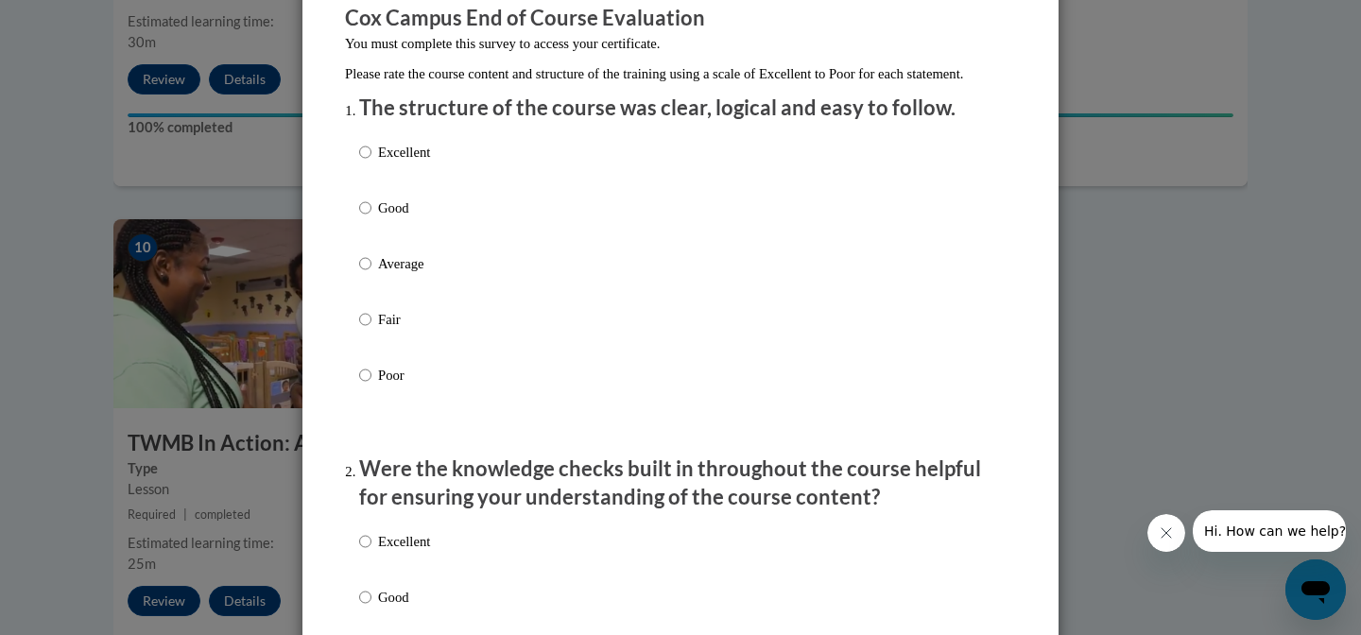
click at [380, 218] on p "Good" at bounding box center [404, 208] width 52 height 21
click at [371, 218] on input "Good" at bounding box center [365, 208] width 12 height 21
radio input "true"
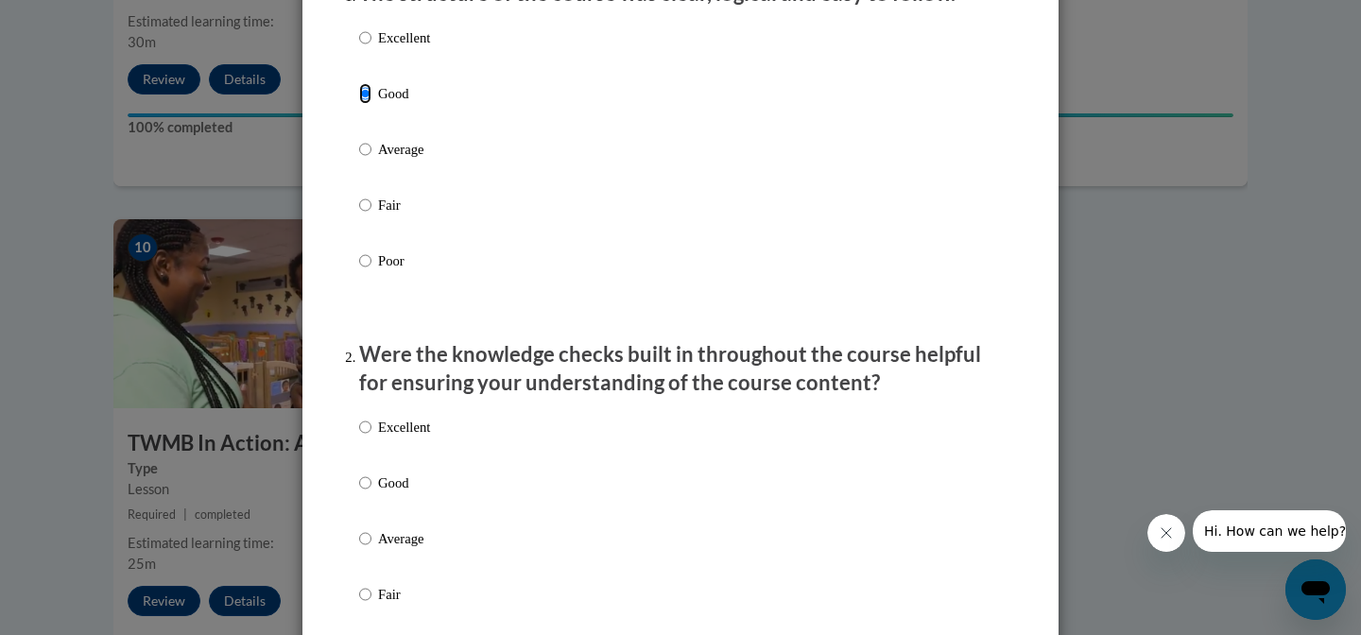
scroll to position [286, 0]
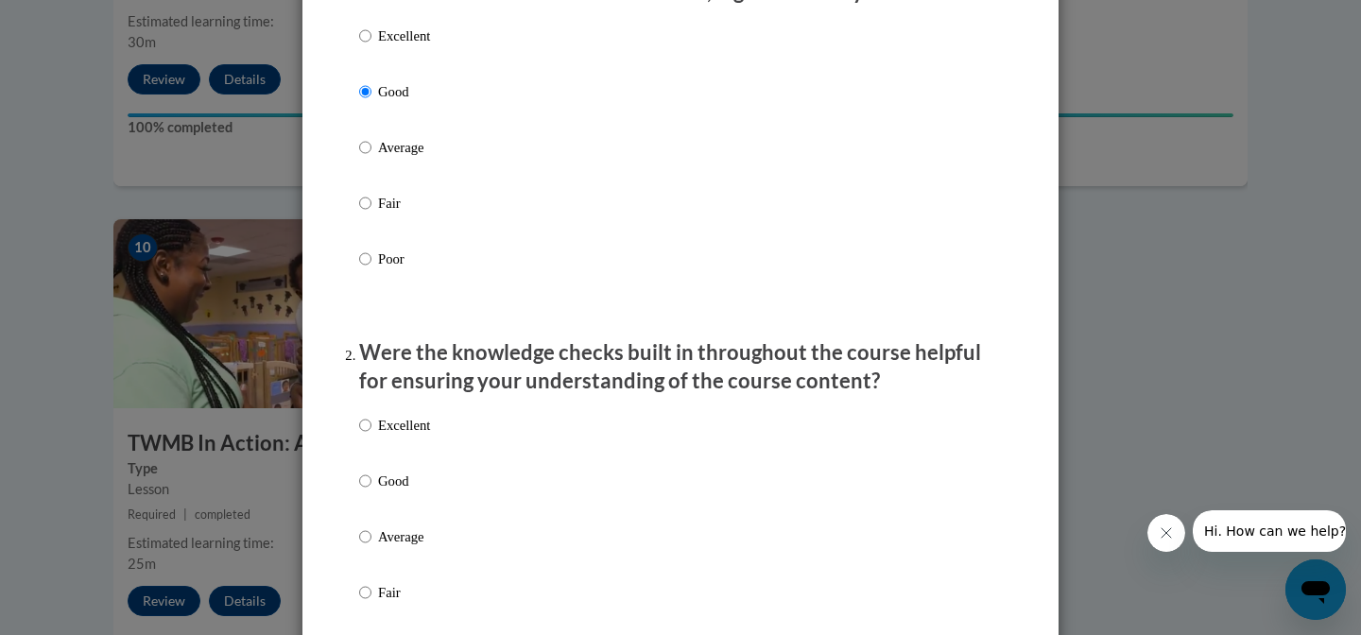
click at [387, 491] on p "Good" at bounding box center [404, 481] width 52 height 21
click at [371, 491] on input "Good" at bounding box center [365, 481] width 12 height 21
radio input "true"
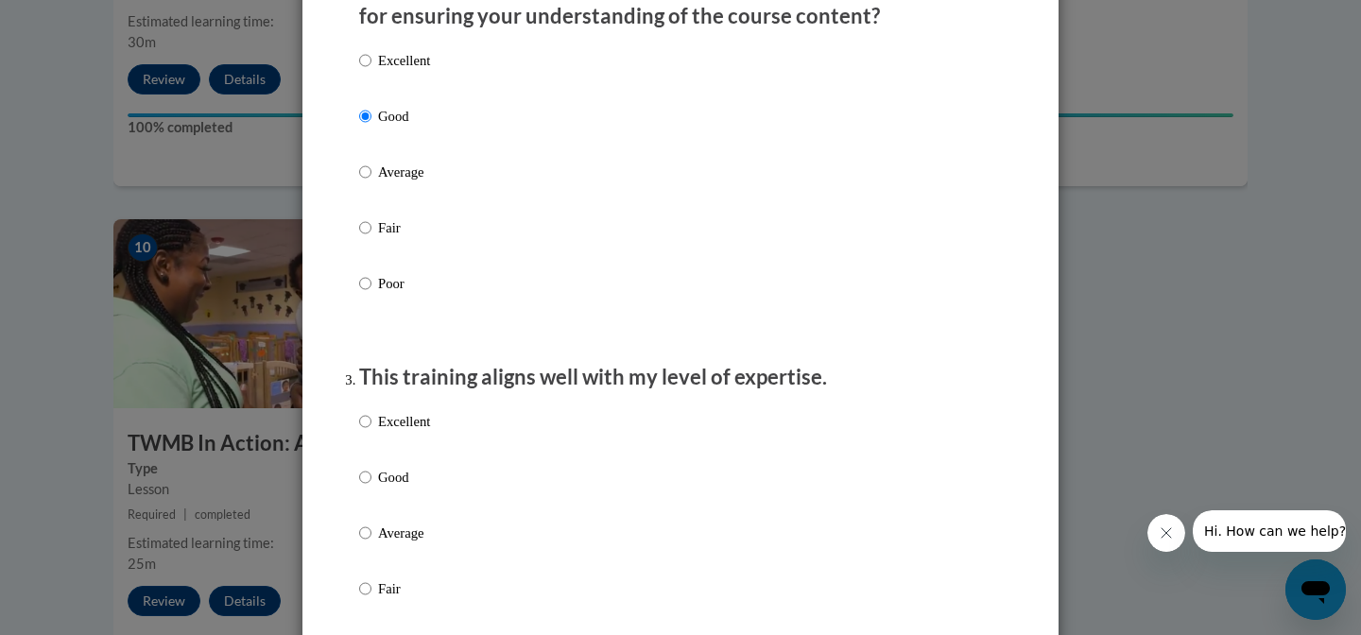
click at [387, 488] on p "Good" at bounding box center [404, 477] width 52 height 21
click at [371, 488] on input "Good" at bounding box center [365, 477] width 12 height 21
radio input "true"
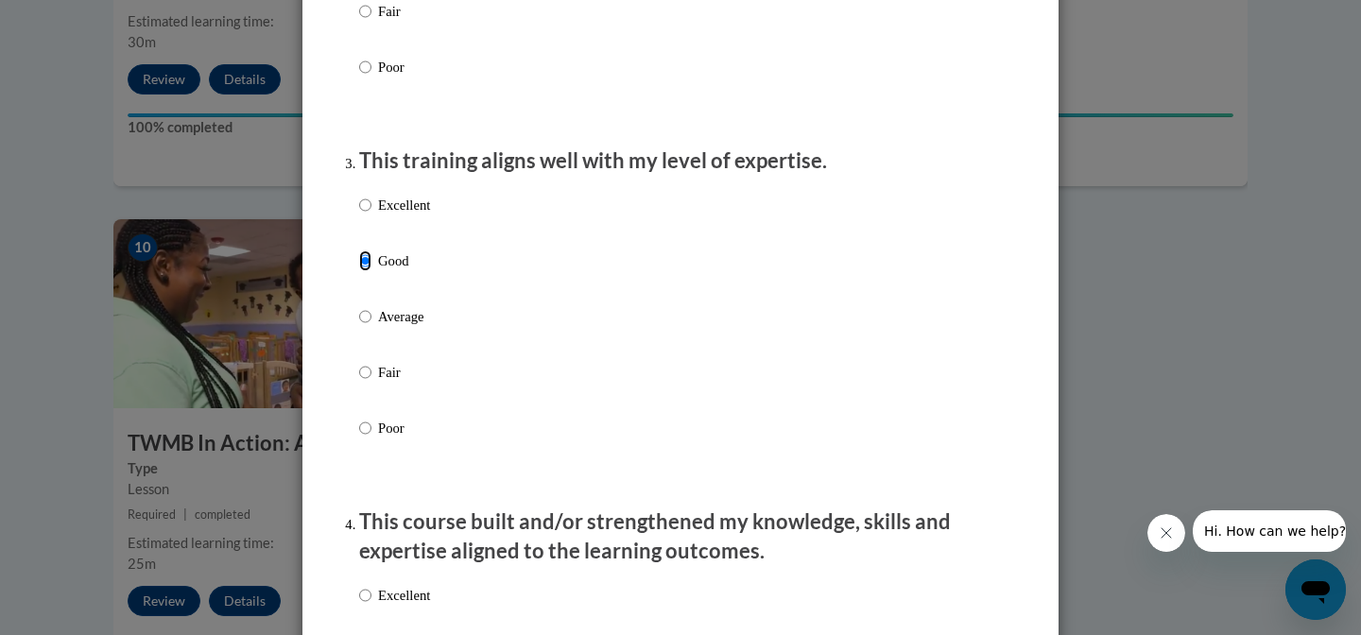
scroll to position [968, 0]
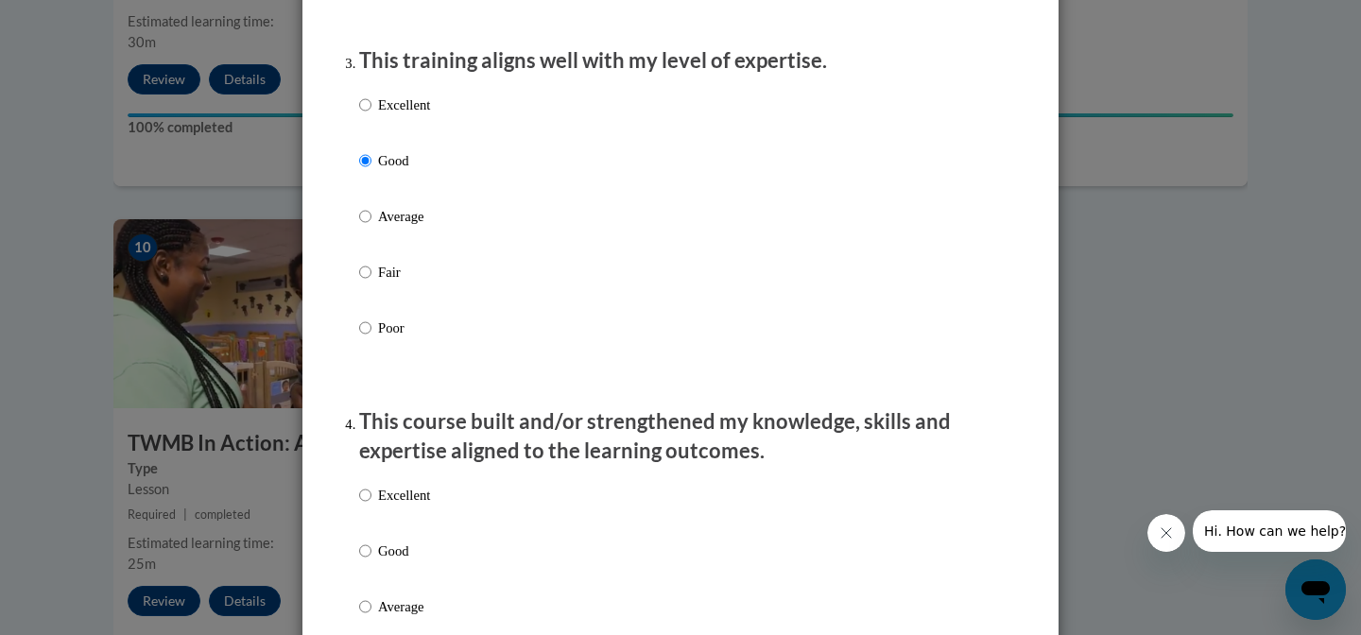
click at [381, 585] on label "Good" at bounding box center [394, 566] width 71 height 51
click at [371, 561] on input "Good" at bounding box center [365, 551] width 12 height 21
radio input "true"
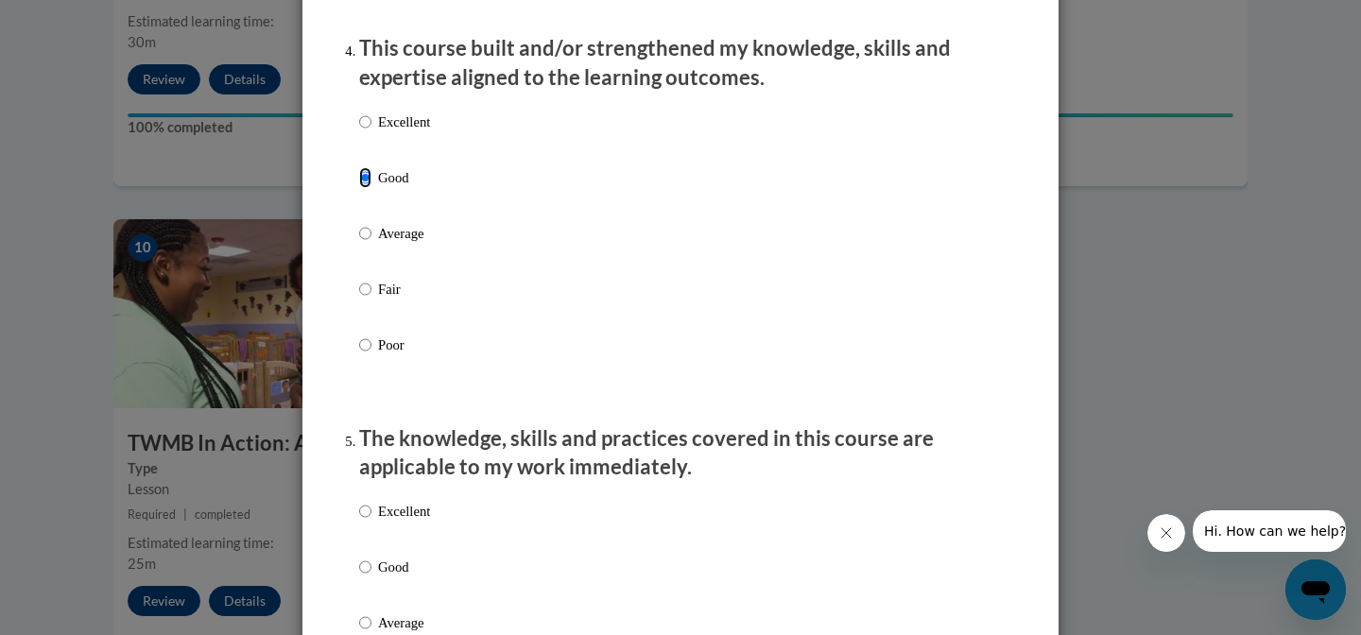
scroll to position [1370, 0]
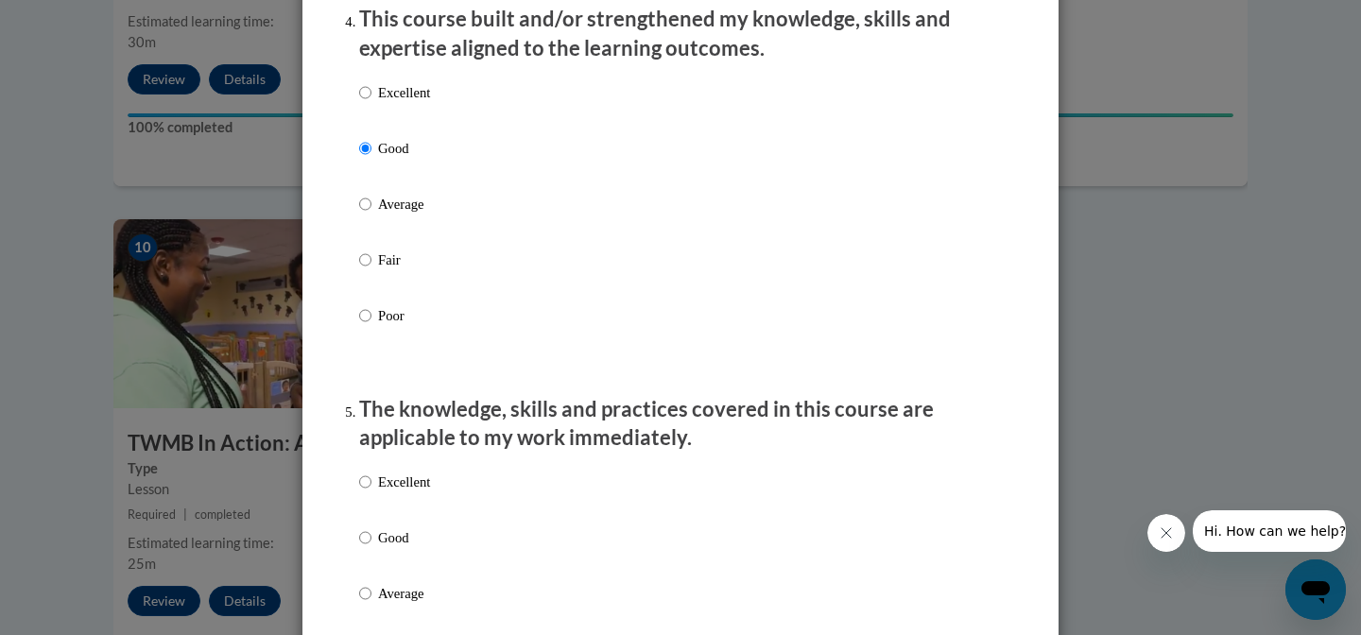
click at [391, 548] on p "Good" at bounding box center [404, 537] width 52 height 21
click at [371, 548] on input "Good" at bounding box center [365, 537] width 12 height 21
radio input "true"
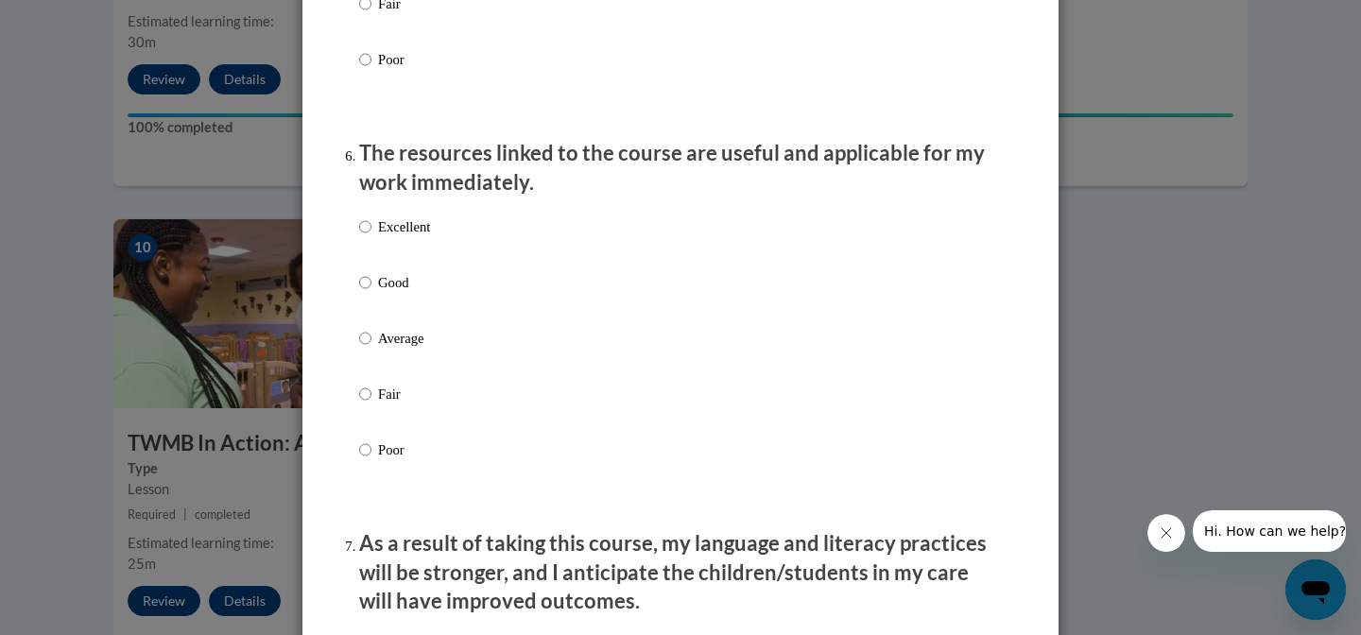
scroll to position [2740, 0]
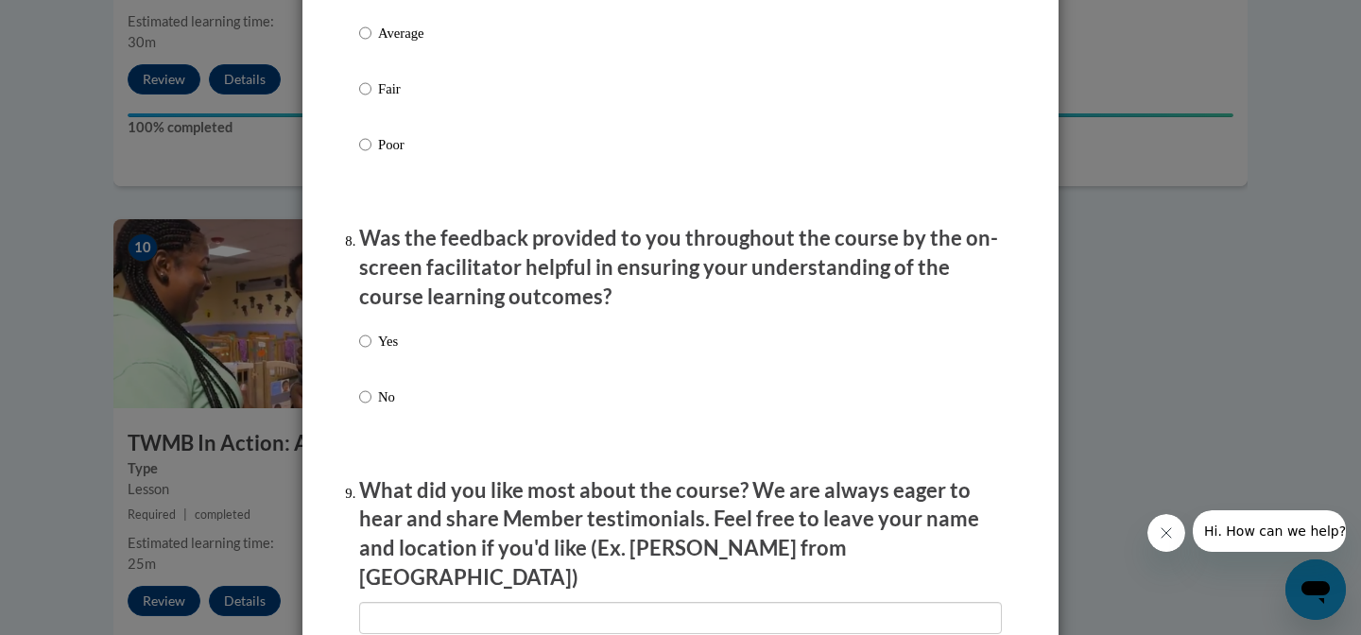
click at [416, 43] on p "Average" at bounding box center [404, 33] width 52 height 21
click at [371, 43] on input "Average" at bounding box center [365, 33] width 12 height 21
radio input "true"
click at [392, 352] on p "Yes" at bounding box center [388, 341] width 20 height 21
click at [371, 352] on input "Yes" at bounding box center [365, 341] width 12 height 21
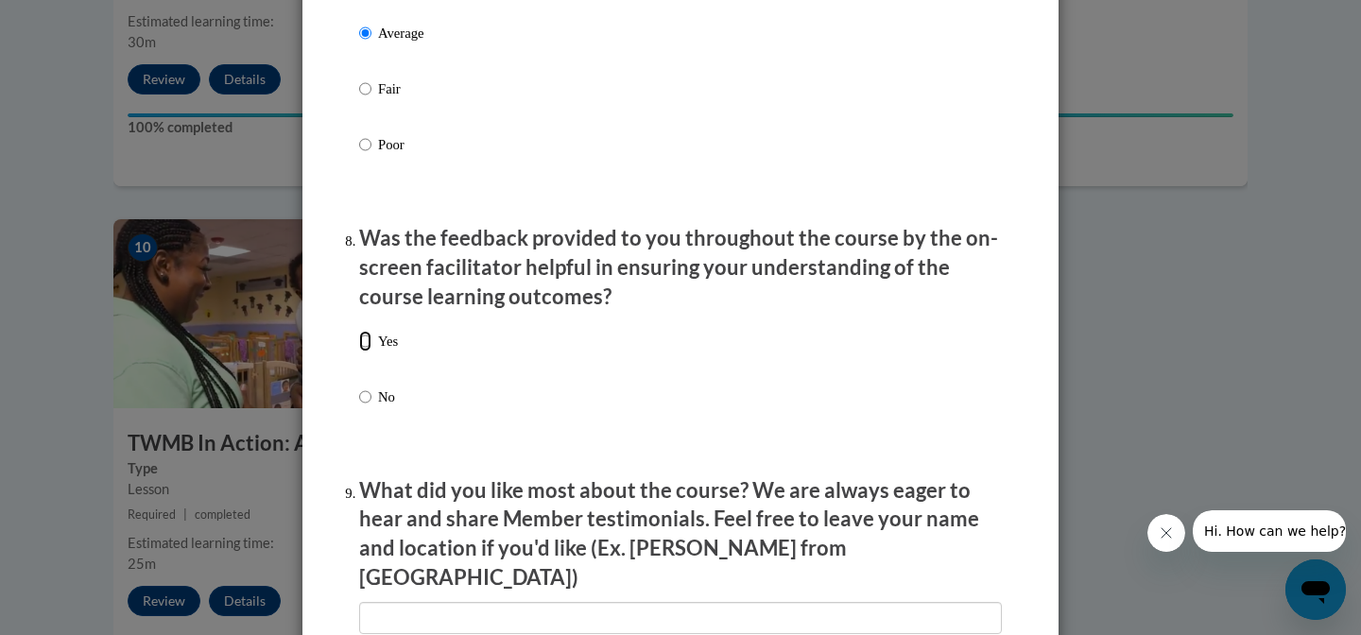
radio input "true"
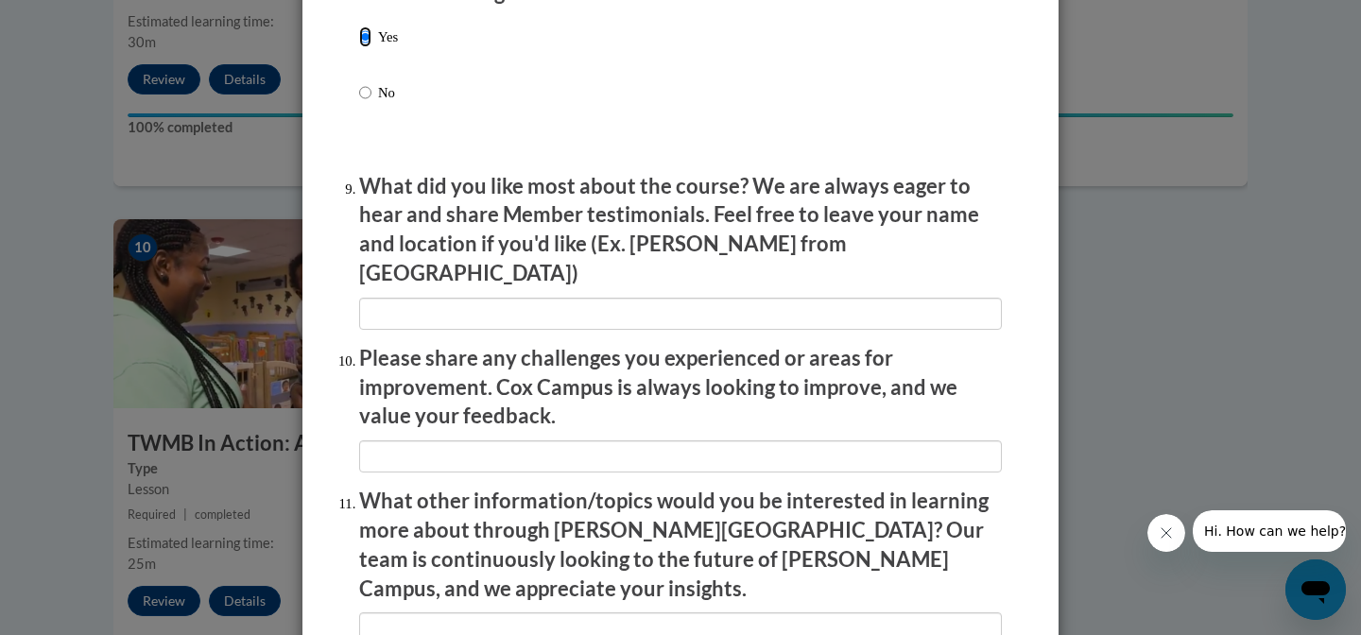
scroll to position [3094, 0]
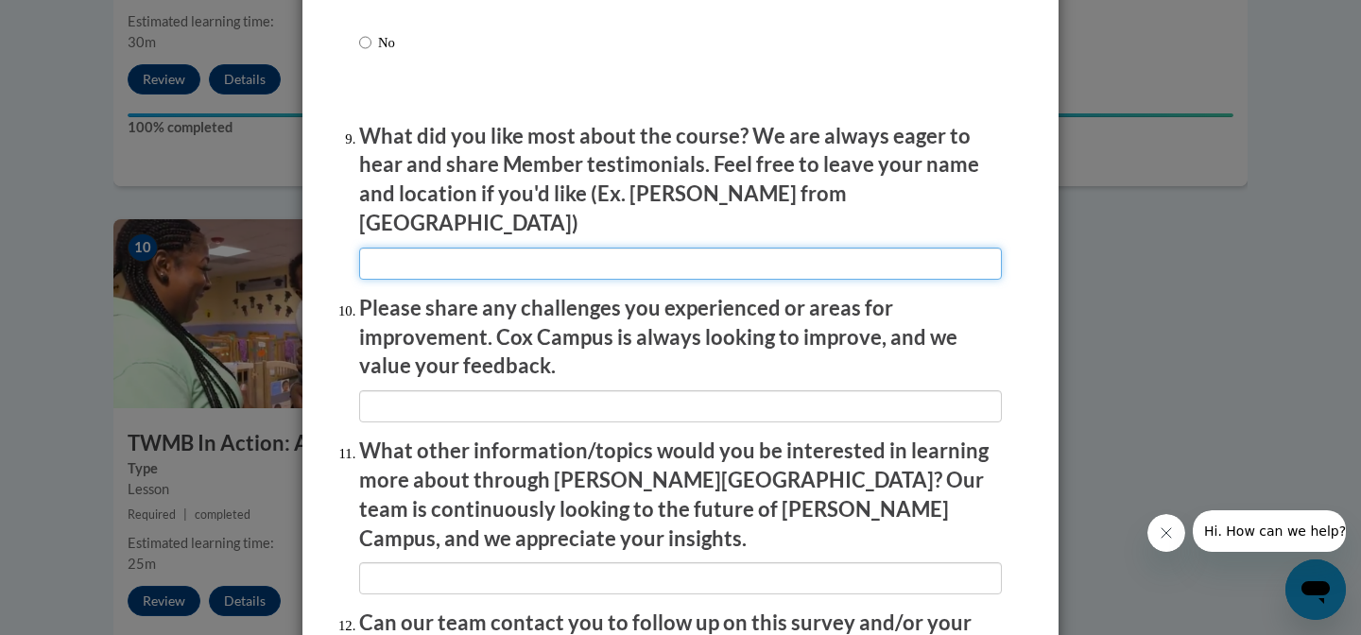
click at [417, 263] on input "textbox" at bounding box center [680, 264] width 643 height 32
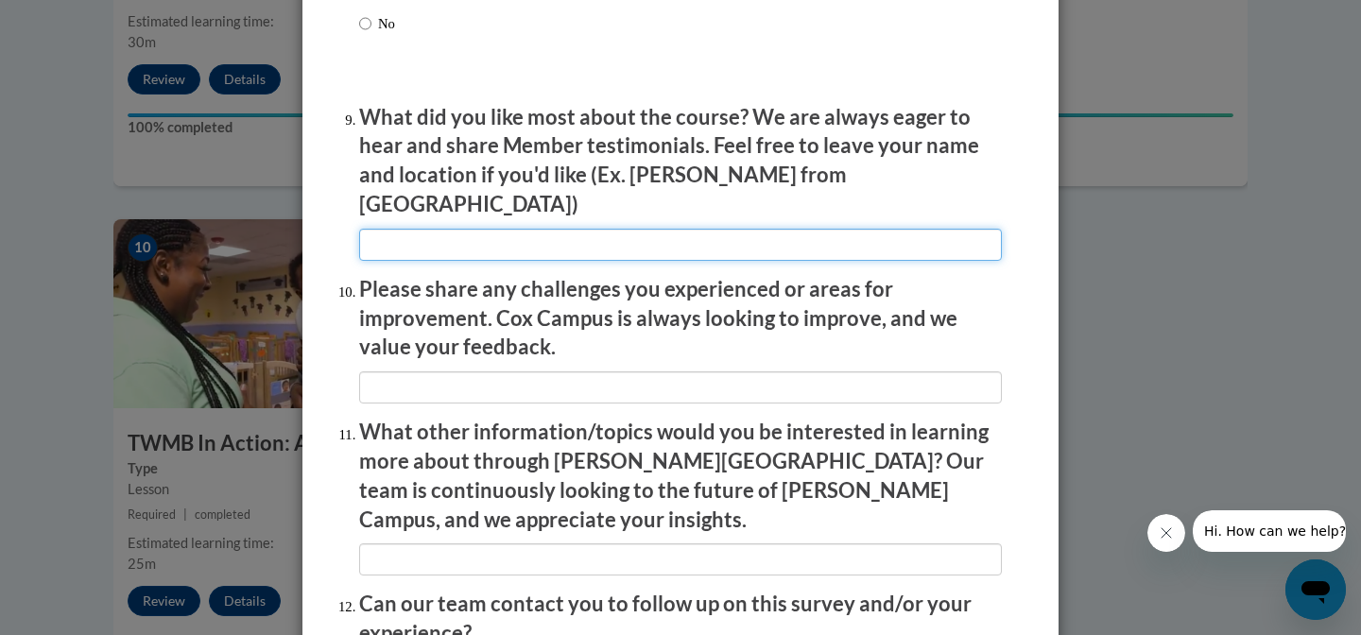
scroll to position [3297, 0]
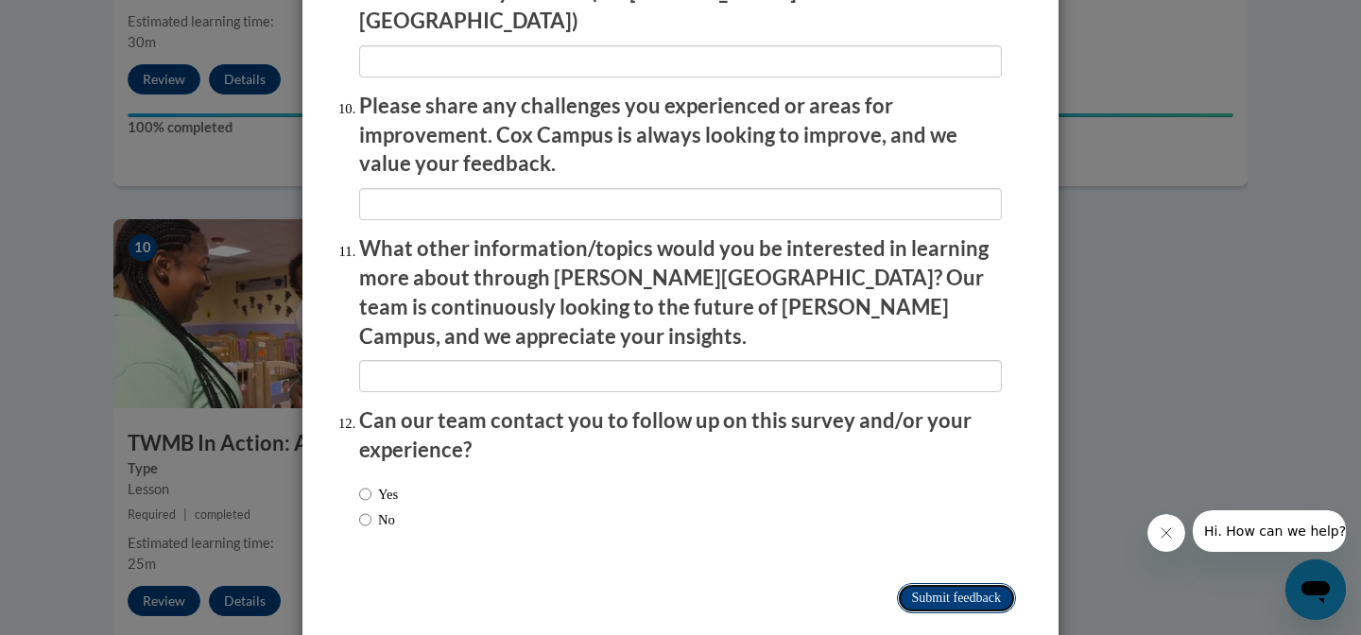
click at [965, 583] on input "Submit feedback" at bounding box center [956, 598] width 119 height 30
